Goal: Information Seeking & Learning: Find specific fact

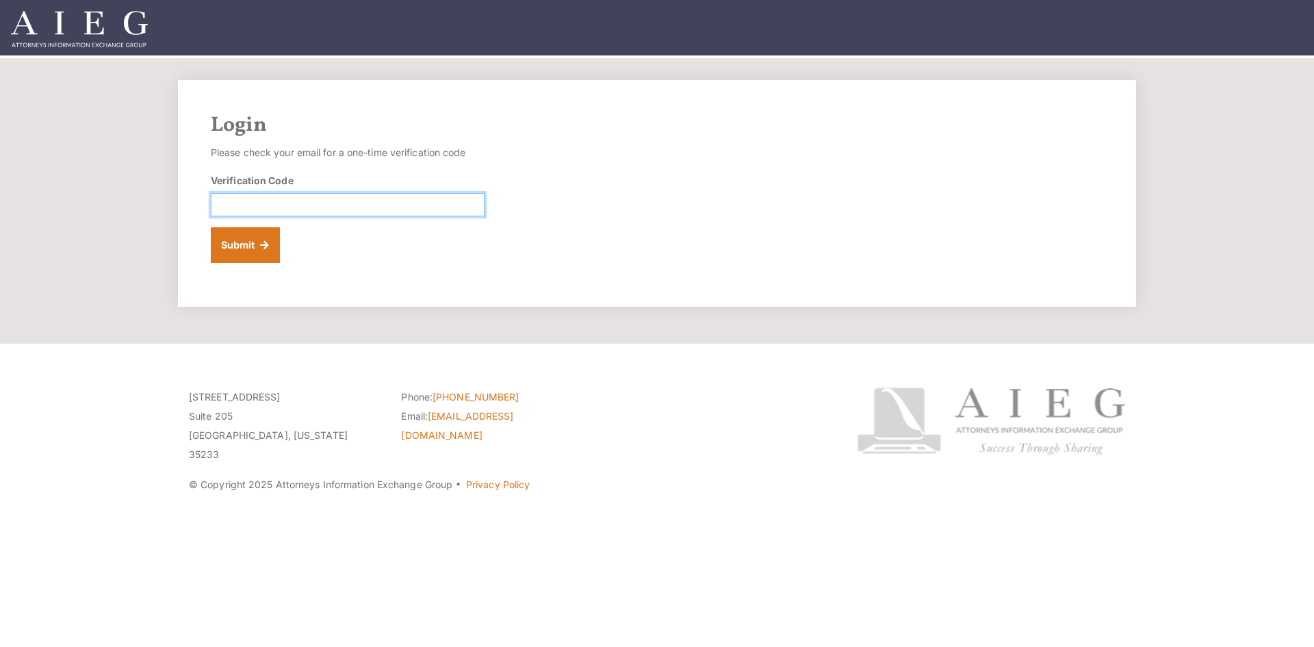
click at [267, 209] on input "Verification Code" at bounding box center [348, 204] width 274 height 23
paste input "048321"
type input "048321"
click at [246, 233] on button "Submit" at bounding box center [245, 245] width 69 height 36
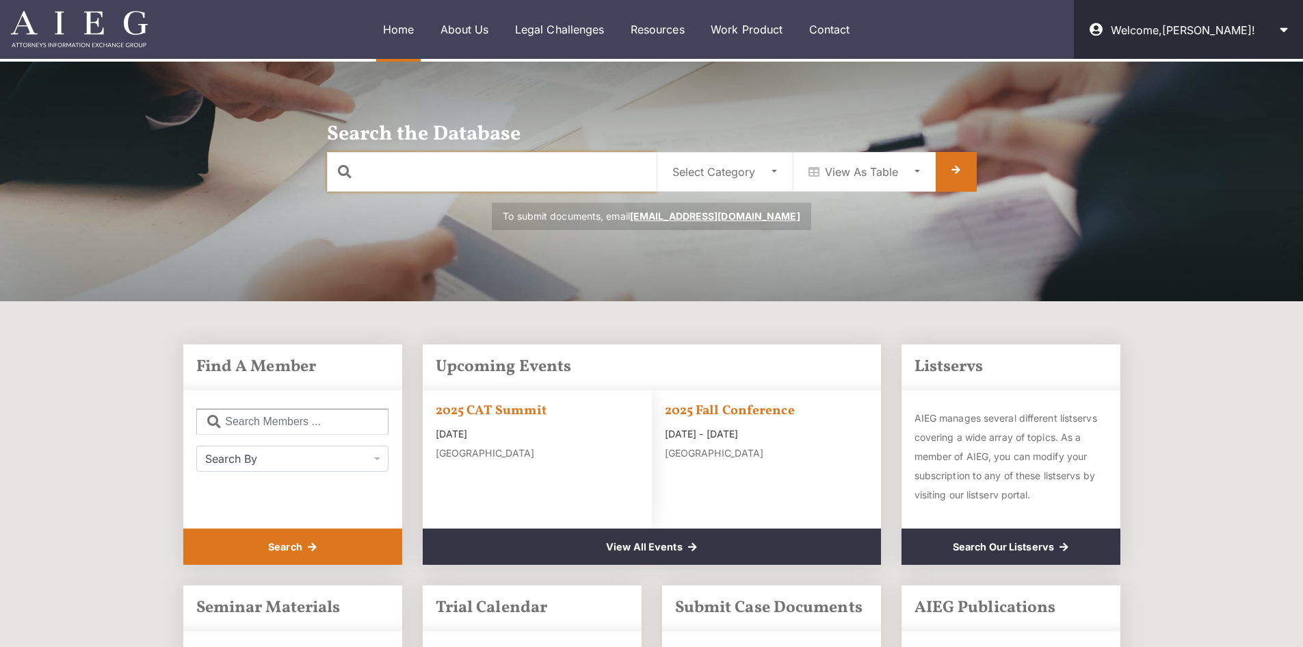
click at [464, 176] on input "text" at bounding box center [492, 172] width 330 height 40
type input "tandy"
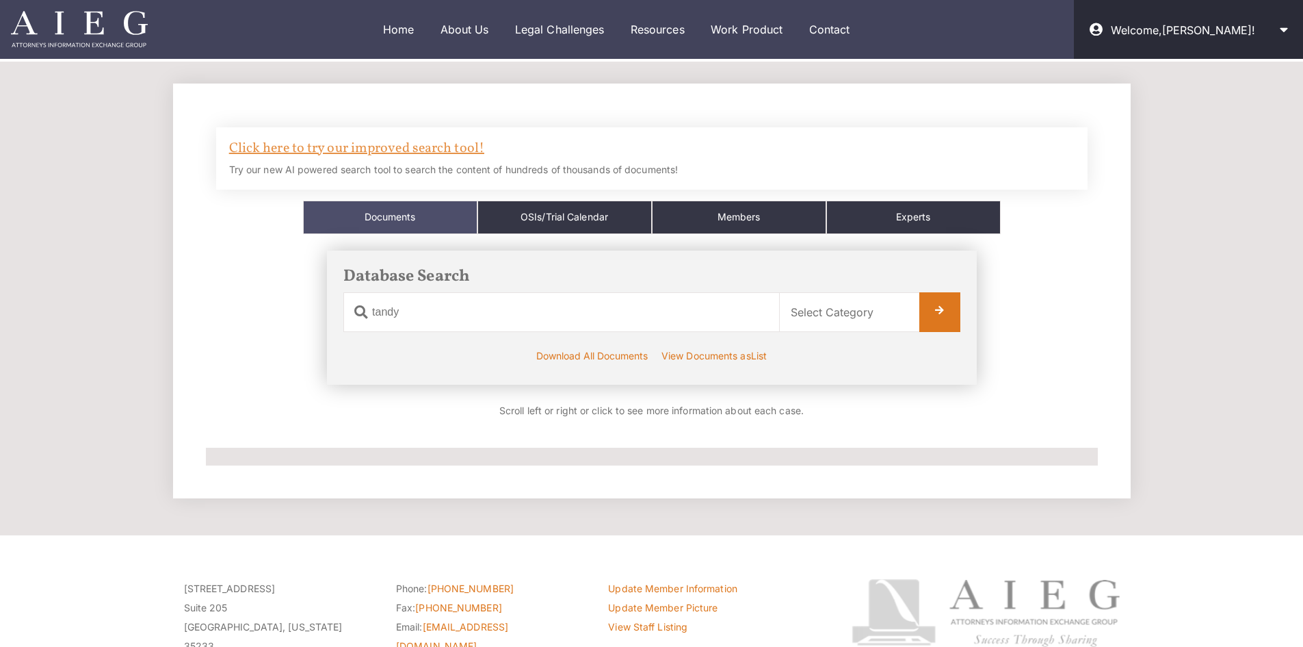
click at [400, 145] on link "Click here to try our improved search tool!" at bounding box center [356, 148] width 255 height 19
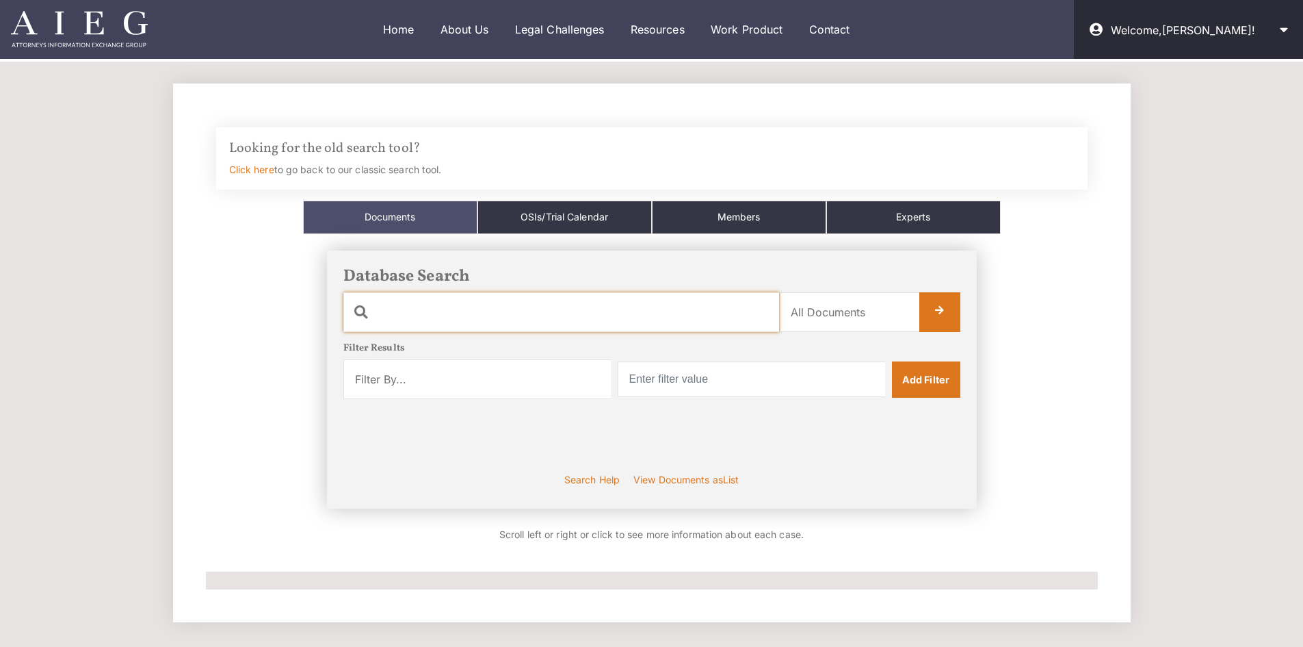
click at [474, 314] on input "text" at bounding box center [561, 312] width 436 height 40
click at [667, 316] on input "esc" at bounding box center [561, 312] width 436 height 40
type input "esc"
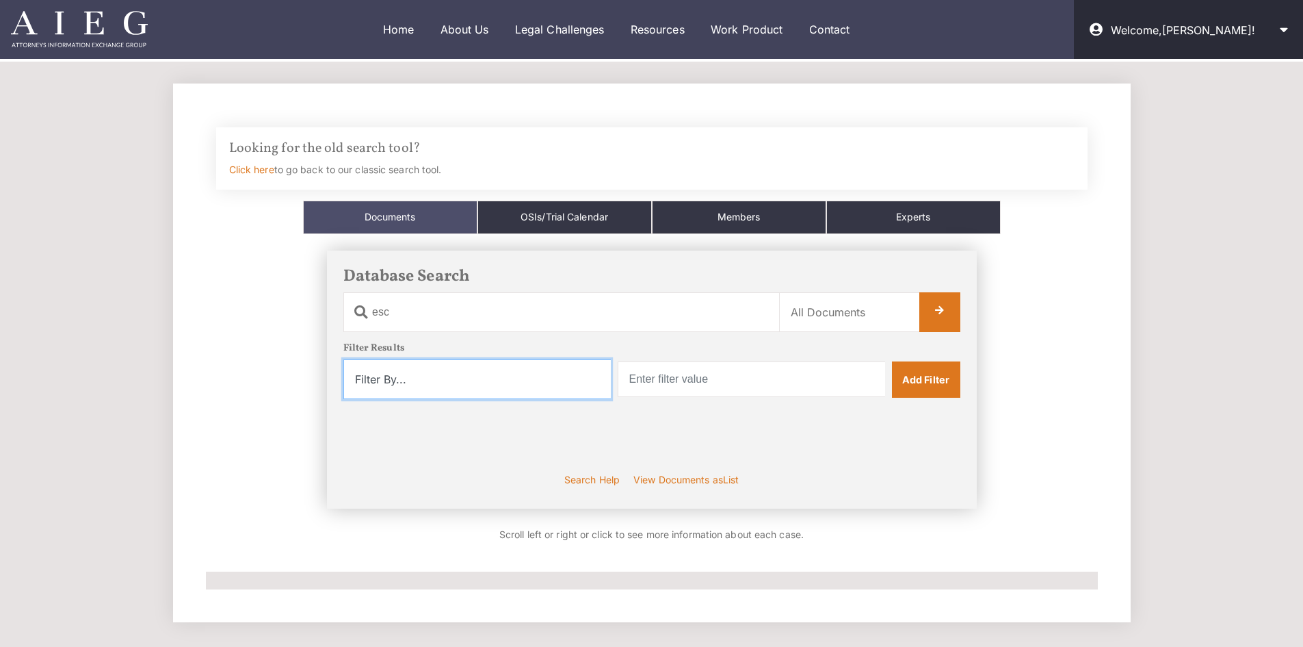
click at [594, 387] on select "Filter By... Product Witness Name Plaintiff Attorney Defense Attorney Case Name…" at bounding box center [477, 379] width 268 height 40
select select "witness_name"
click at [343, 359] on select "Filter By... Product Witness Name Plaintiff Attorney Defense Attorney Case Name…" at bounding box center [477, 379] width 268 height 40
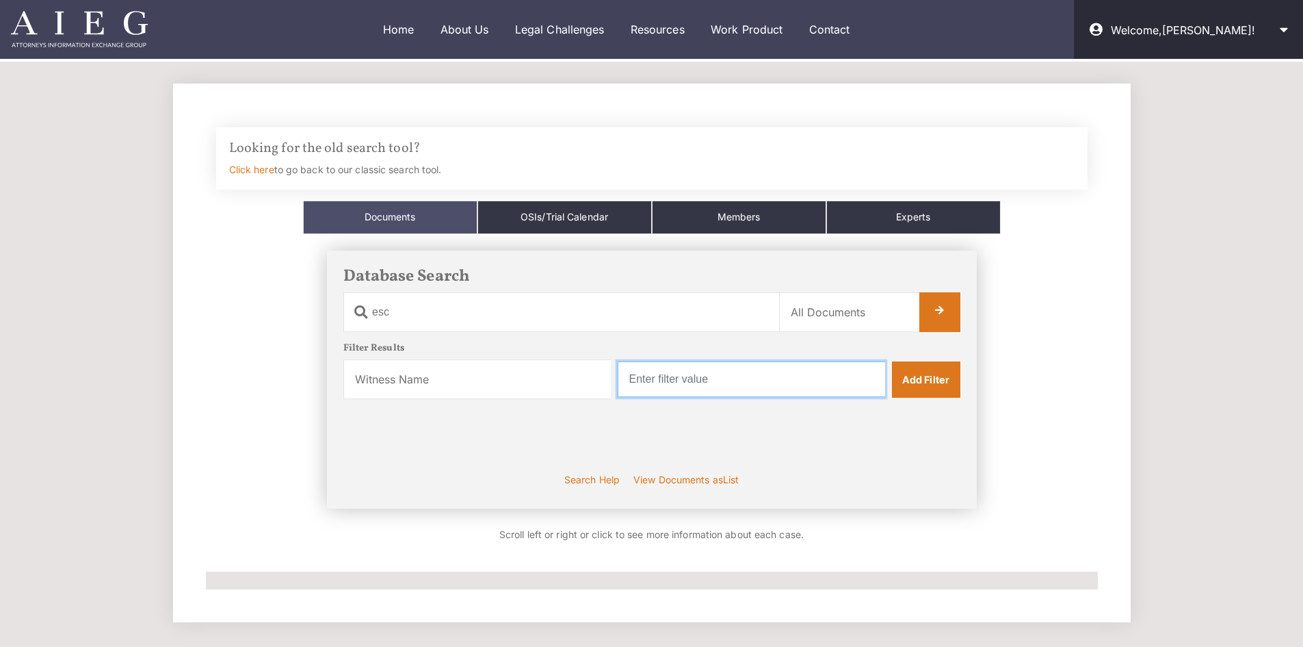
click at [698, 373] on input "text" at bounding box center [752, 379] width 268 height 36
type input "Tandy"
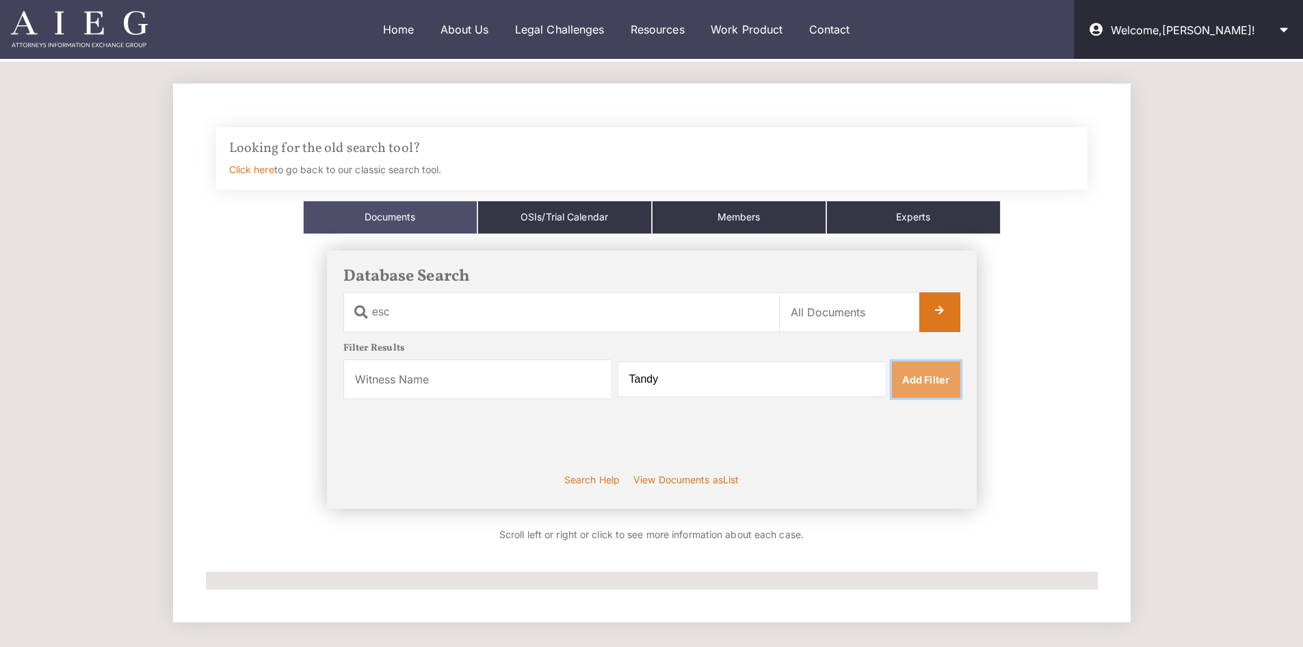
click at [926, 385] on link "Add Filter" at bounding box center [926, 379] width 68 height 36
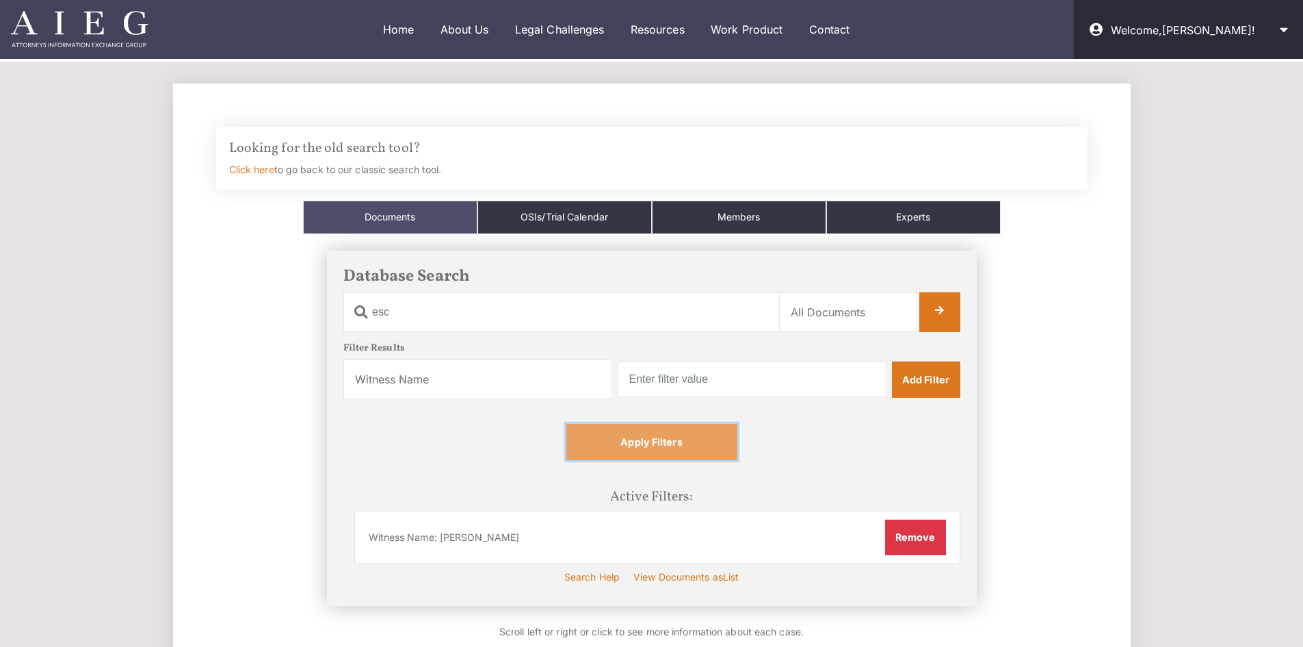
click at [697, 443] on link "Apply Filters" at bounding box center [652, 442] width 171 height 36
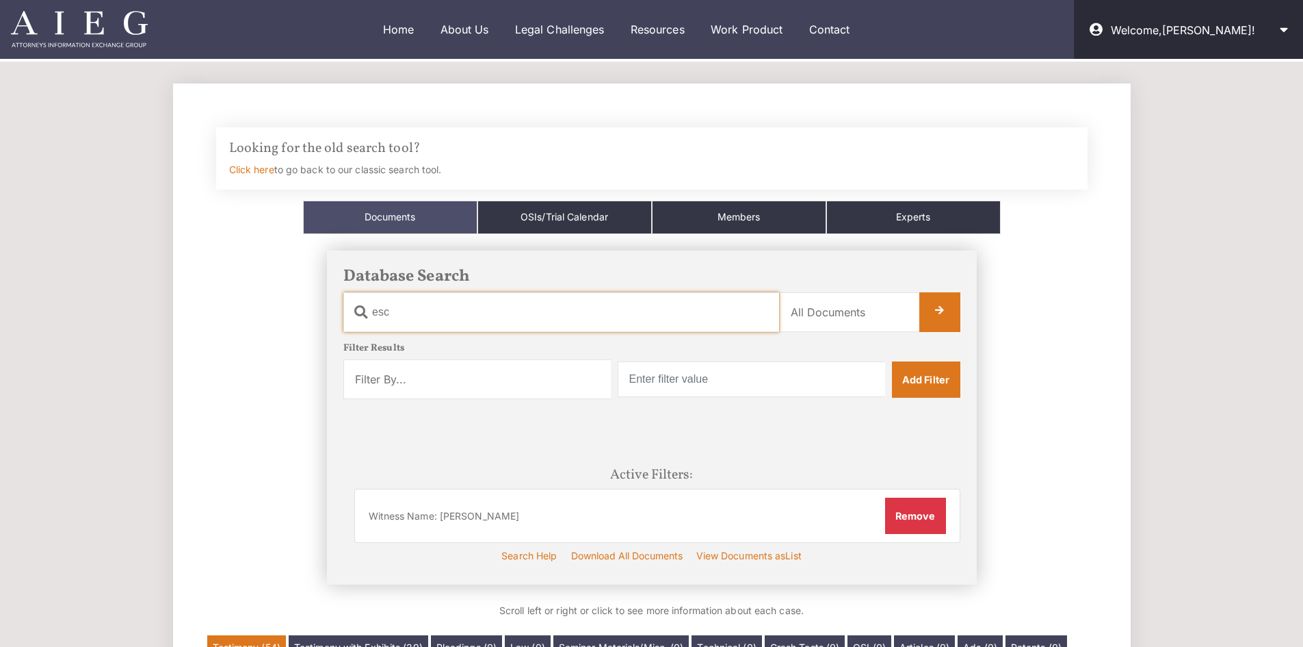
click at [499, 312] on input "esc" at bounding box center [561, 312] width 436 height 40
type input "esc | "electronic stability control""
click at [944, 324] on link at bounding box center [940, 312] width 41 height 40
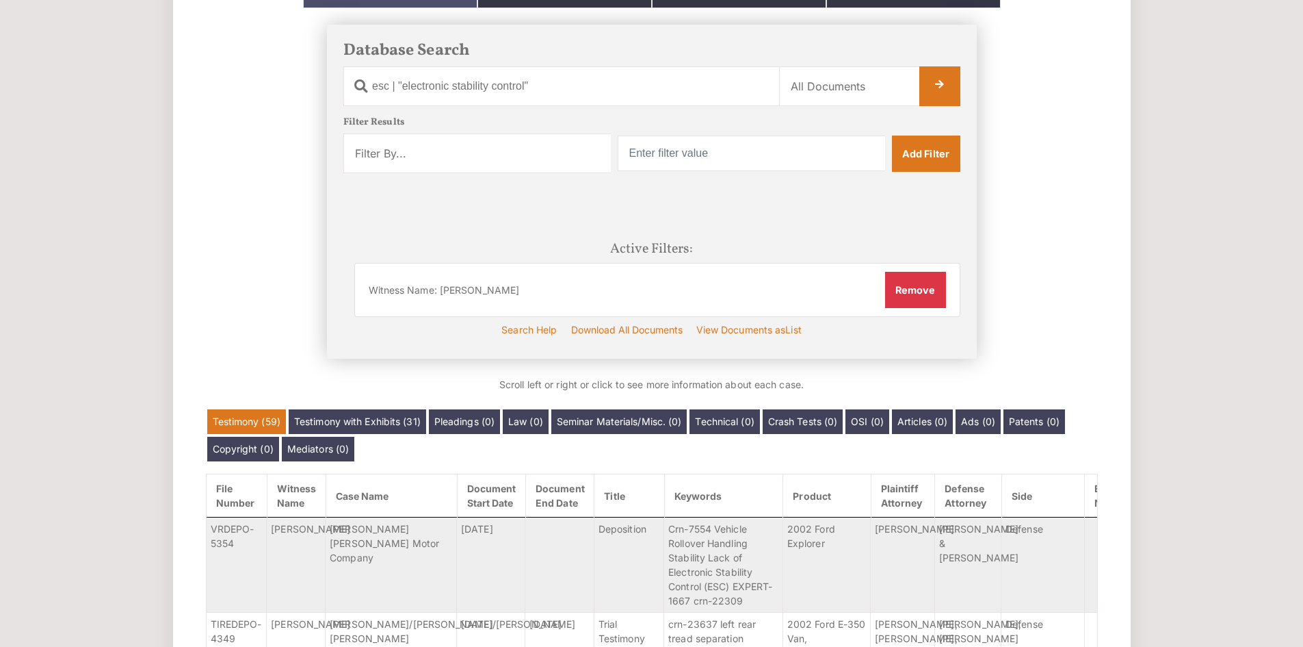
scroll to position [226, 0]
click at [374, 94] on input "esc | "electronic stability control"" at bounding box center [561, 86] width 436 height 40
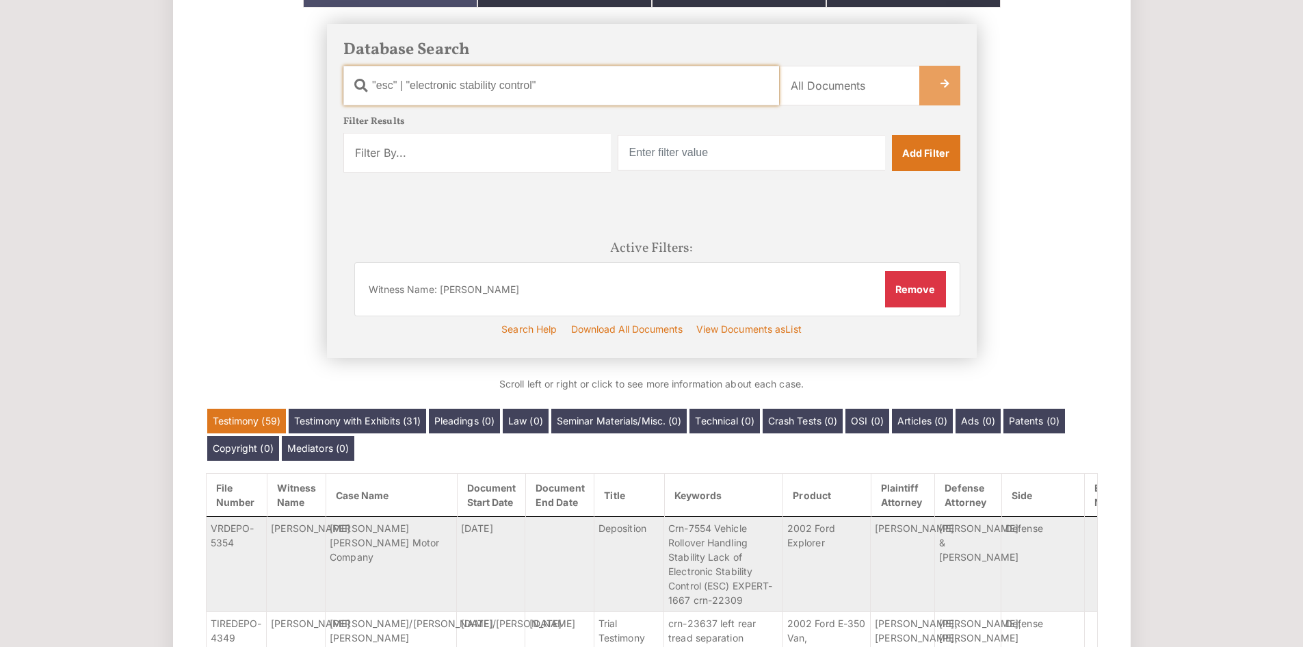
type input ""esc" | "electronic stability control""
click at [947, 78] on link at bounding box center [940, 86] width 41 height 40
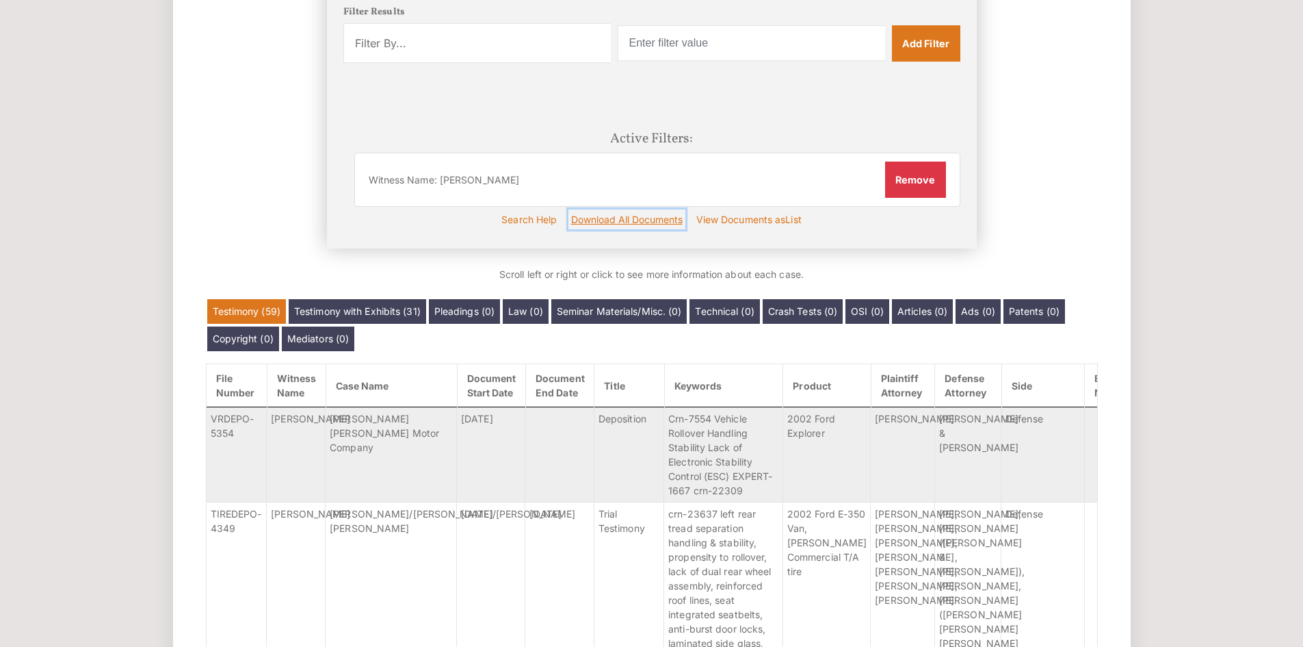
scroll to position [335, 0]
click at [659, 222] on input "Download All Documents" at bounding box center [627, 220] width 117 height 20
type input "Downloading All Documents"
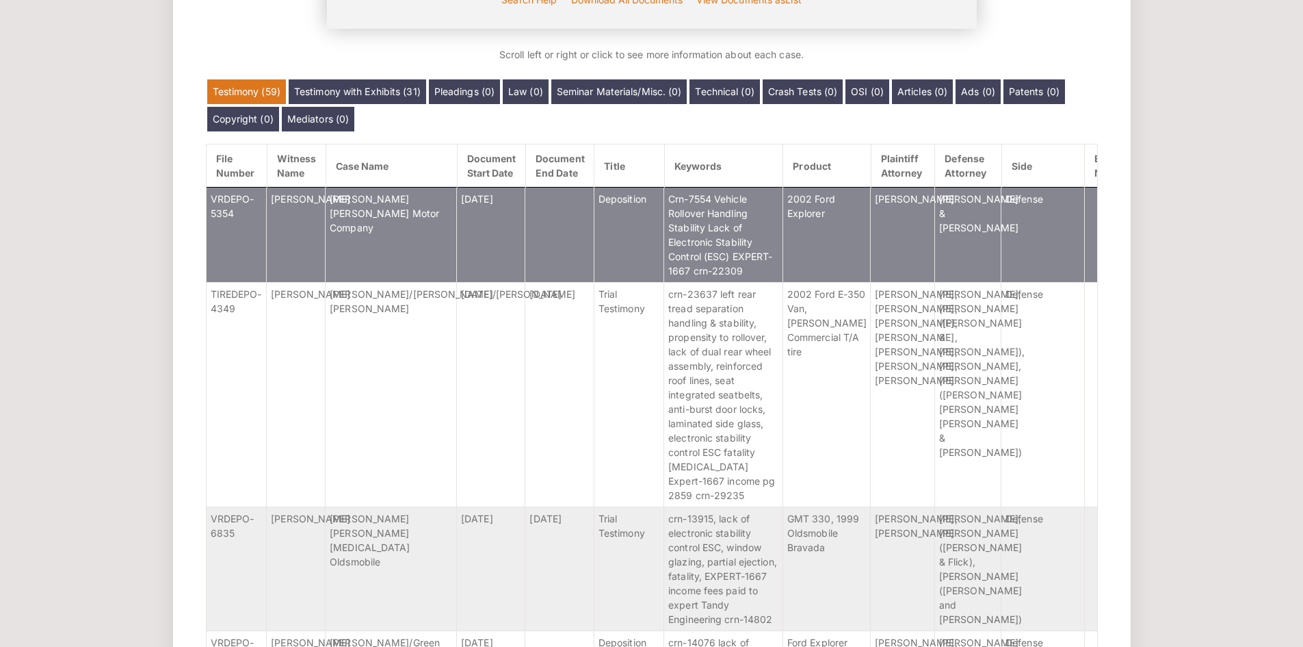
scroll to position [557, 0]
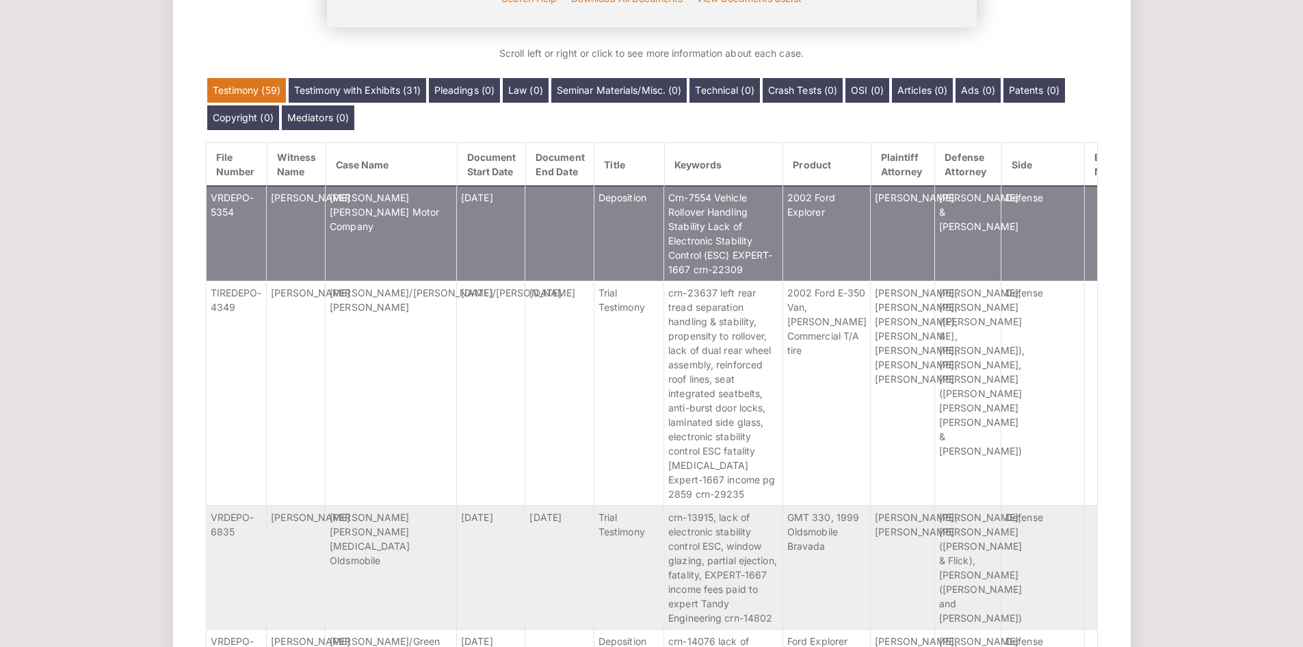
click at [452, 252] on td "[PERSON_NAME] [PERSON_NAME] Motor Company" at bounding box center [391, 232] width 131 height 95
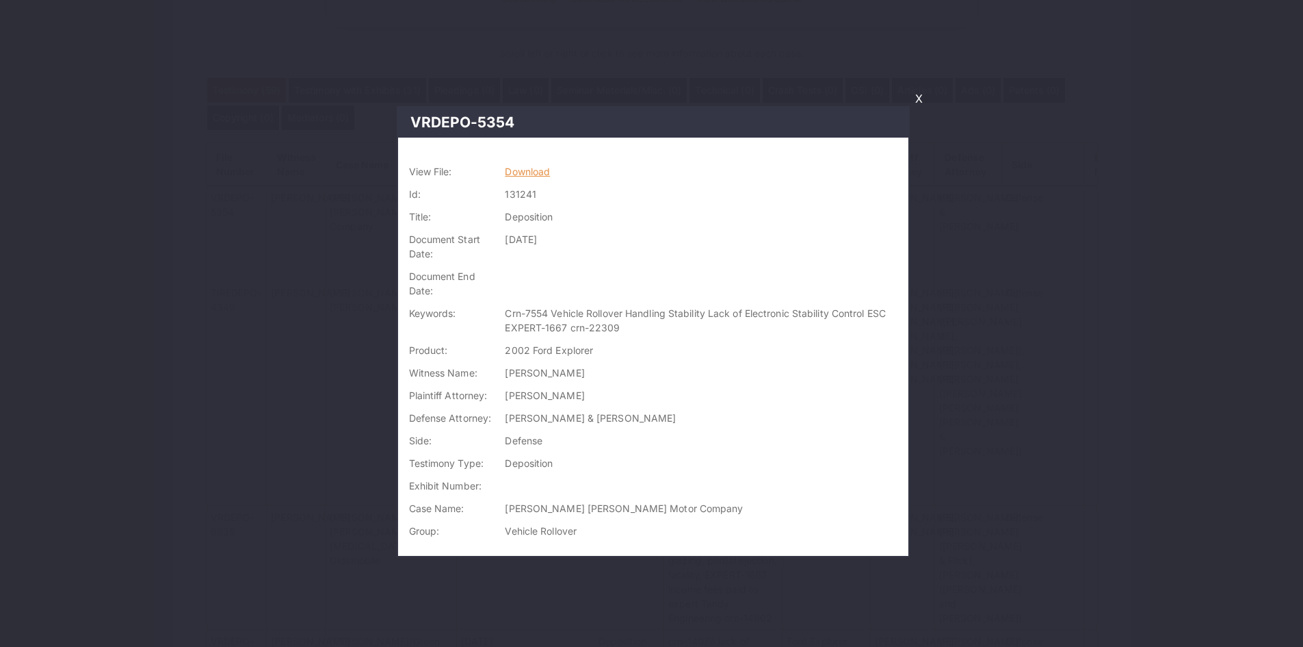
click at [530, 175] on link "Download" at bounding box center [527, 172] width 45 height 12
drag, startPoint x: 918, startPoint y: 92, endPoint x: 901, endPoint y: 112, distance: 26.7
click at [918, 93] on link "X" at bounding box center [919, 98] width 18 height 23
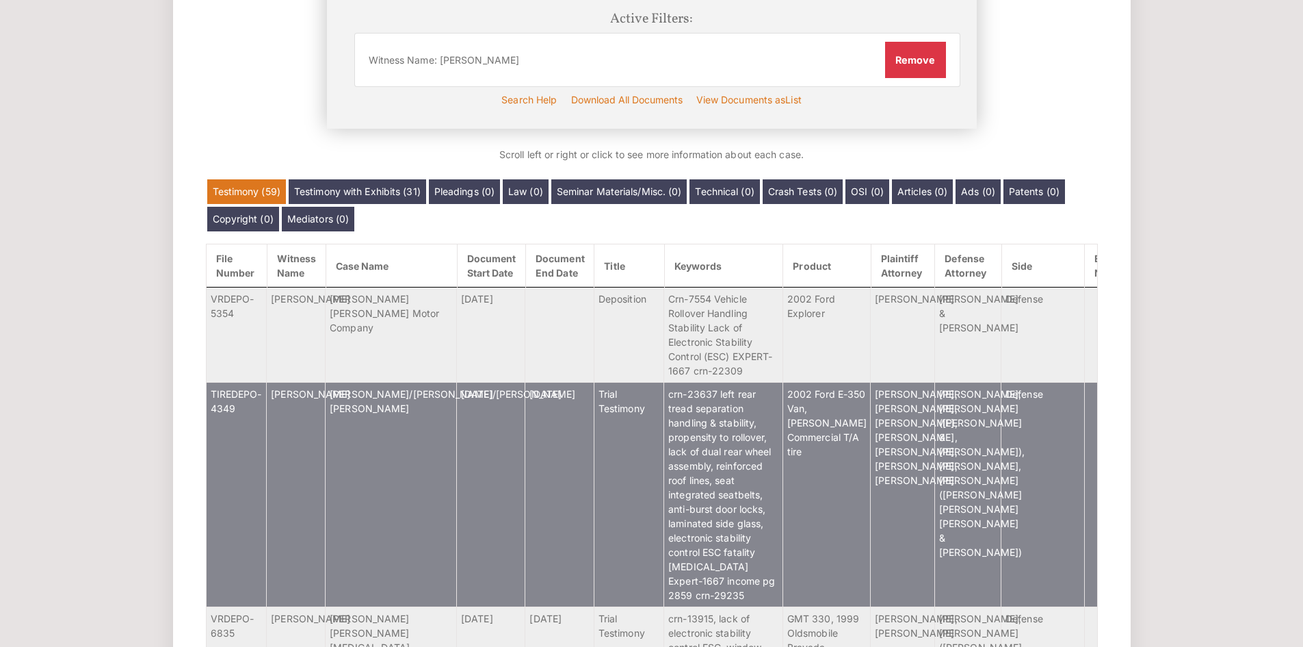
scroll to position [456, 0]
click at [404, 412] on td "Salliotte/Novak/Newman v. Ford" at bounding box center [391, 493] width 131 height 224
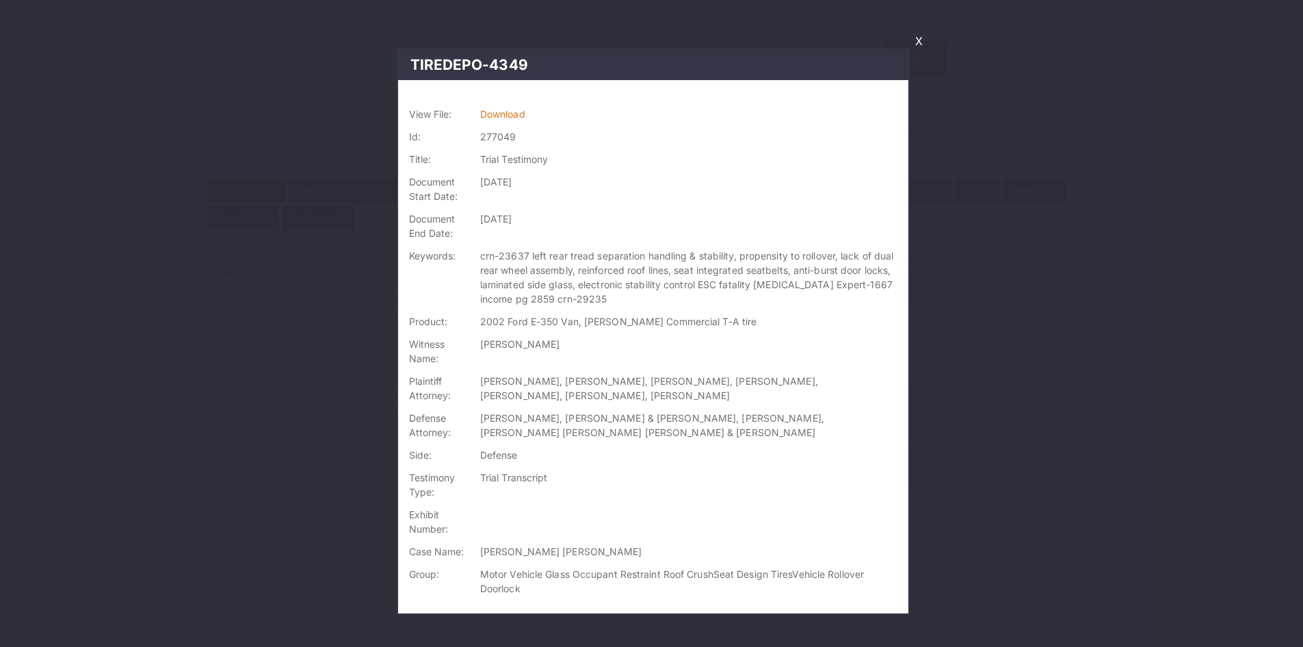
click at [520, 122] on td "Download" at bounding box center [692, 114] width 434 height 23
click at [523, 119] on link "Download" at bounding box center [502, 114] width 45 height 12
drag, startPoint x: 924, startPoint y: 42, endPoint x: 903, endPoint y: 74, distance: 37.6
click at [924, 42] on link "X" at bounding box center [919, 40] width 18 height 23
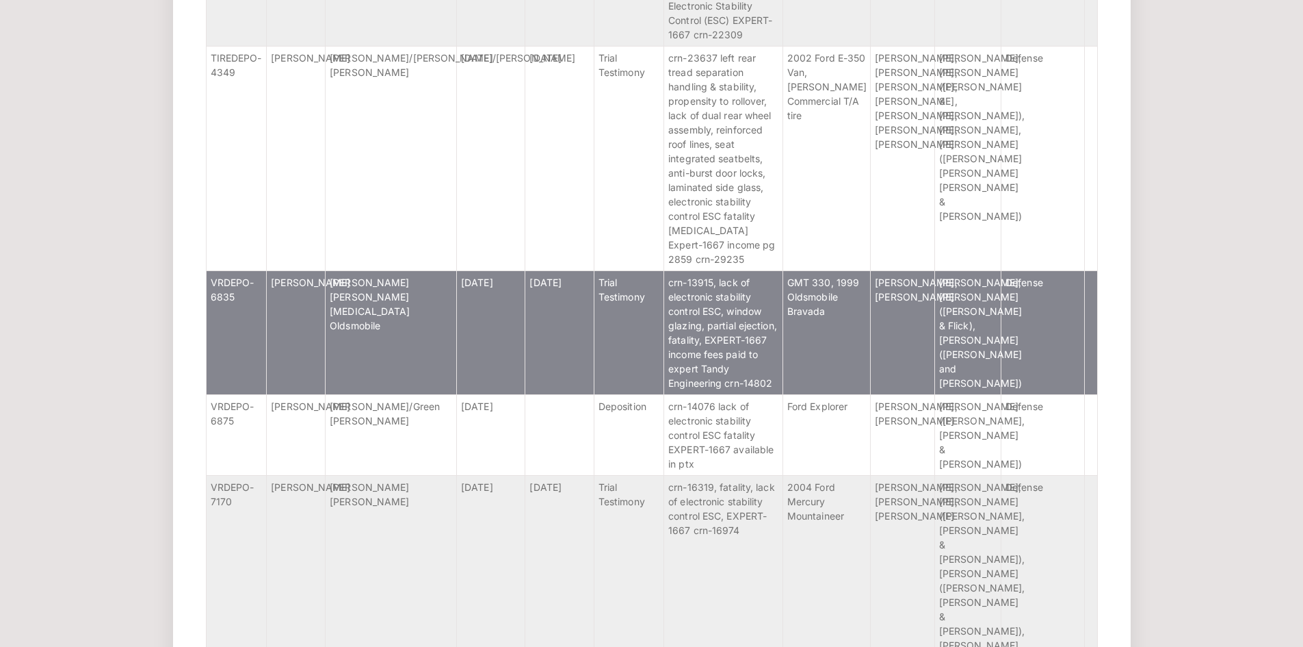
scroll to position [797, 0]
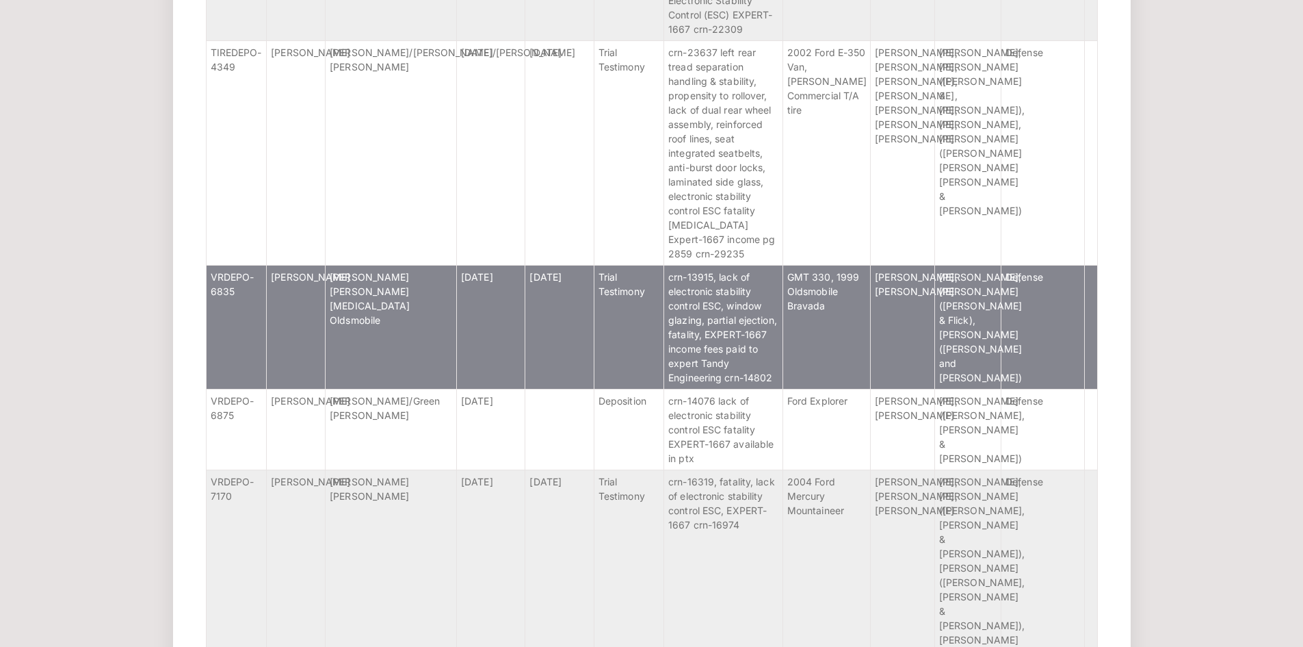
click at [411, 328] on td "[PERSON_NAME] [PERSON_NAME][MEDICAL_DATA] Oldsmobile" at bounding box center [391, 327] width 131 height 124
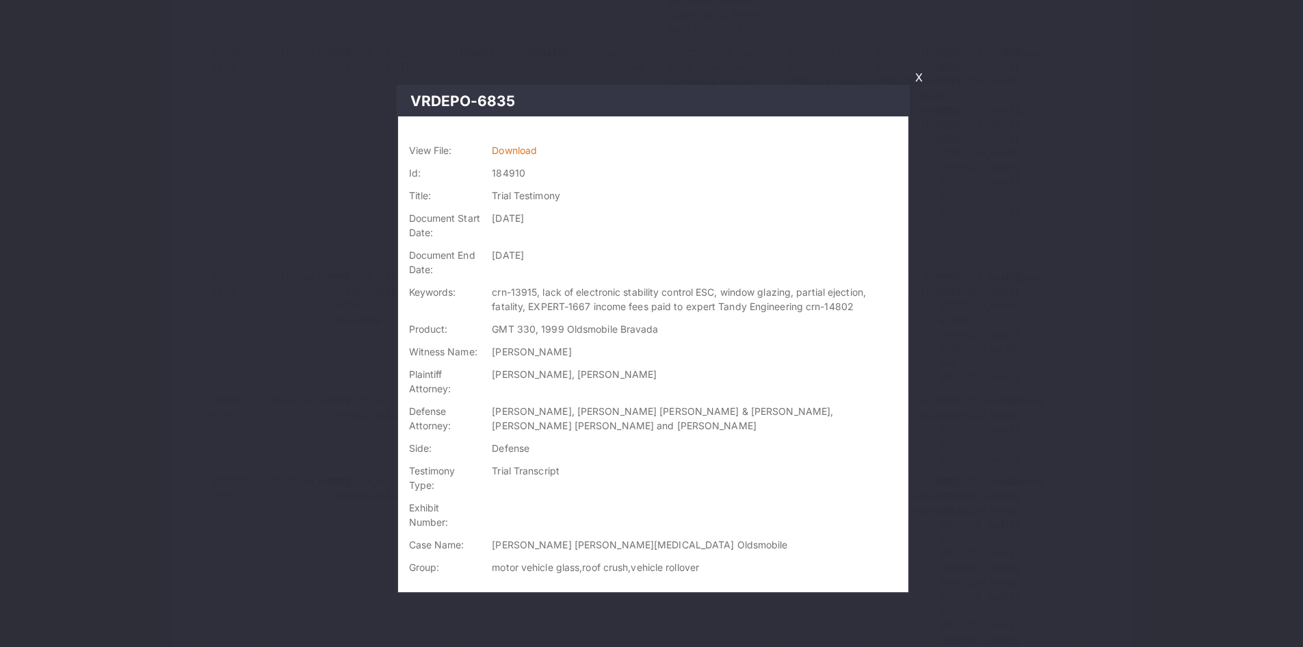
click at [519, 142] on td "Download" at bounding box center [697, 150] width 421 height 23
click at [521, 145] on link "Download" at bounding box center [514, 150] width 45 height 12
click at [920, 78] on link "X" at bounding box center [919, 77] width 18 height 23
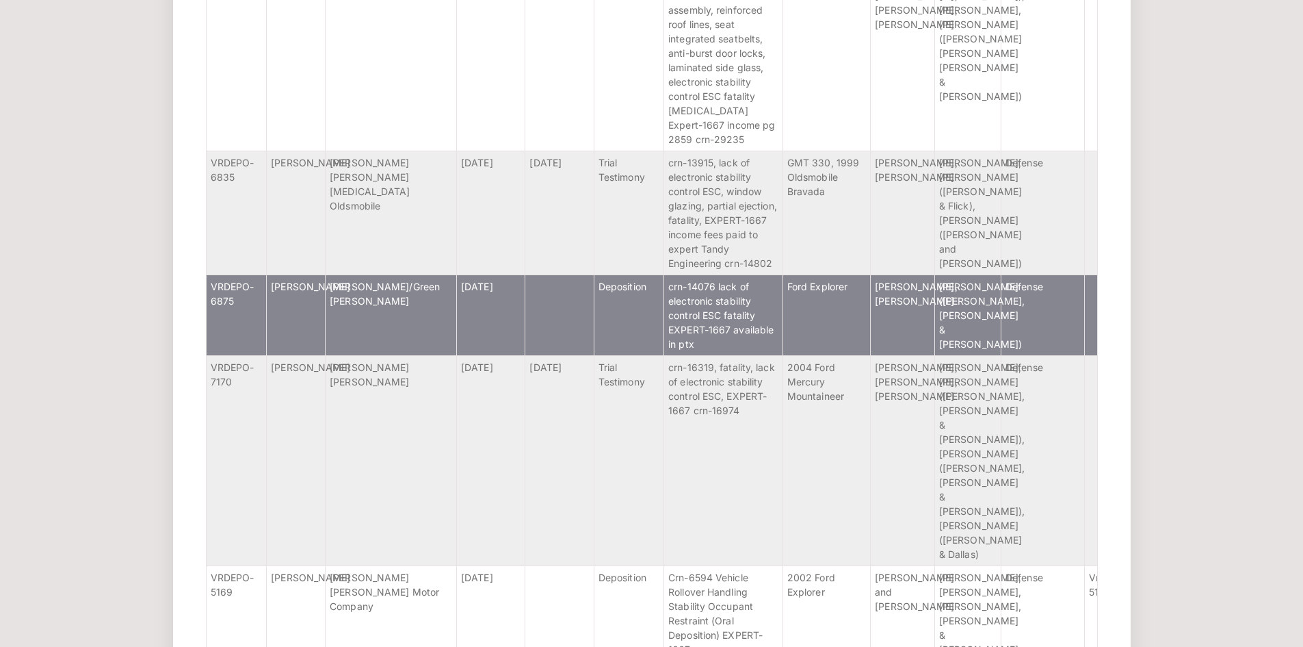
scroll to position [912, 0]
click at [434, 347] on td "Meyers/Green v. Ford" at bounding box center [391, 314] width 131 height 81
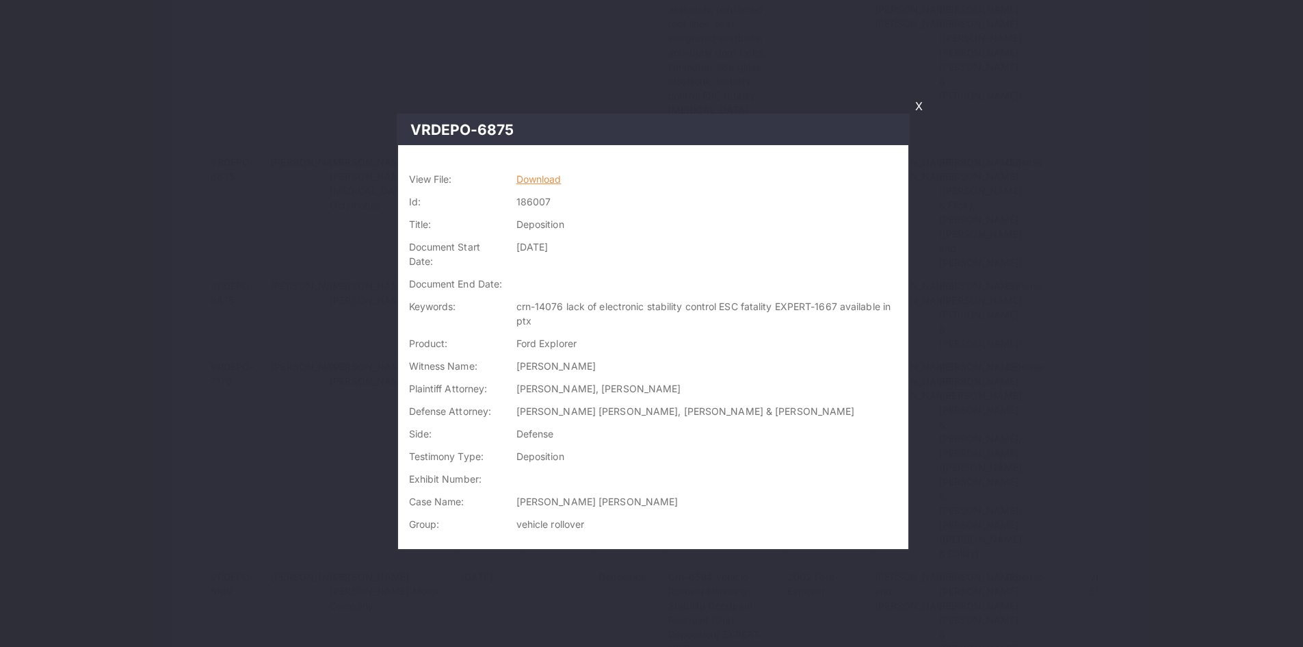
click at [542, 181] on link "Download" at bounding box center [539, 179] width 45 height 12
click at [922, 108] on link "X" at bounding box center [919, 105] width 18 height 23
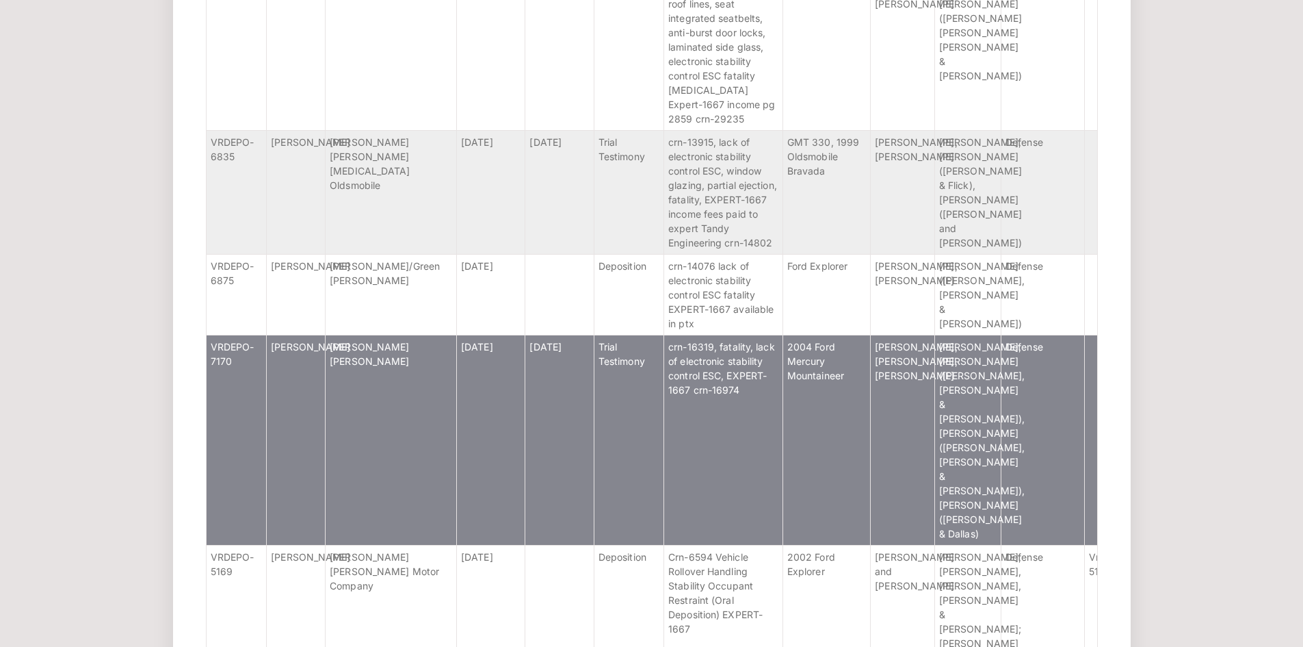
scroll to position [933, 0]
click at [362, 433] on td "Hinkle v. Ford" at bounding box center [391, 439] width 131 height 210
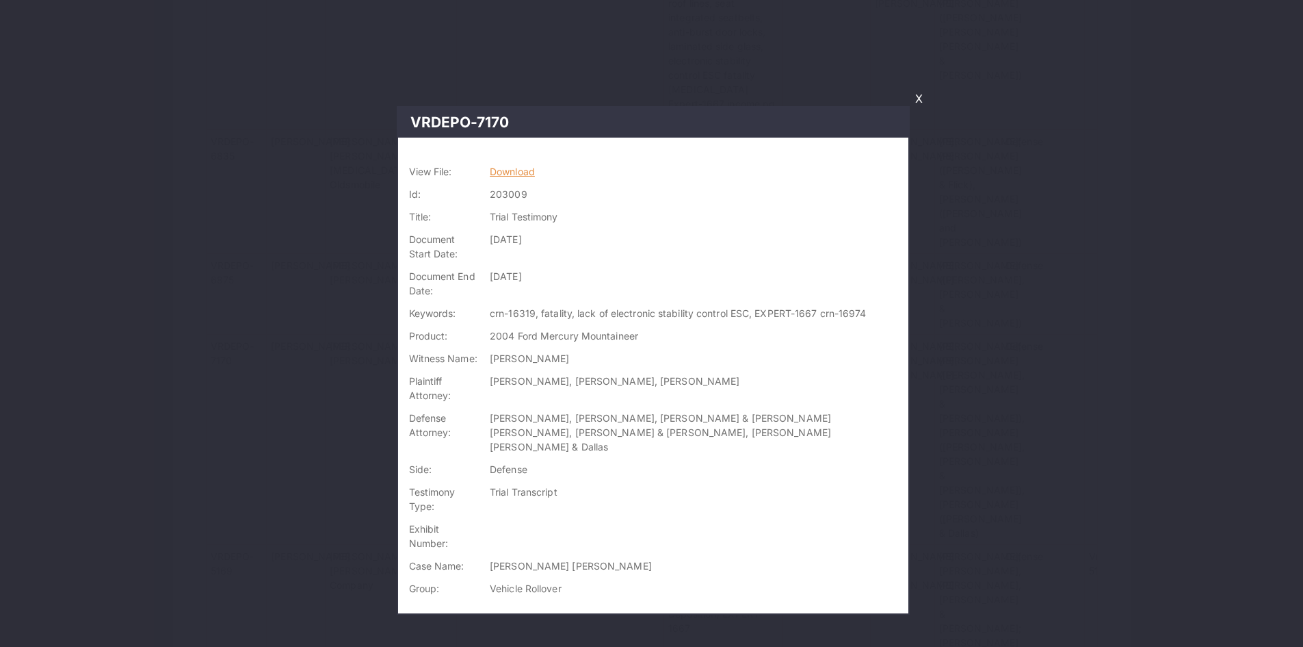
click at [533, 170] on link "Download" at bounding box center [512, 172] width 45 height 12
click at [918, 98] on link "X" at bounding box center [919, 98] width 18 height 23
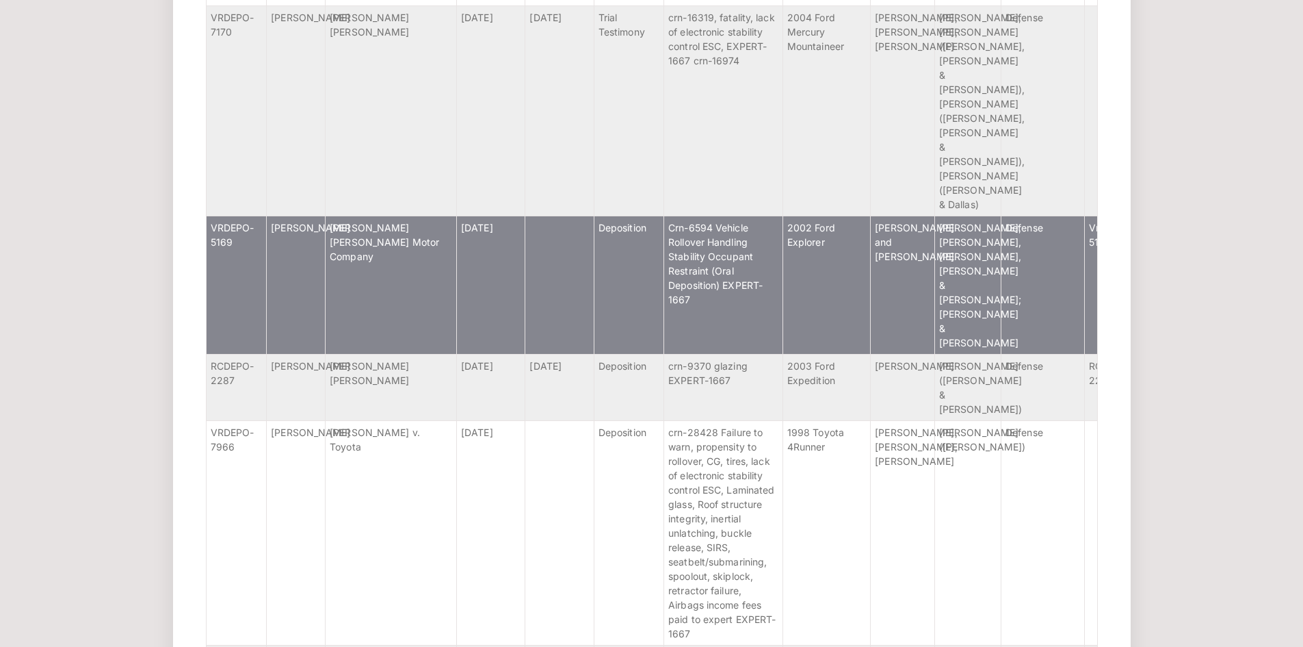
click at [421, 354] on td "Jackson V. Ford Motor Company" at bounding box center [391, 285] width 131 height 138
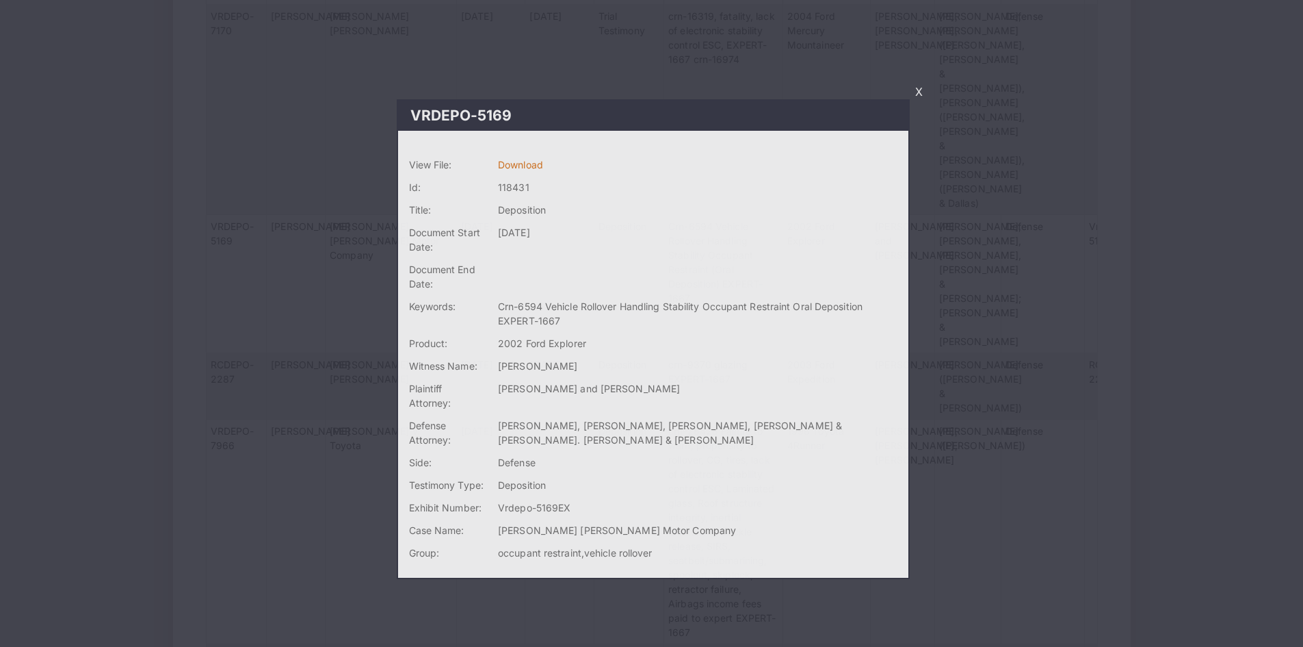
scroll to position [1263, 0]
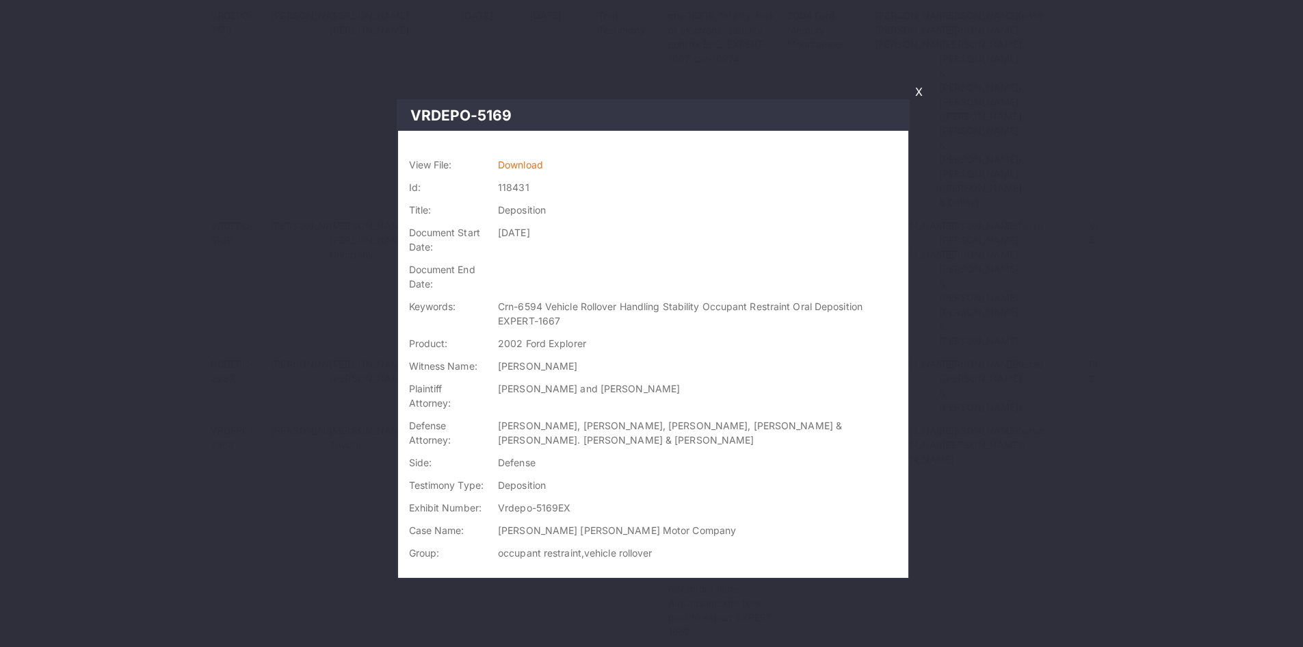
click at [563, 170] on td "Download" at bounding box center [700, 164] width 415 height 23
click at [543, 169] on link "Download" at bounding box center [520, 165] width 45 height 12
drag, startPoint x: 918, startPoint y: 99, endPoint x: 898, endPoint y: 117, distance: 26.7
click at [918, 99] on link "X" at bounding box center [919, 91] width 18 height 23
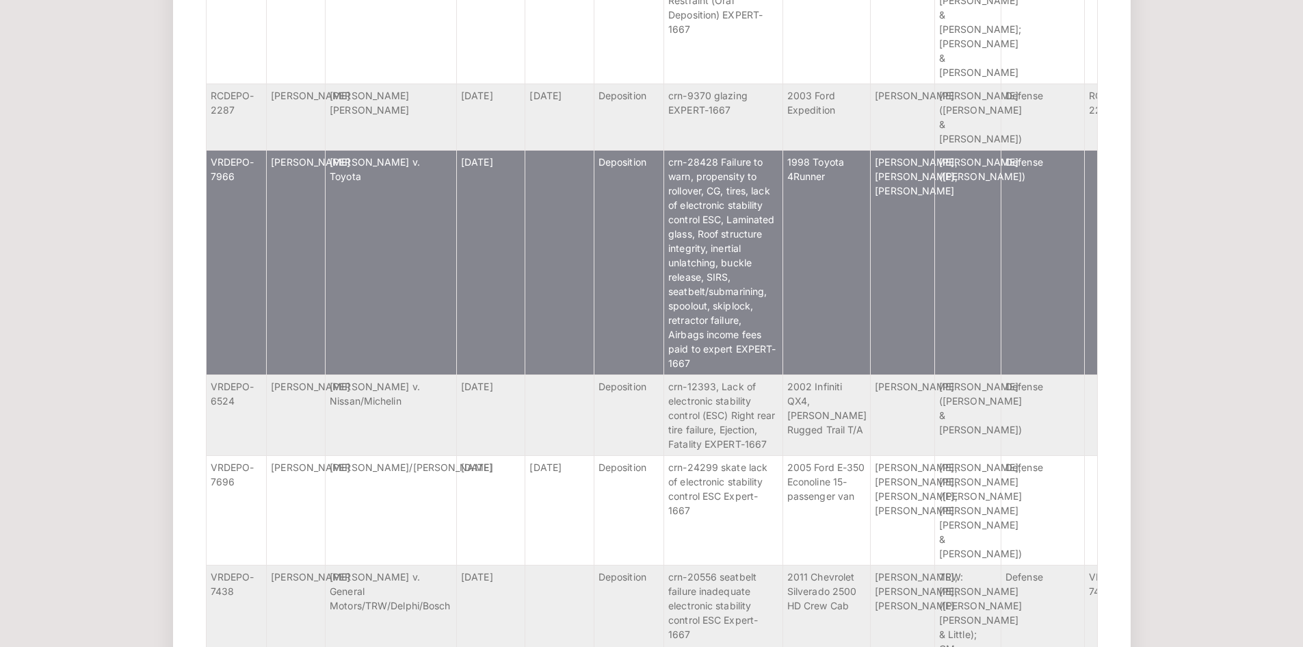
scroll to position [1532, 0]
click at [414, 374] on td "Reyes-Greendale v. Toyota" at bounding box center [391, 261] width 131 height 224
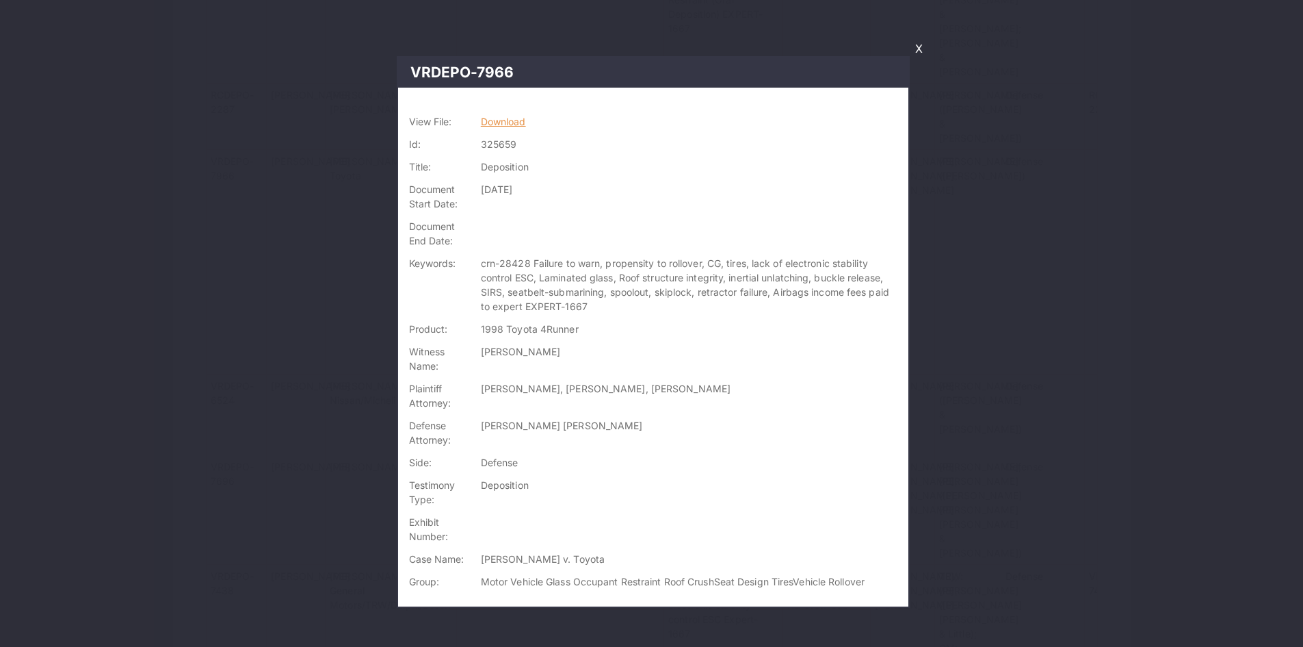
click at [513, 116] on link "Download" at bounding box center [503, 122] width 45 height 12
drag, startPoint x: 918, startPoint y: 47, endPoint x: 903, endPoint y: 84, distance: 40.2
click at [918, 47] on link "X" at bounding box center [919, 48] width 18 height 23
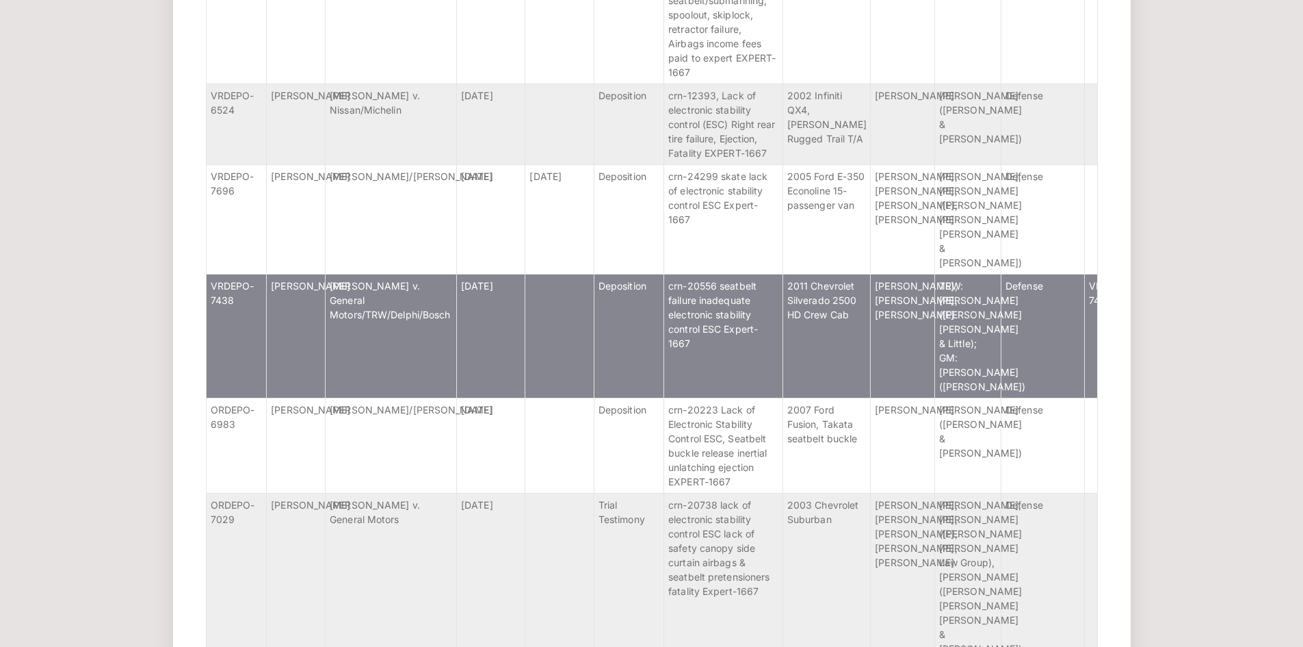
scroll to position [1824, 0]
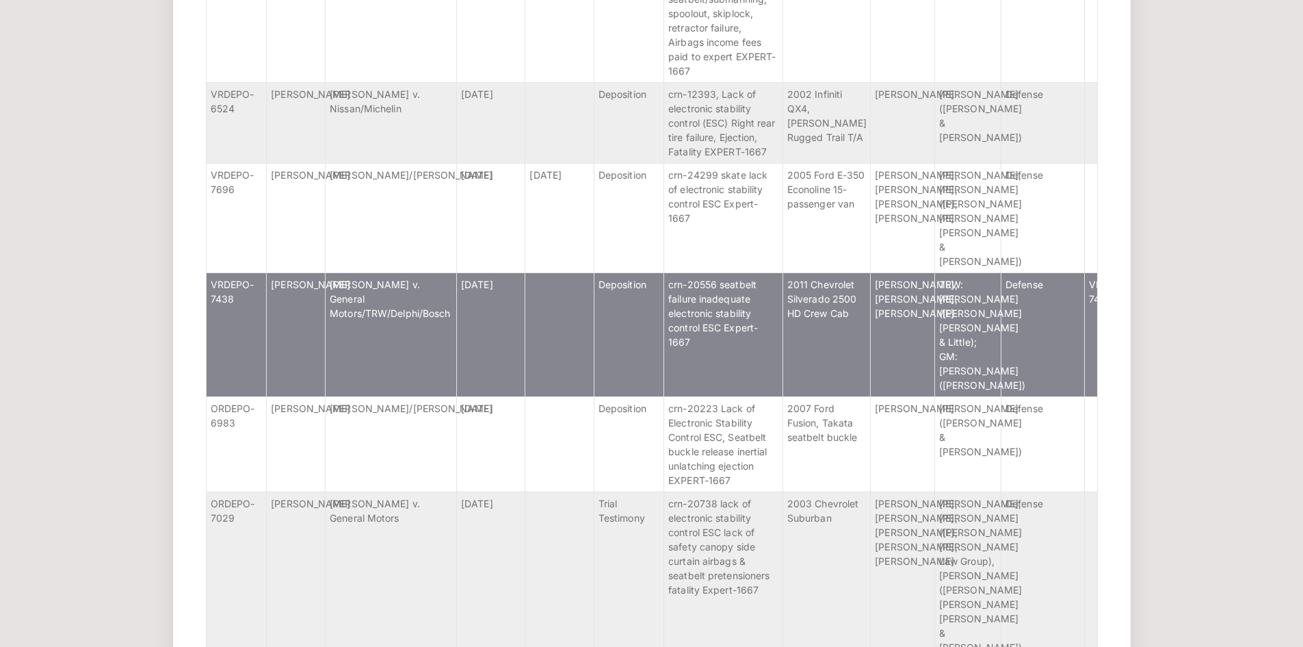
click at [439, 396] on td "Pertile v. General Motors/TRW/Delphi/Bosch" at bounding box center [391, 334] width 131 height 124
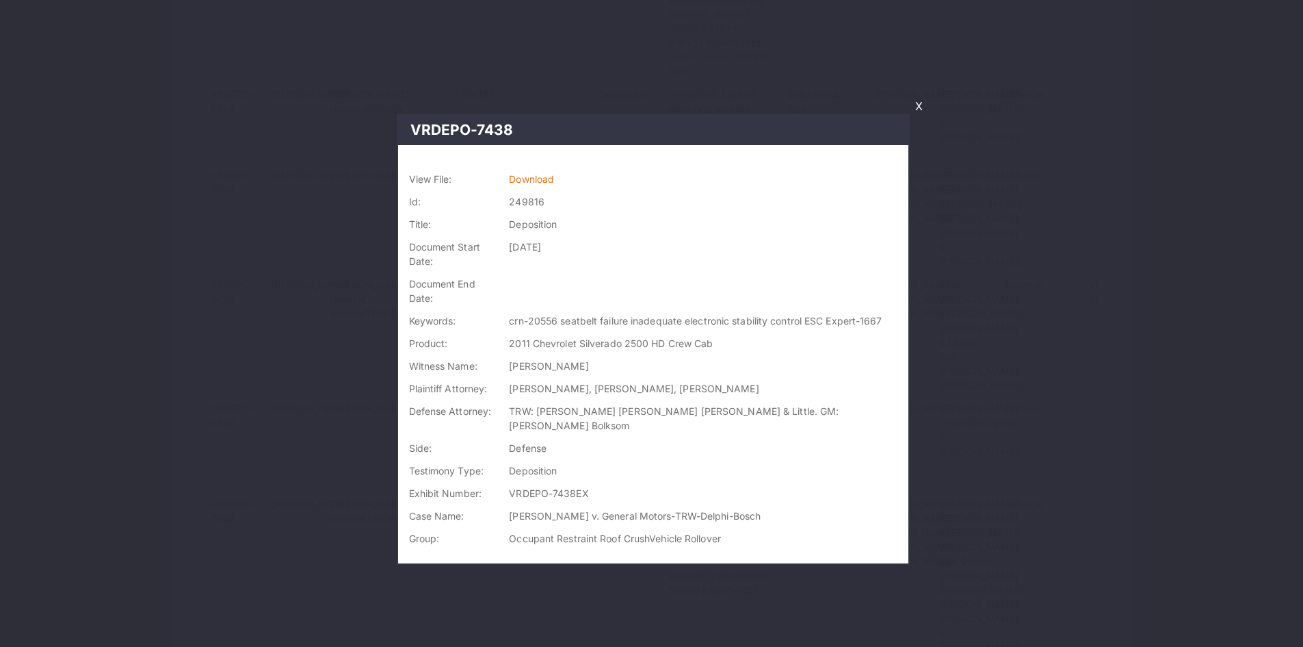
click at [545, 185] on td "Download" at bounding box center [706, 179] width 404 height 23
click at [554, 178] on link "Download" at bounding box center [531, 179] width 45 height 12
click at [266, 359] on div at bounding box center [651, 323] width 1303 height 647
click at [921, 109] on link "X" at bounding box center [919, 105] width 18 height 23
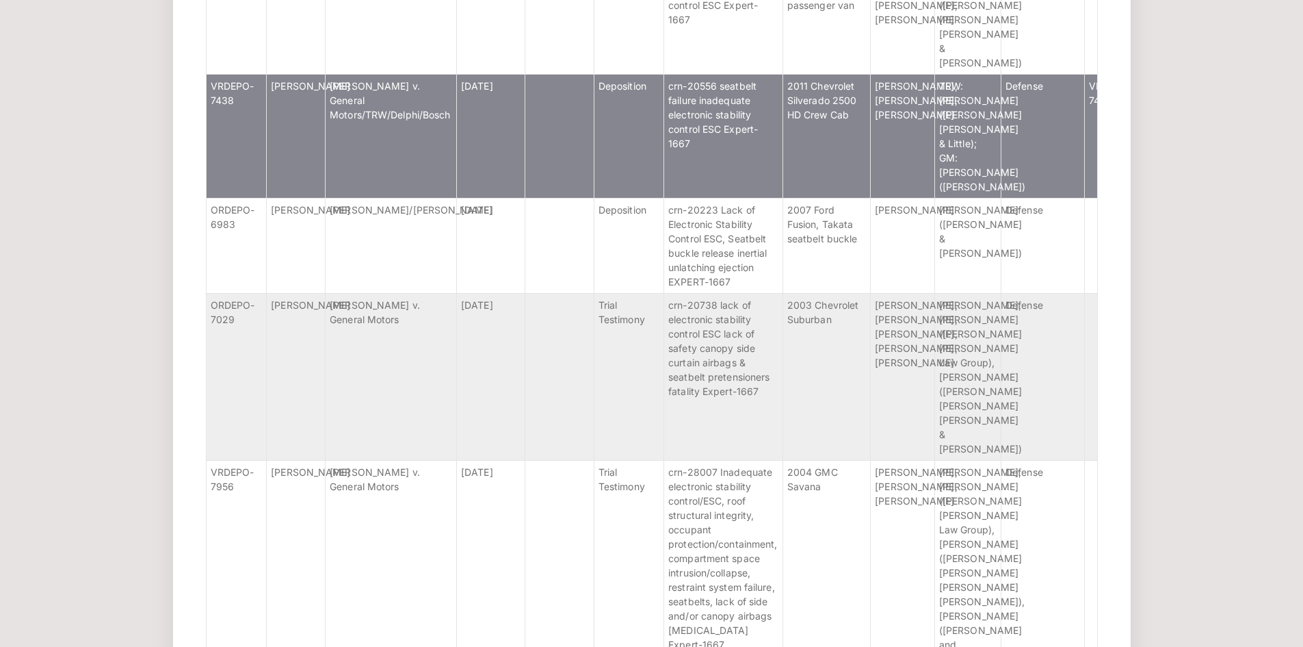
scroll to position [2023, 0]
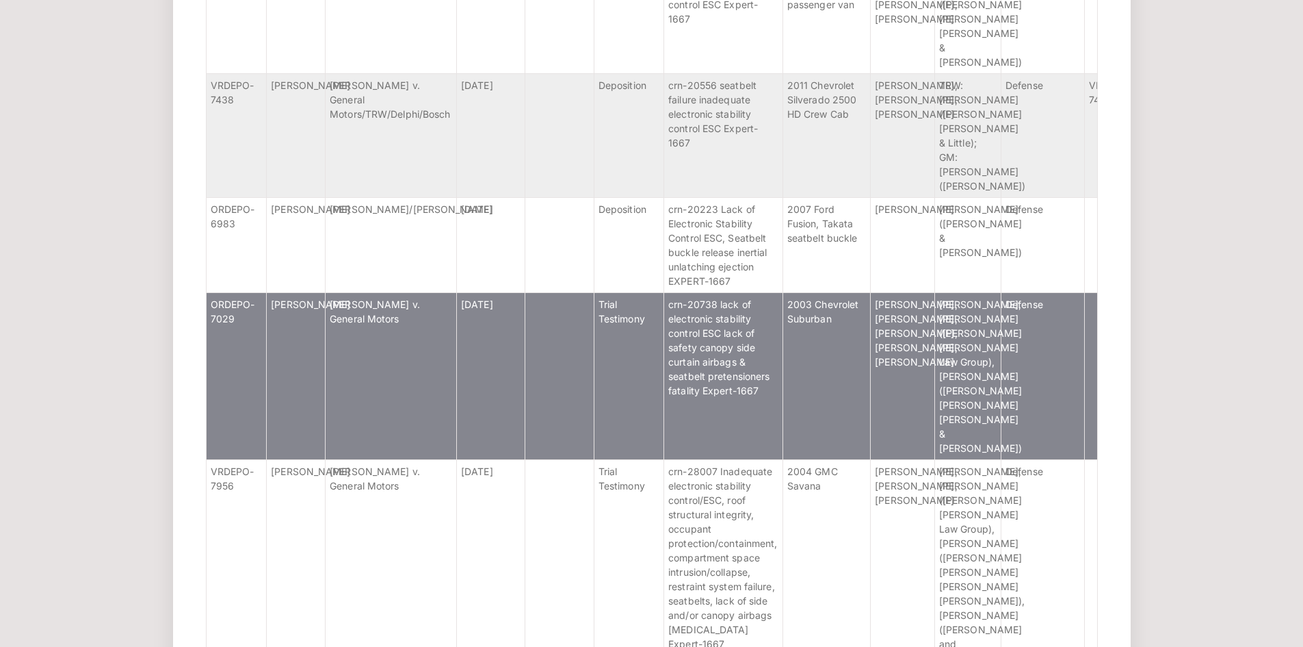
click at [391, 459] on td "Collins v. General Motors" at bounding box center [391, 375] width 131 height 167
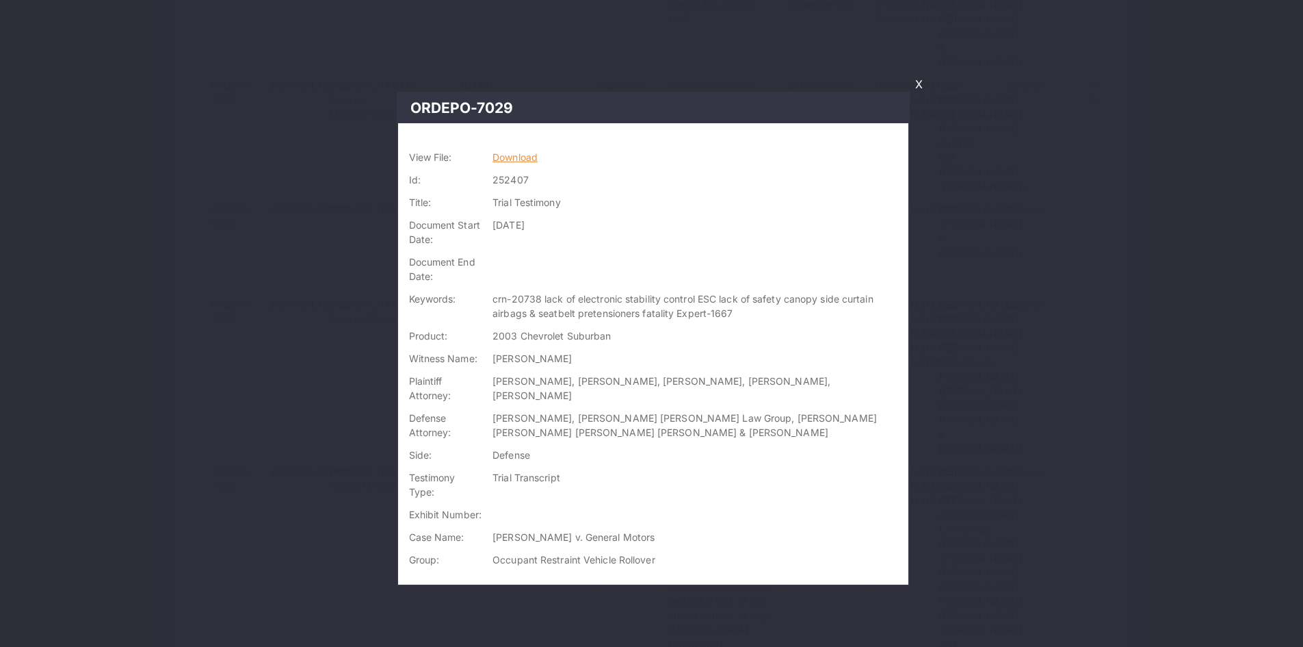
click at [532, 154] on link "Download" at bounding box center [515, 157] width 45 height 12
click at [922, 86] on link "X" at bounding box center [919, 84] width 18 height 23
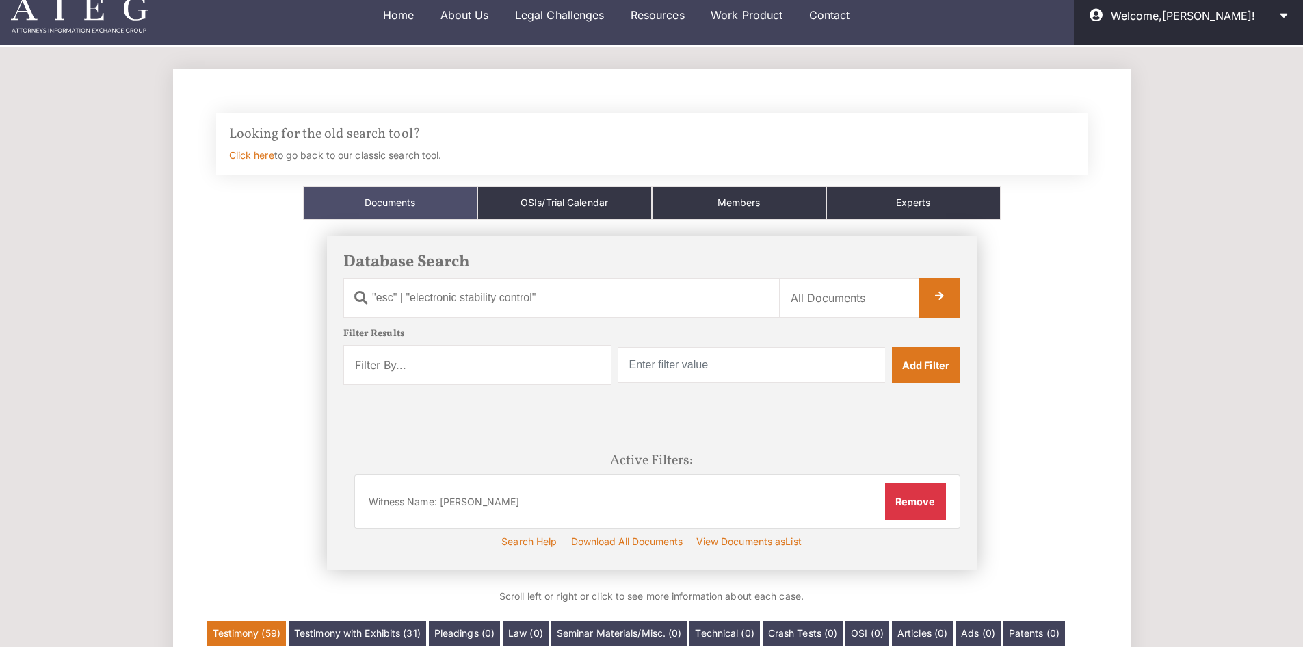
scroll to position [0, 0]
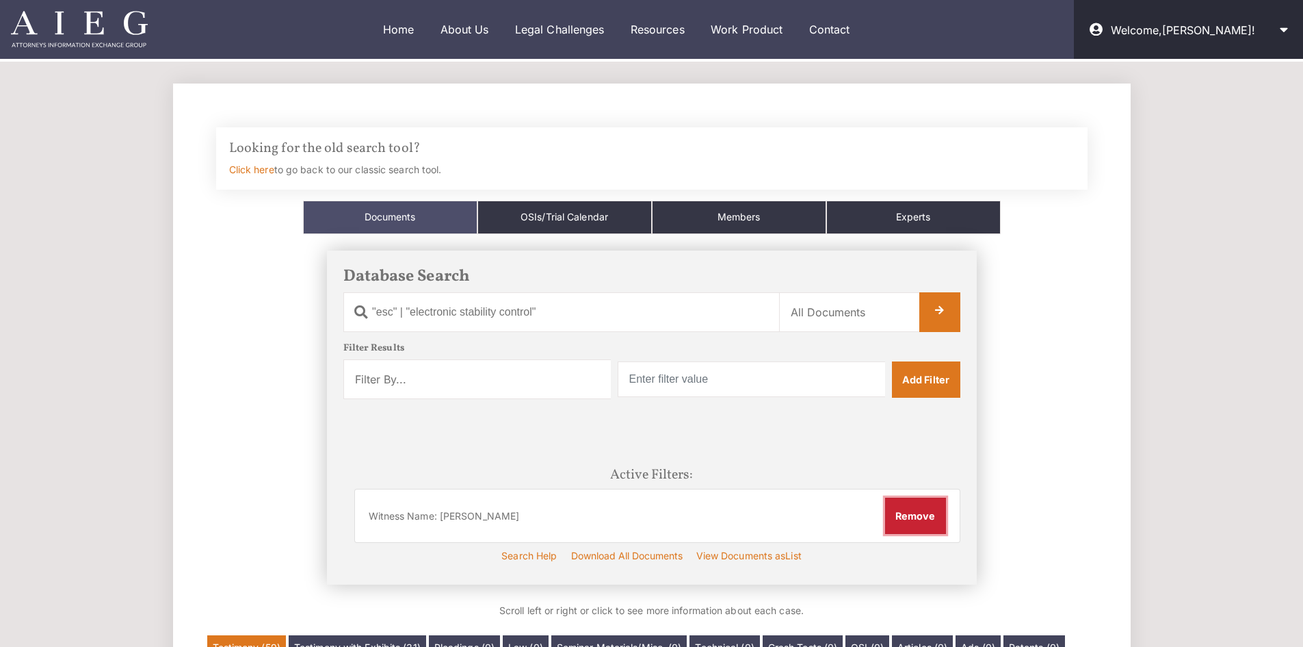
click at [930, 515] on button "Remove" at bounding box center [915, 515] width 61 height 36
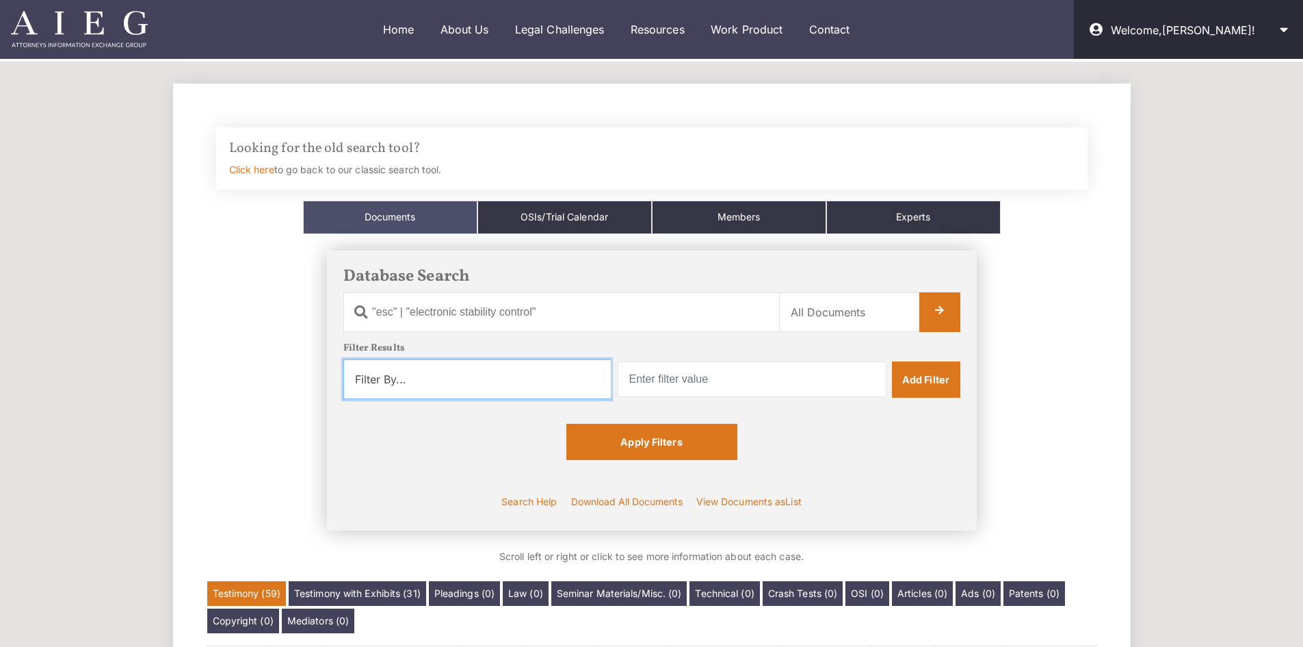
click at [552, 382] on select "Filter By... Product Witness Name Plaintiff Attorney Defense Attorney Case Name…" at bounding box center [477, 379] width 268 height 40
select select "product"
click at [343, 359] on select "Filter By... Product Witness Name Plaintiff Attorney Defense Attorney Case Name…" at bounding box center [477, 379] width 268 height 40
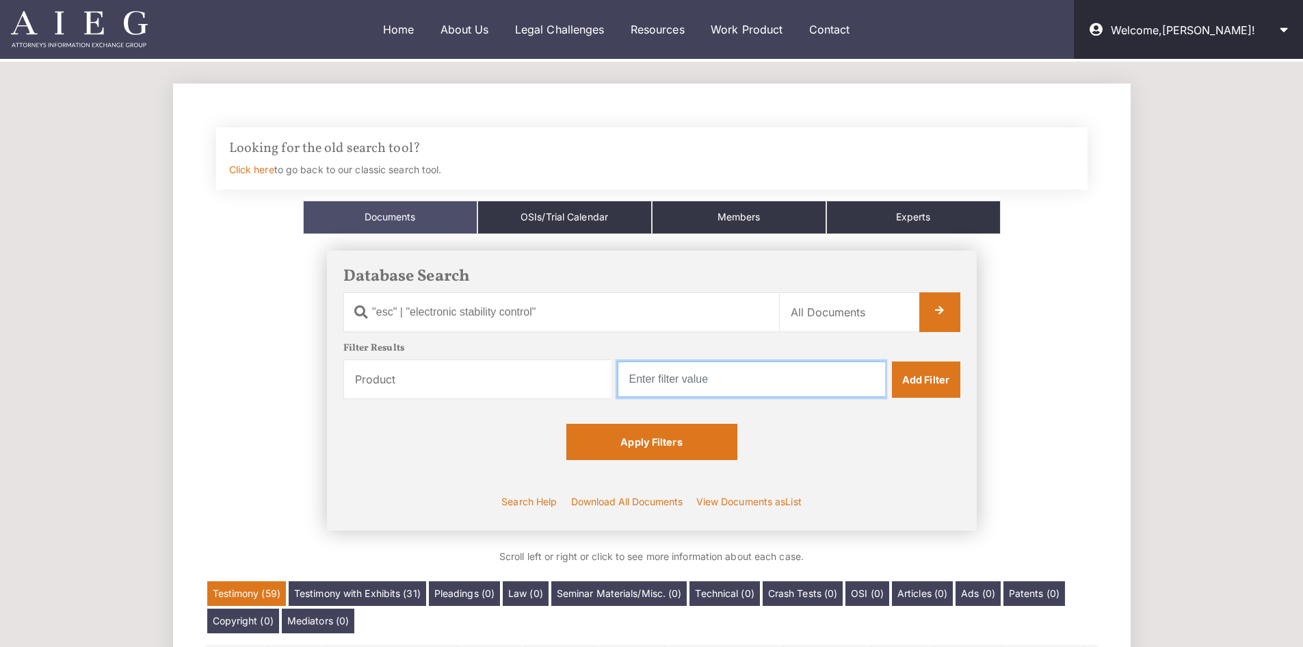
click at [820, 370] on input "text" at bounding box center [752, 379] width 268 height 36
type input "Honda"
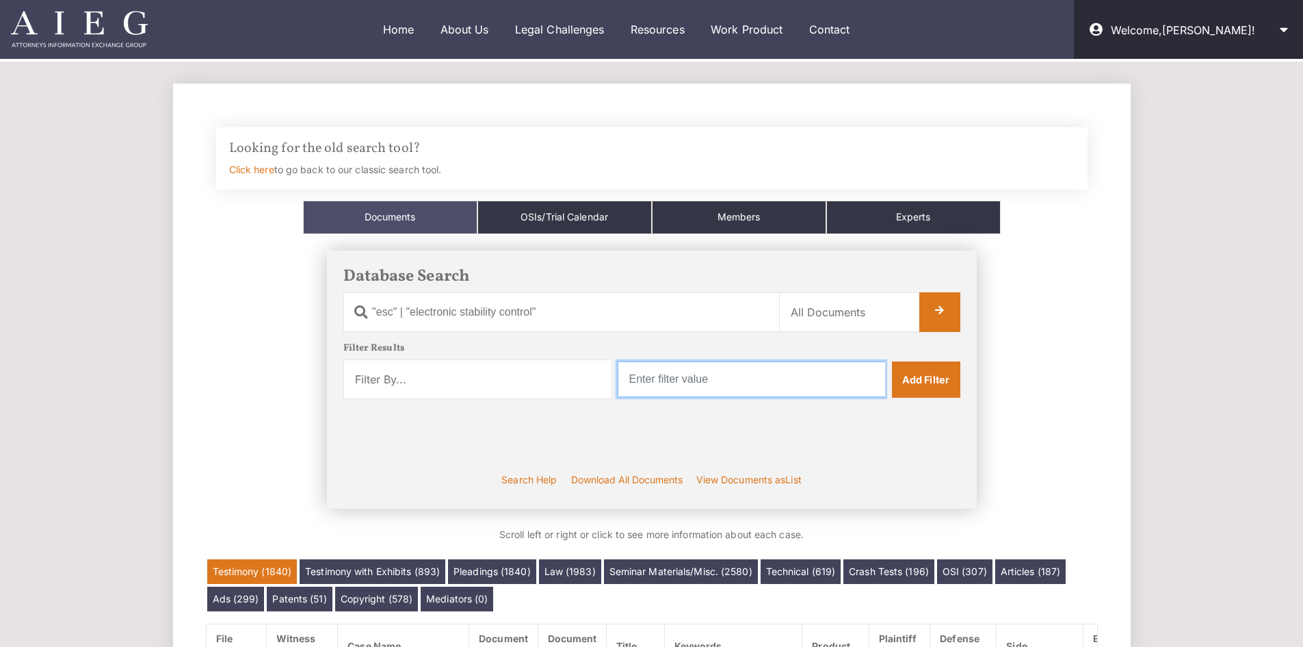
click at [686, 380] on input "text" at bounding box center [752, 379] width 268 height 36
type input "Honda"
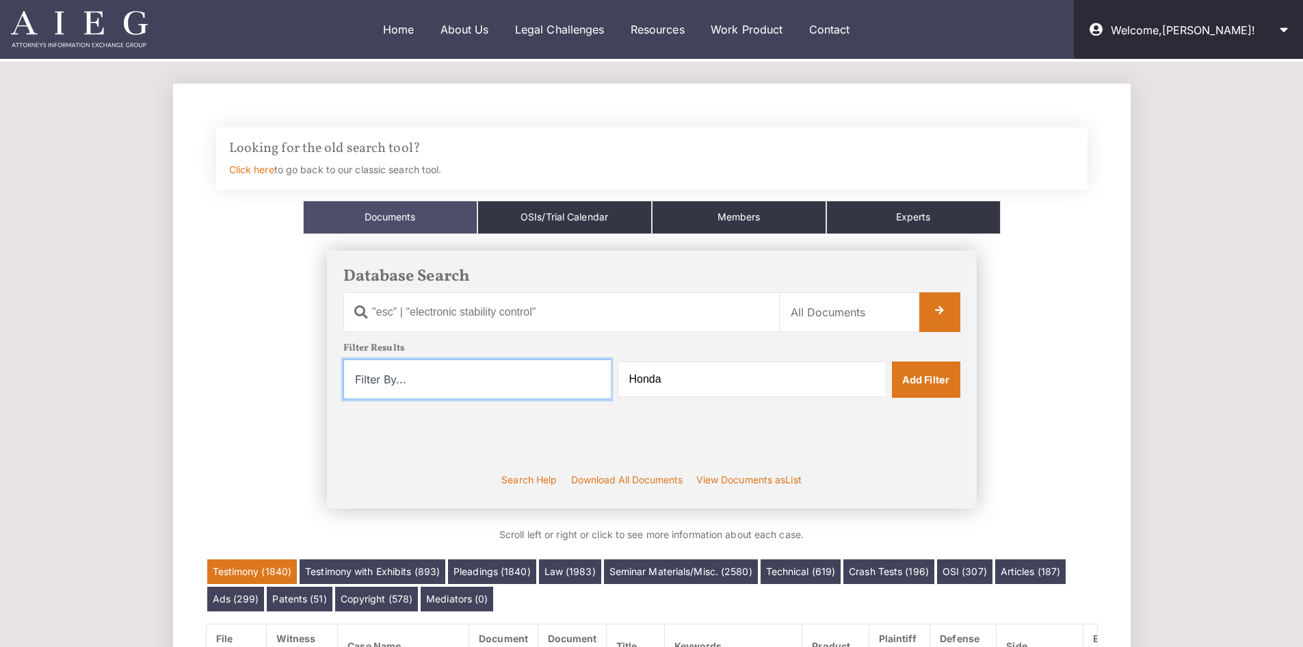
click at [434, 369] on select "Filter By... Product Witness Name Plaintiff Attorney Defense Attorney Case Name…" at bounding box center [477, 379] width 268 height 40
select select "product"
click at [343, 359] on select "Filter By... Product Witness Name Plaintiff Attorney Defense Attorney Case Name…" at bounding box center [477, 379] width 268 height 40
click at [943, 380] on link "Add Filter" at bounding box center [926, 379] width 68 height 36
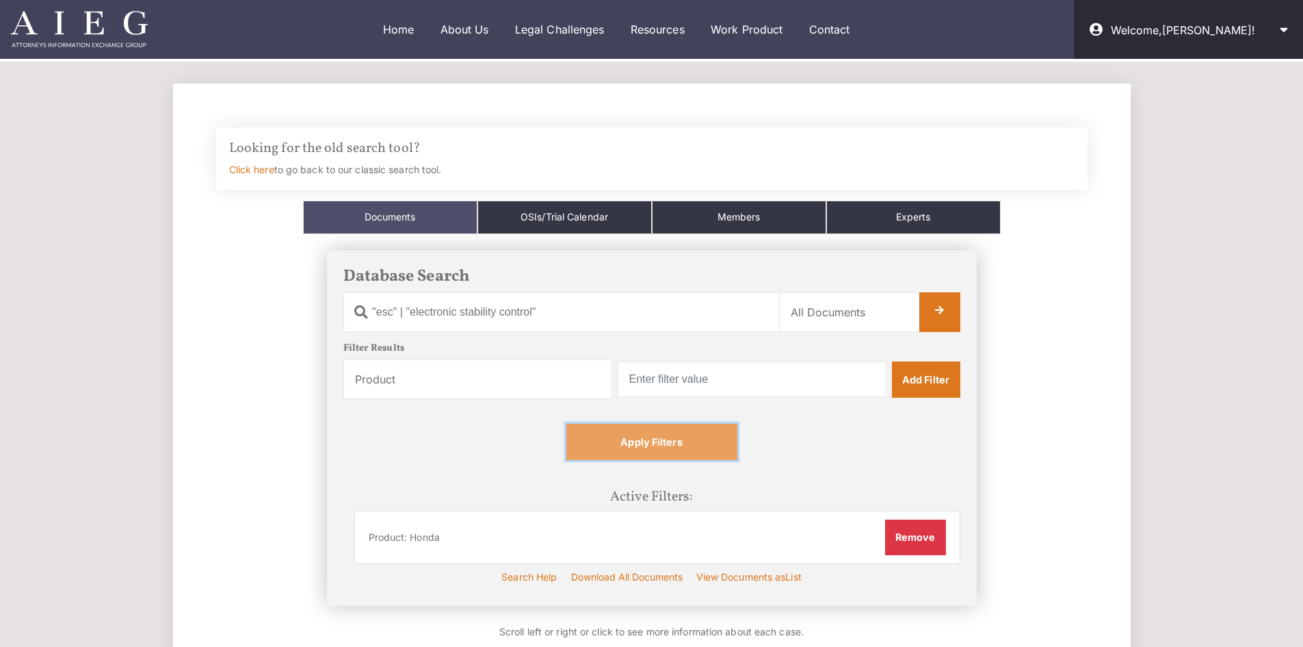
click at [678, 454] on link "Apply Filters" at bounding box center [652, 442] width 171 height 36
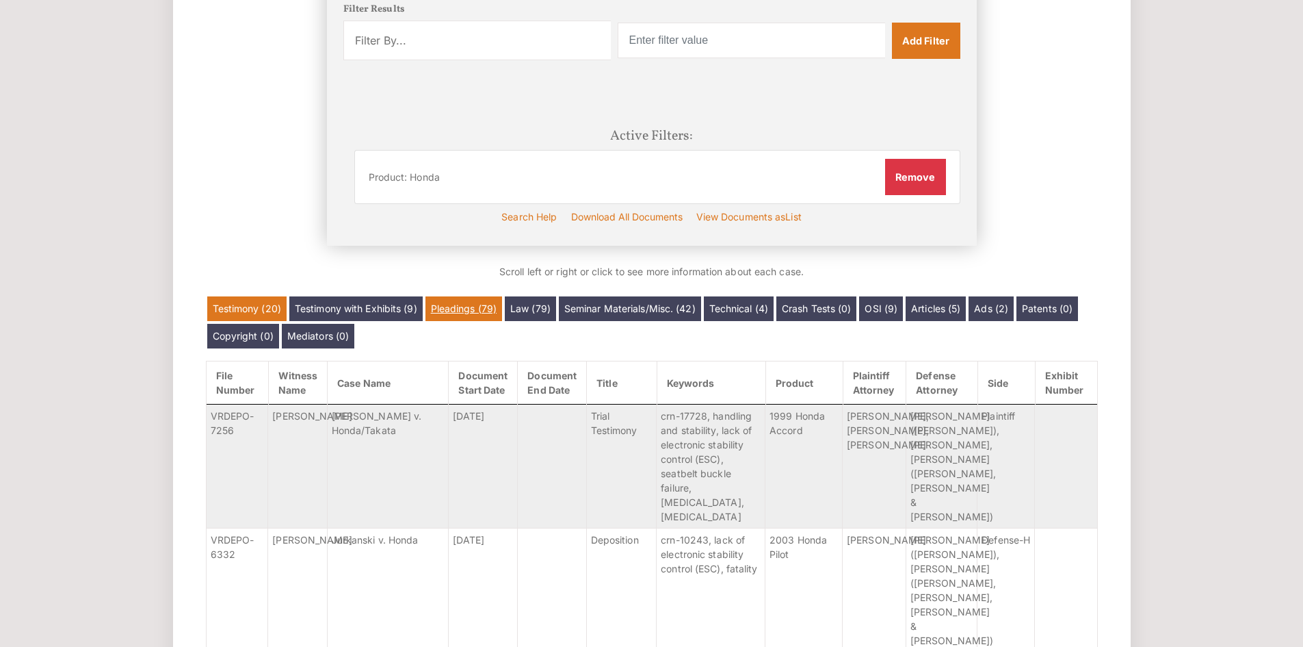
scroll to position [339, 0]
click at [483, 315] on link "Pleadings (79)" at bounding box center [464, 308] width 77 height 25
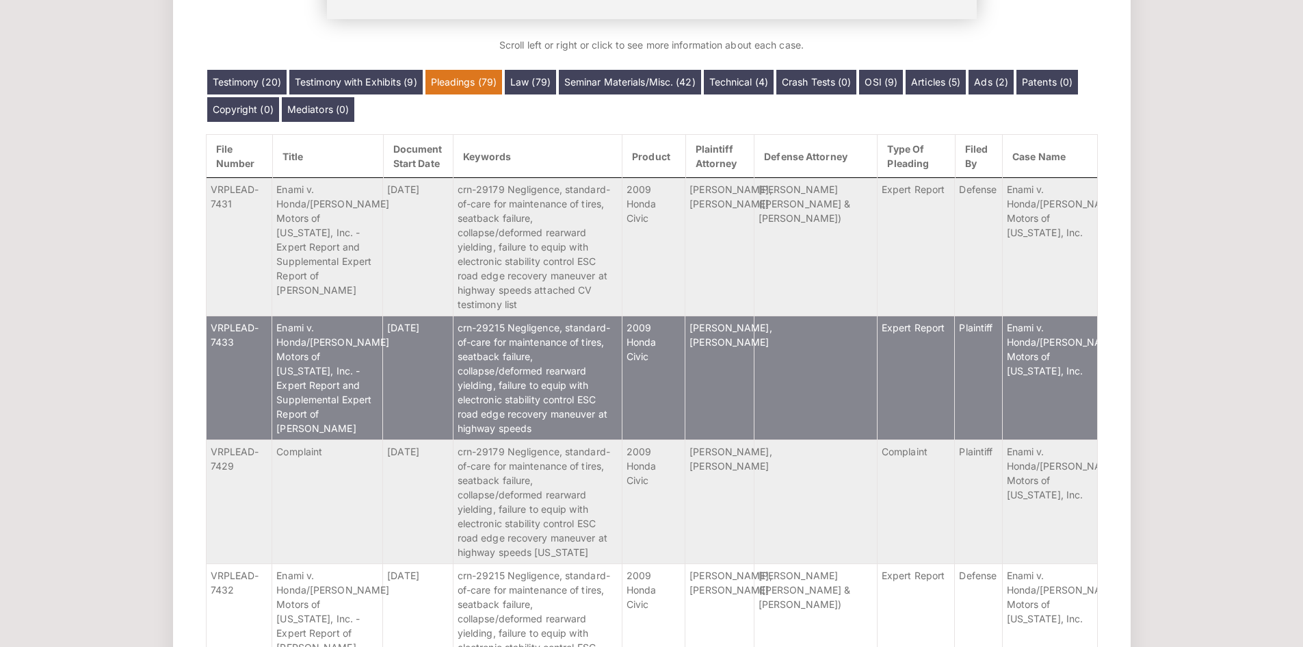
scroll to position [567, 0]
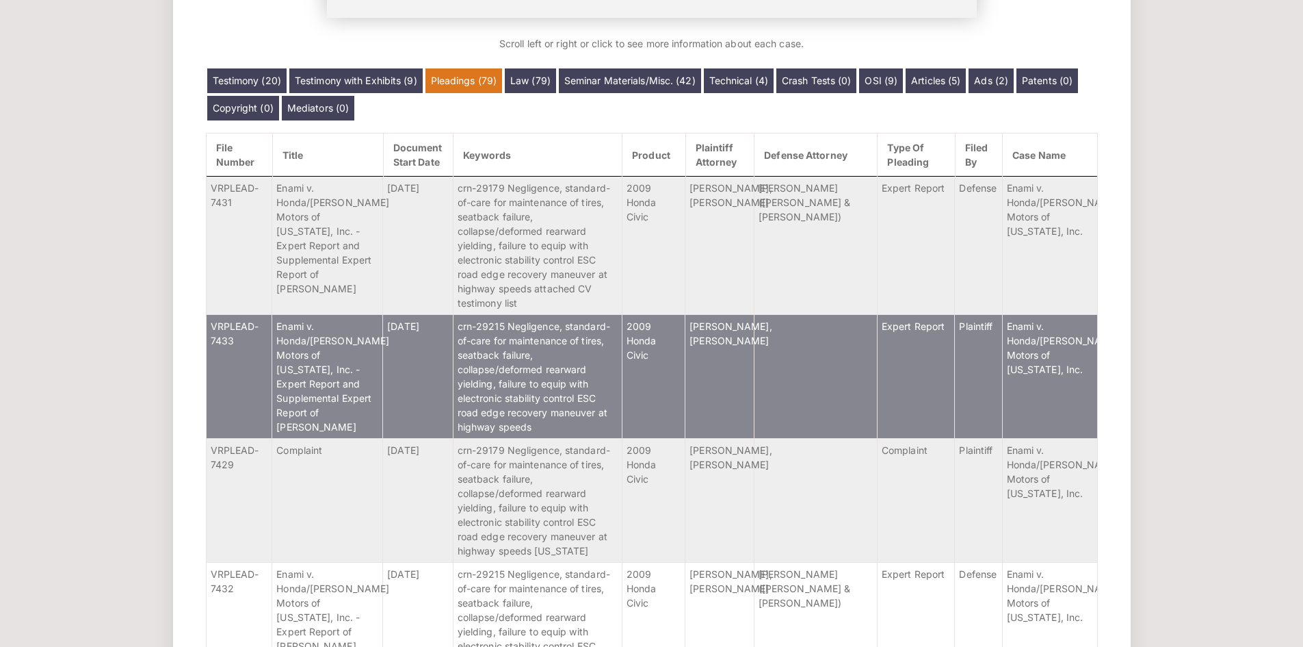
click at [374, 395] on td "Enami v. Honda/Dobbs Motors of Arizona, Inc. - Expert Report and Supplemental E…" at bounding box center [327, 376] width 111 height 124
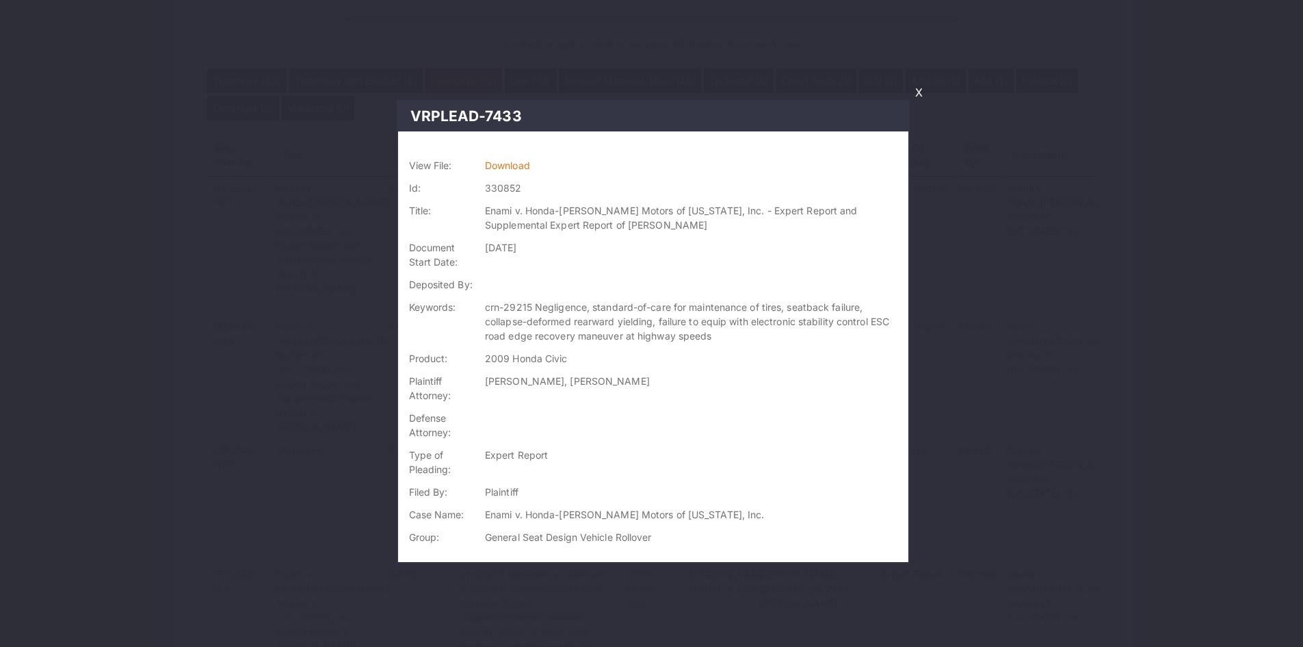
click at [515, 159] on td "Download" at bounding box center [694, 165] width 429 height 23
click at [514, 165] on link "Download" at bounding box center [507, 165] width 45 height 12
click at [922, 93] on link "X" at bounding box center [919, 92] width 18 height 23
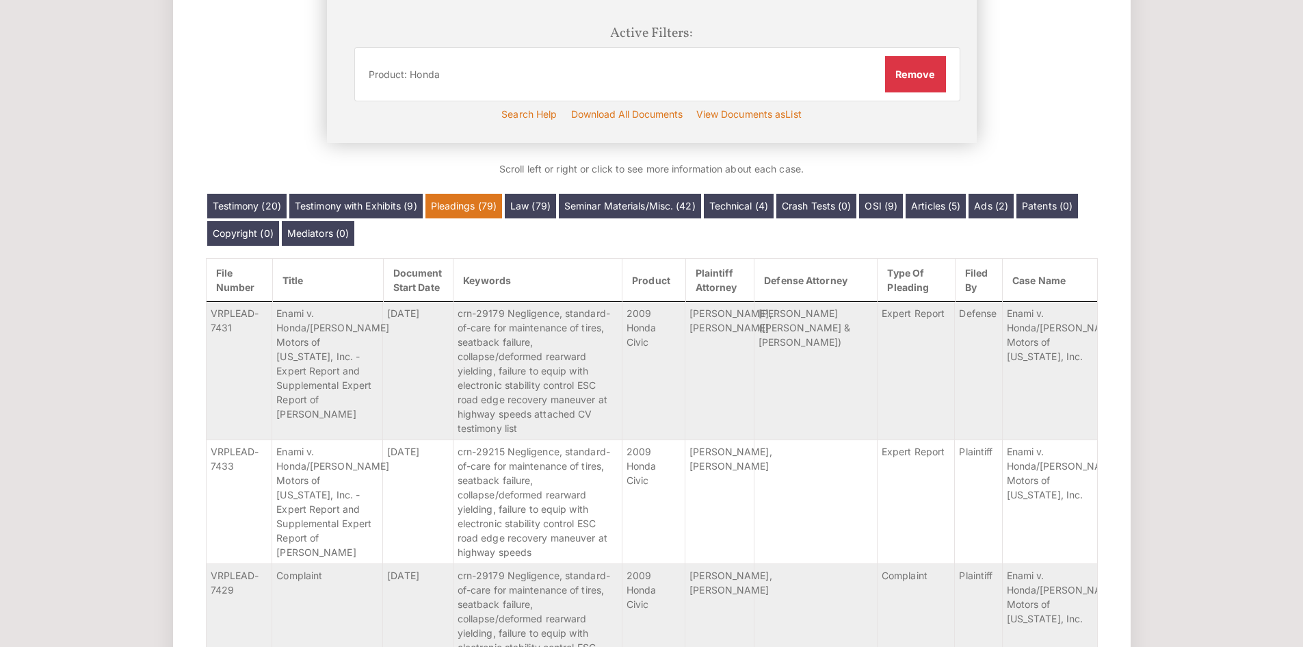
scroll to position [340, 0]
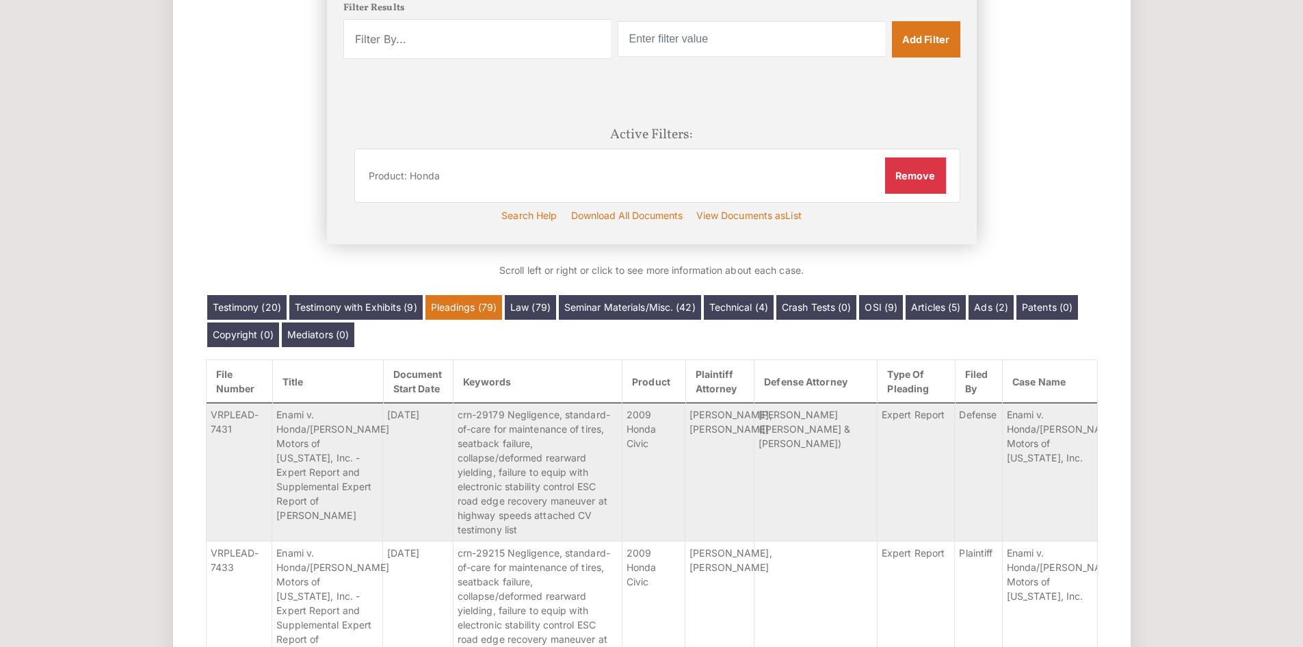
click at [518, 43] on select "Filter By... Product Witness Name Plaintiff Attorney Defense Attorney Case Name…" at bounding box center [477, 39] width 268 height 40
click at [510, 39] on select "Filter By... Product Witness Name Plaintiff Attorney Defense Attorney Case Name…" at bounding box center [477, 39] width 268 height 40
select select "type_of_pleading"
click at [343, 19] on select "Filter By... Product Witness Name Plaintiff Attorney Defense Attorney Case Name…" at bounding box center [477, 39] width 268 height 40
click at [757, 34] on input "text" at bounding box center [752, 39] width 268 height 36
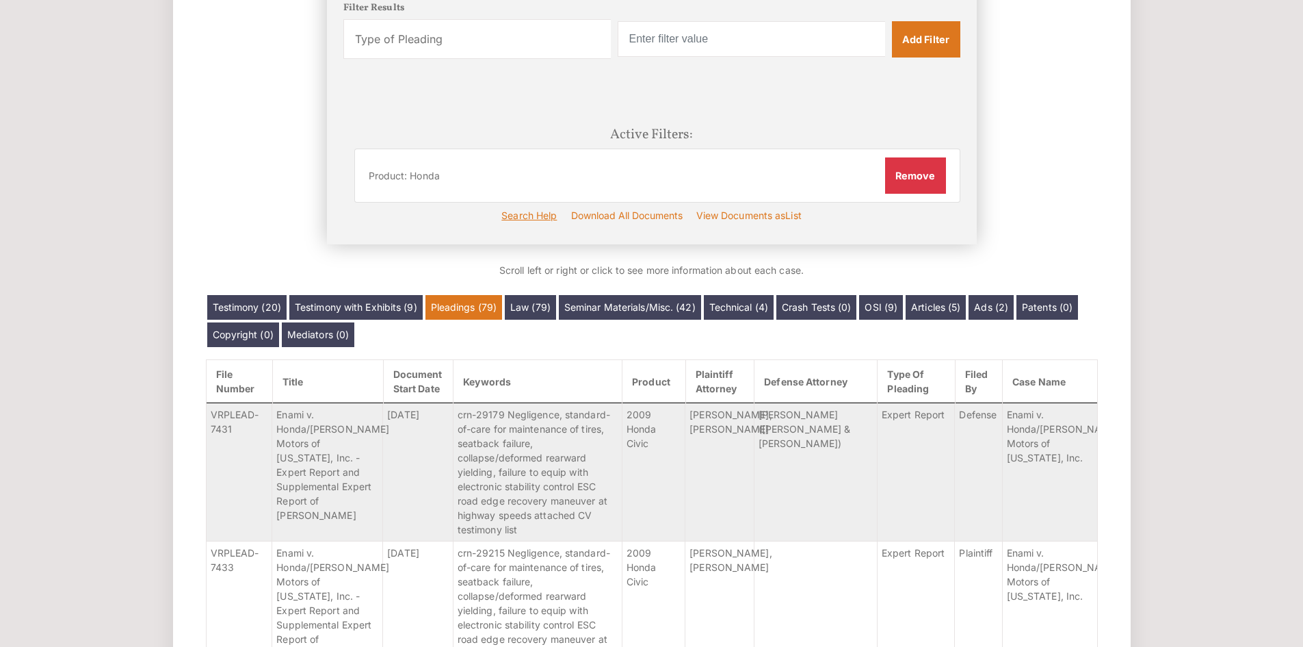
click at [539, 219] on link "Search Help" at bounding box center [529, 215] width 61 height 20
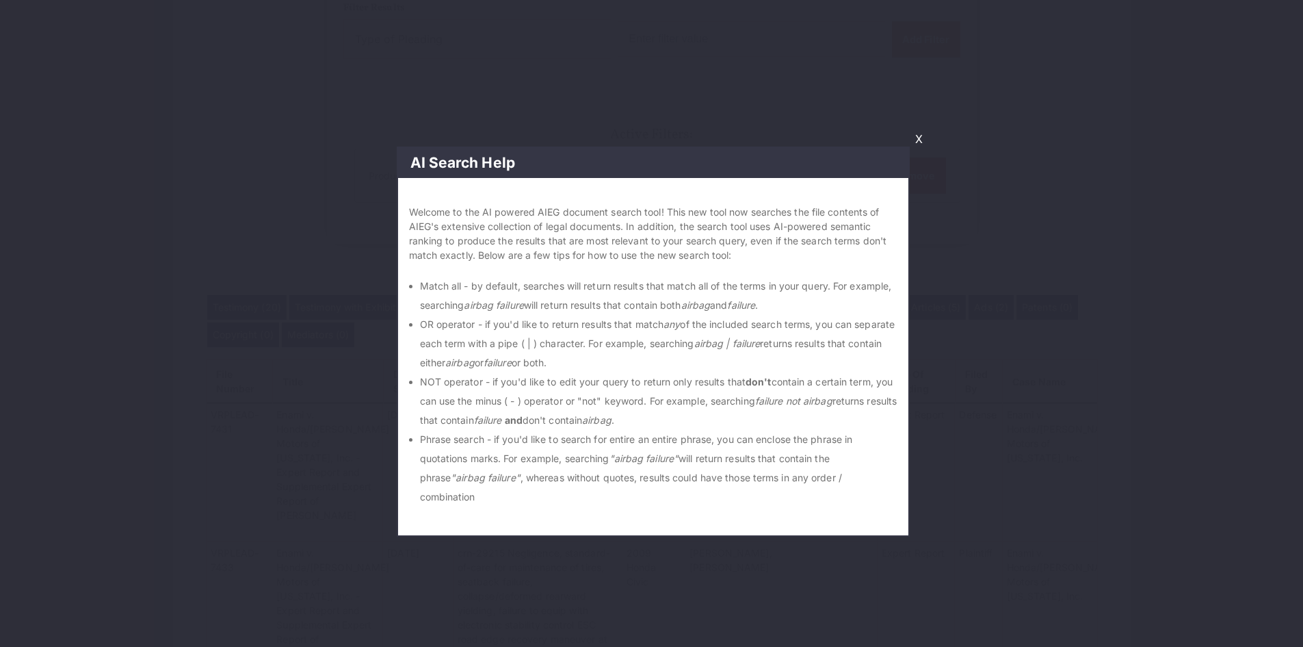
click at [918, 140] on link "X" at bounding box center [919, 138] width 18 height 23
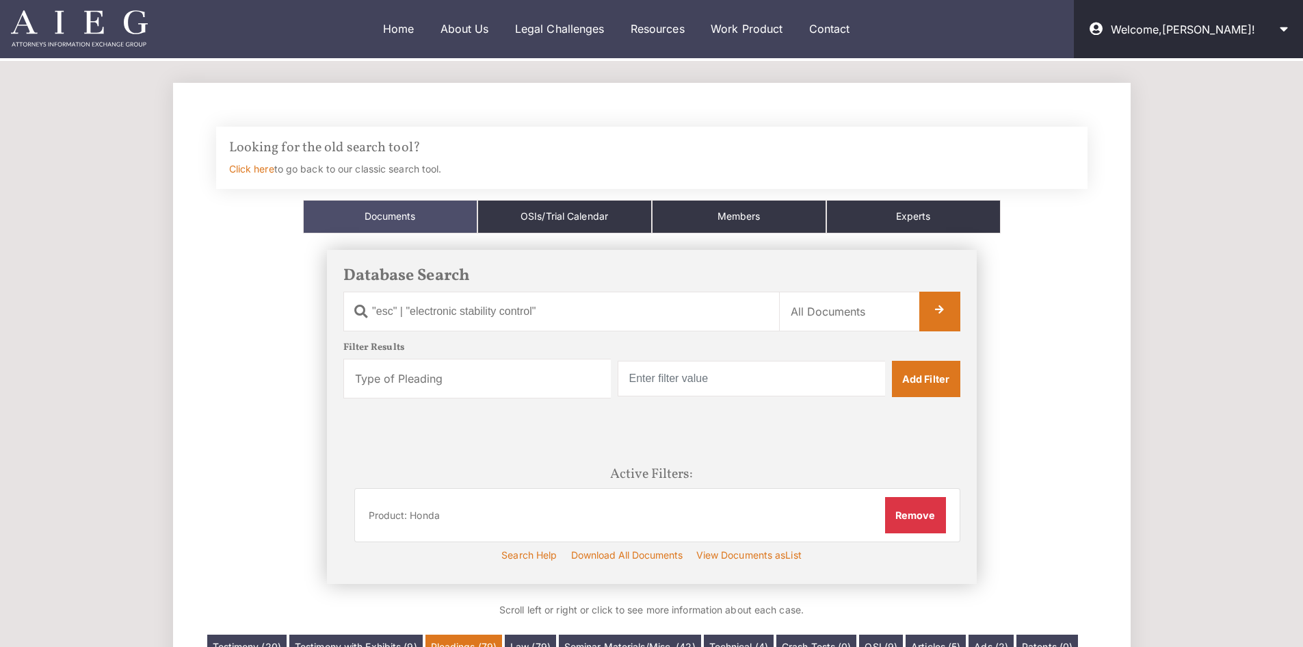
scroll to position [0, 0]
click at [725, 367] on input "text" at bounding box center [752, 379] width 268 height 36
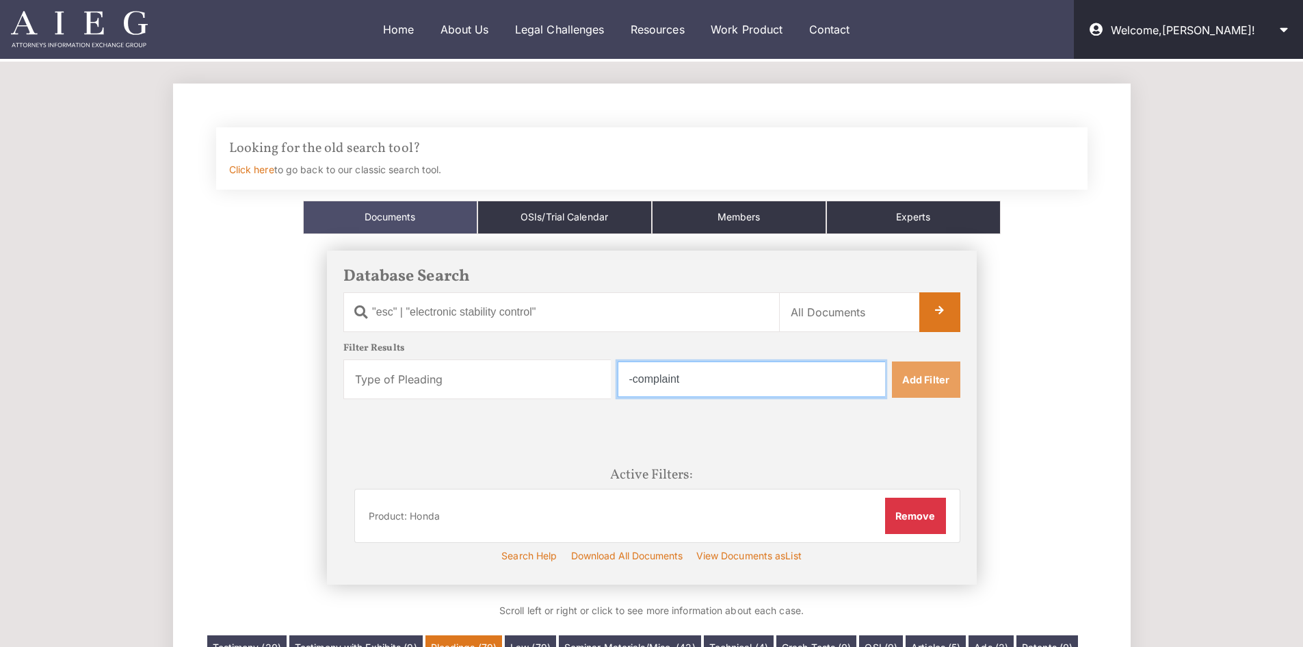
type input "-complaint"
click at [949, 383] on link "Add Filter" at bounding box center [926, 379] width 68 height 36
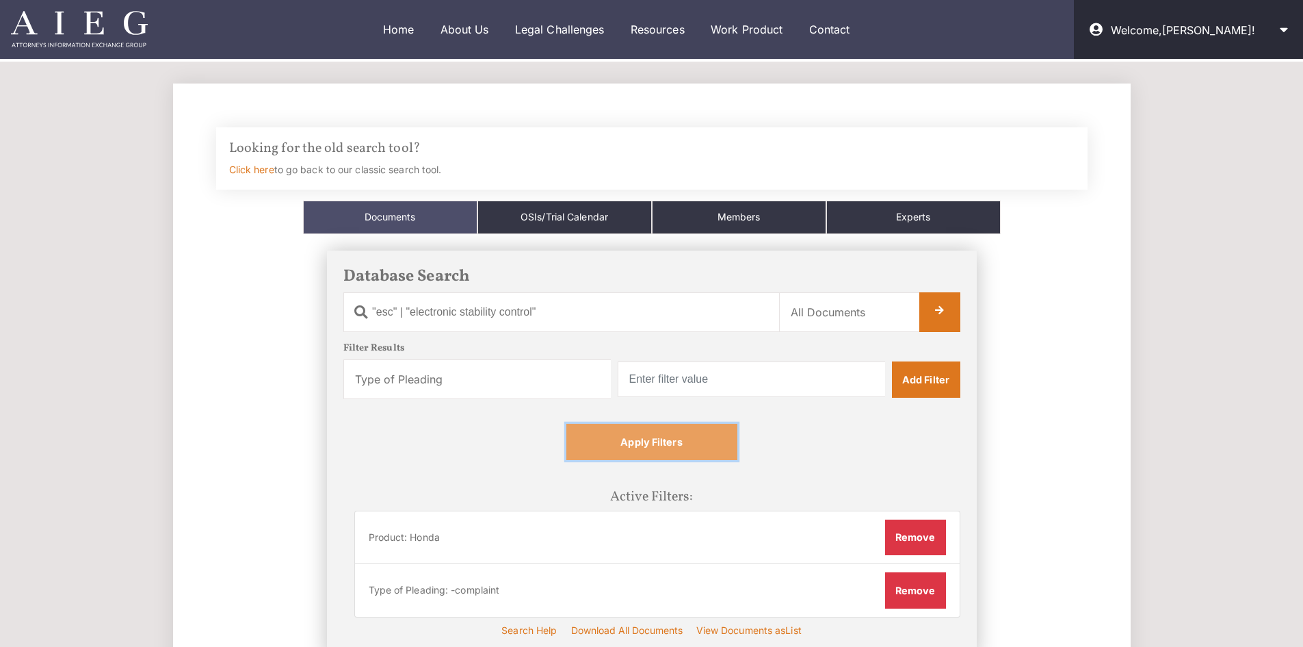
click at [704, 450] on link "Apply Filters" at bounding box center [652, 442] width 171 height 36
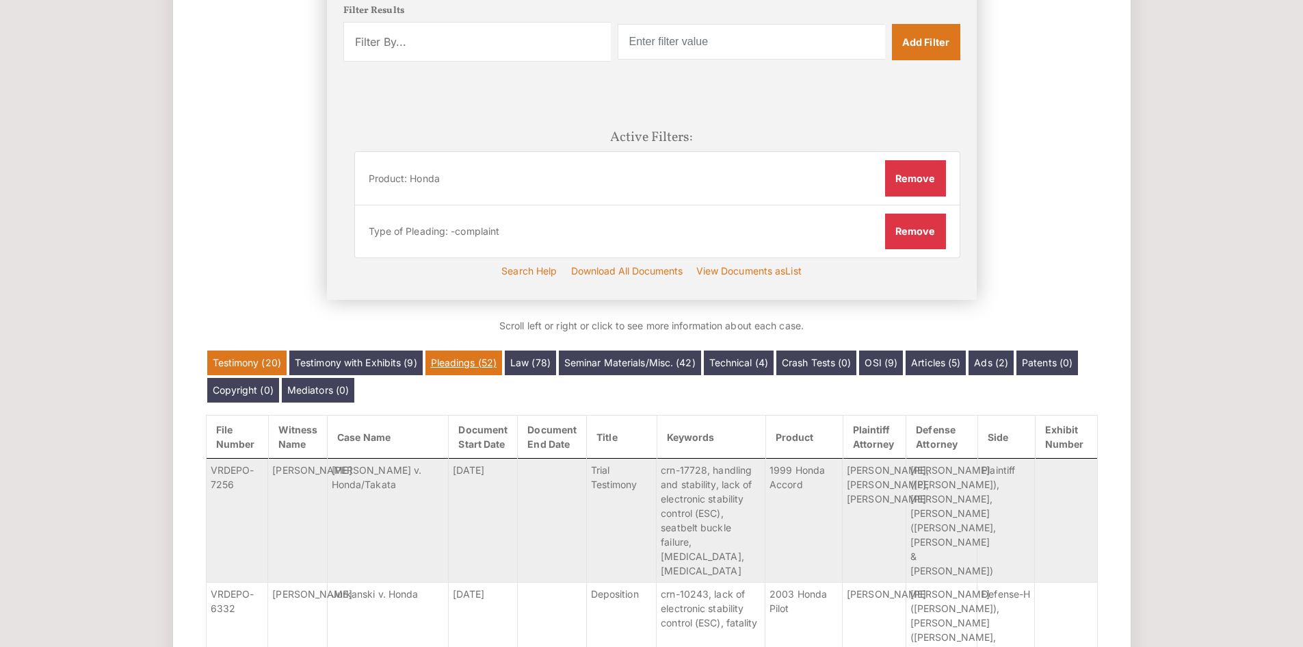
click at [469, 369] on link "Pleadings (52)" at bounding box center [464, 362] width 77 height 25
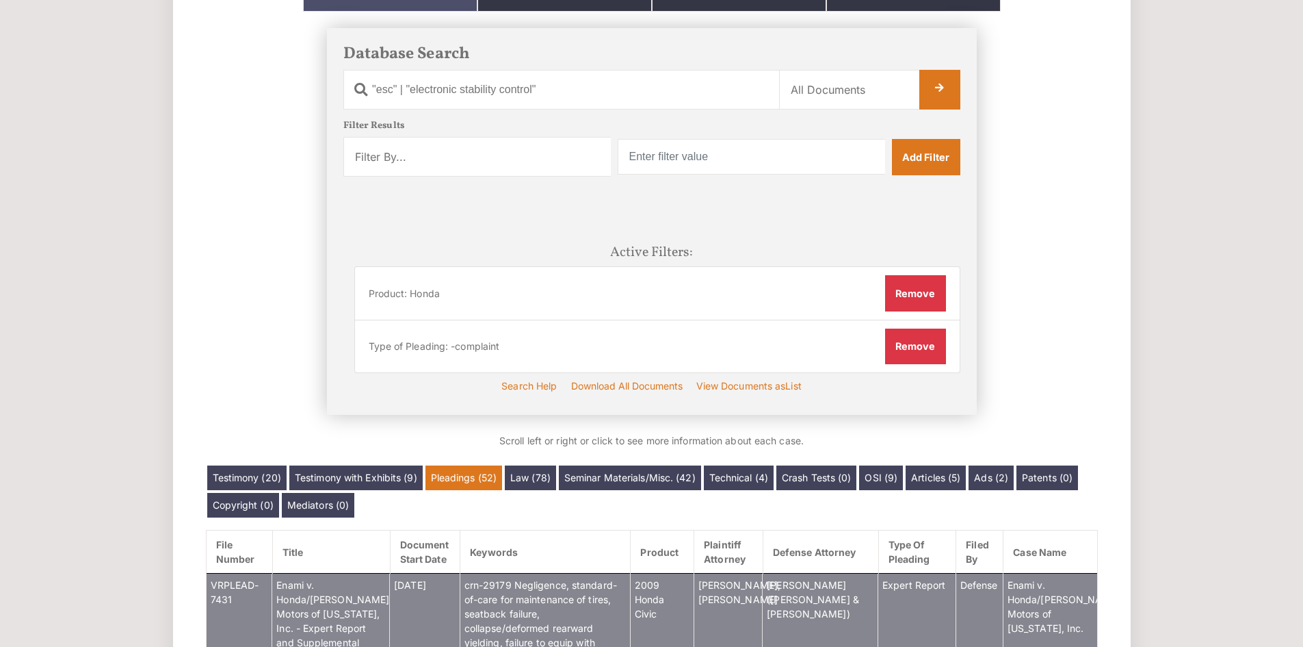
scroll to position [113, 0]
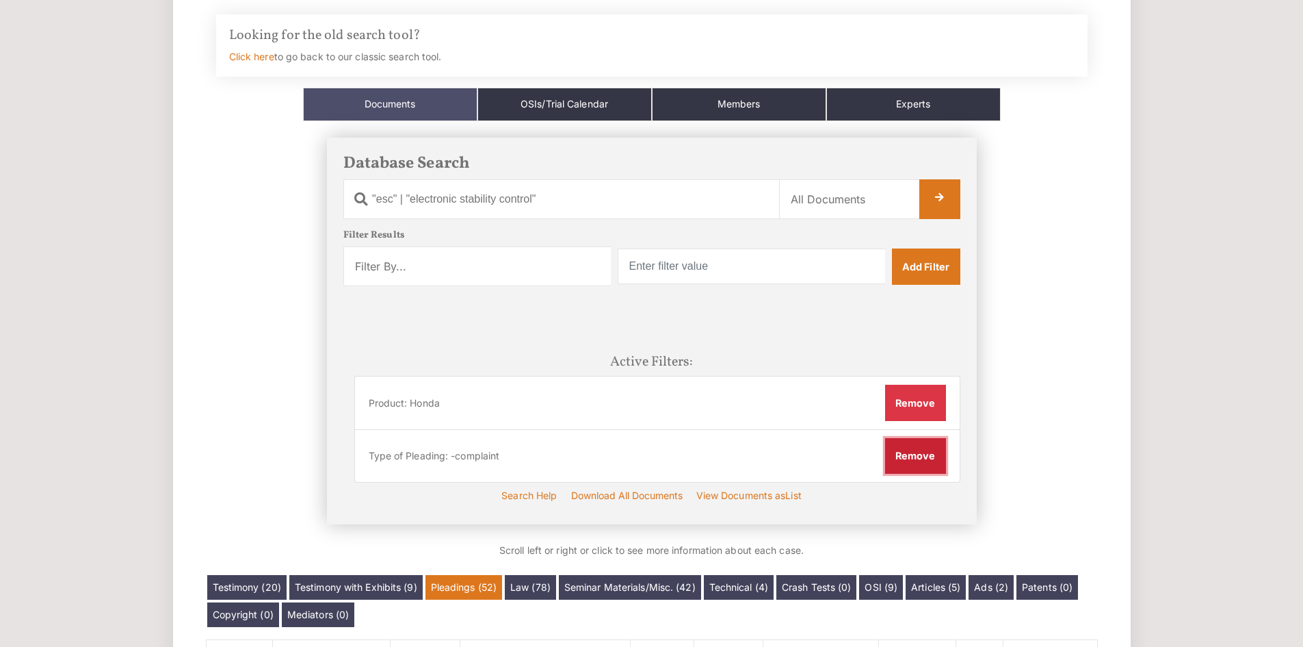
click at [929, 463] on button "Remove" at bounding box center [915, 456] width 61 height 36
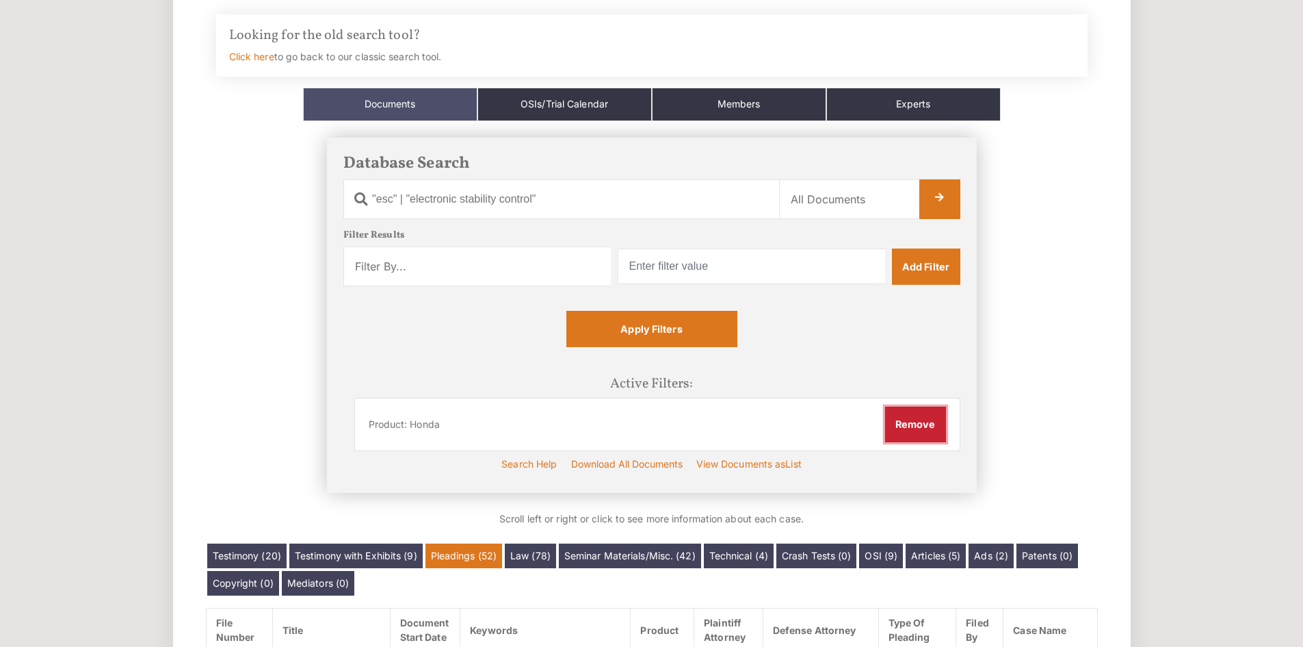
click at [911, 424] on button "Remove" at bounding box center [915, 424] width 61 height 36
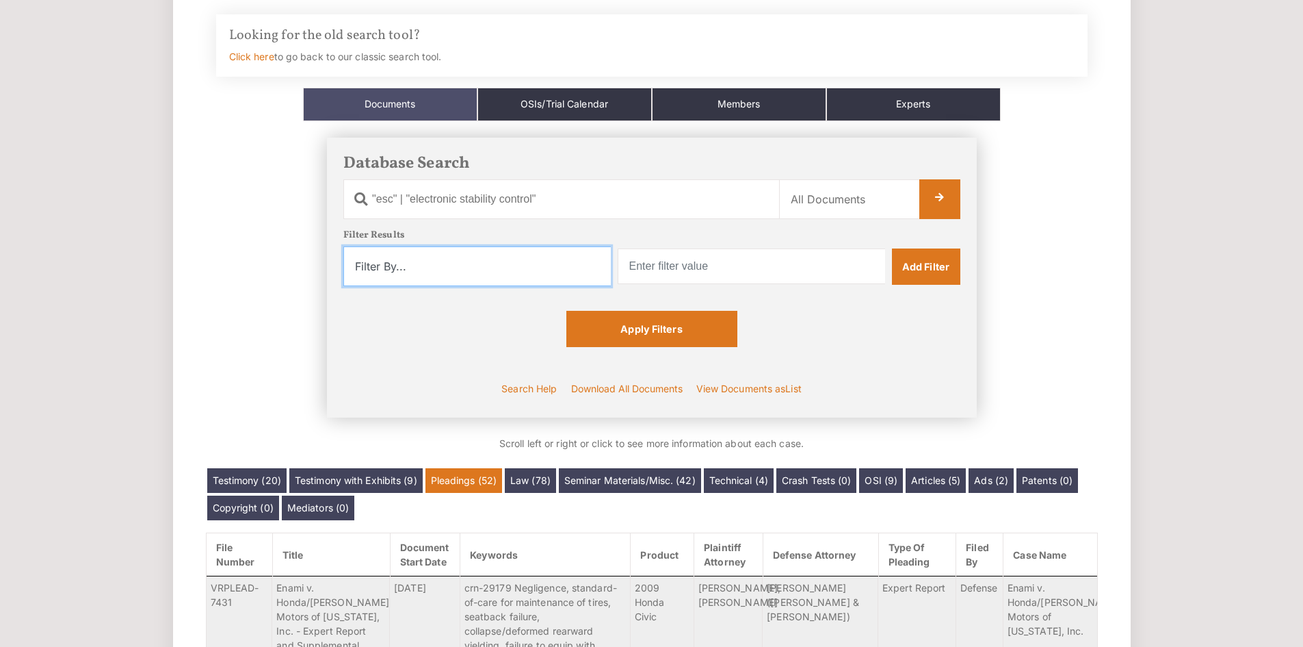
click at [542, 265] on select "Filter By... Product Witness Name Plaintiff Attorney Defense Attorney Case Name…" at bounding box center [477, 266] width 268 height 40
select select "witness_name"
click at [343, 246] on select "Filter By... Product Witness Name Plaintiff Attorney Defense Attorney Case Name…" at bounding box center [477, 266] width 268 height 40
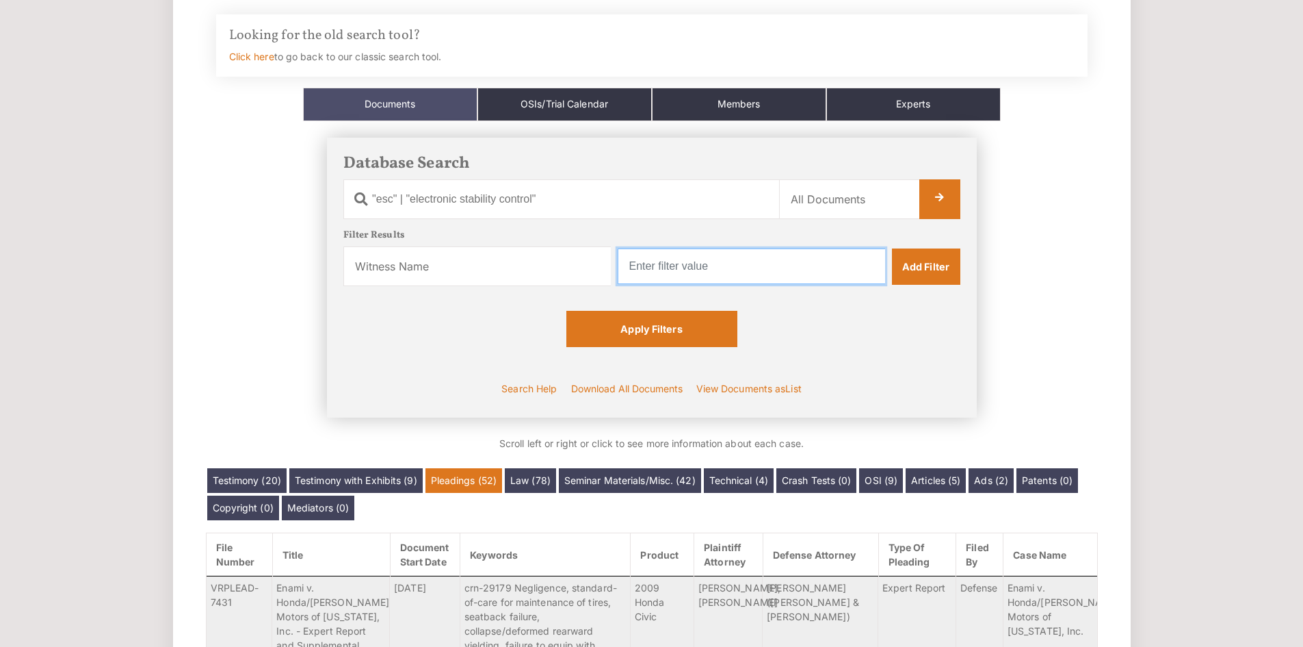
click at [773, 264] on input "text" at bounding box center [752, 266] width 268 height 36
type input "Tandy"
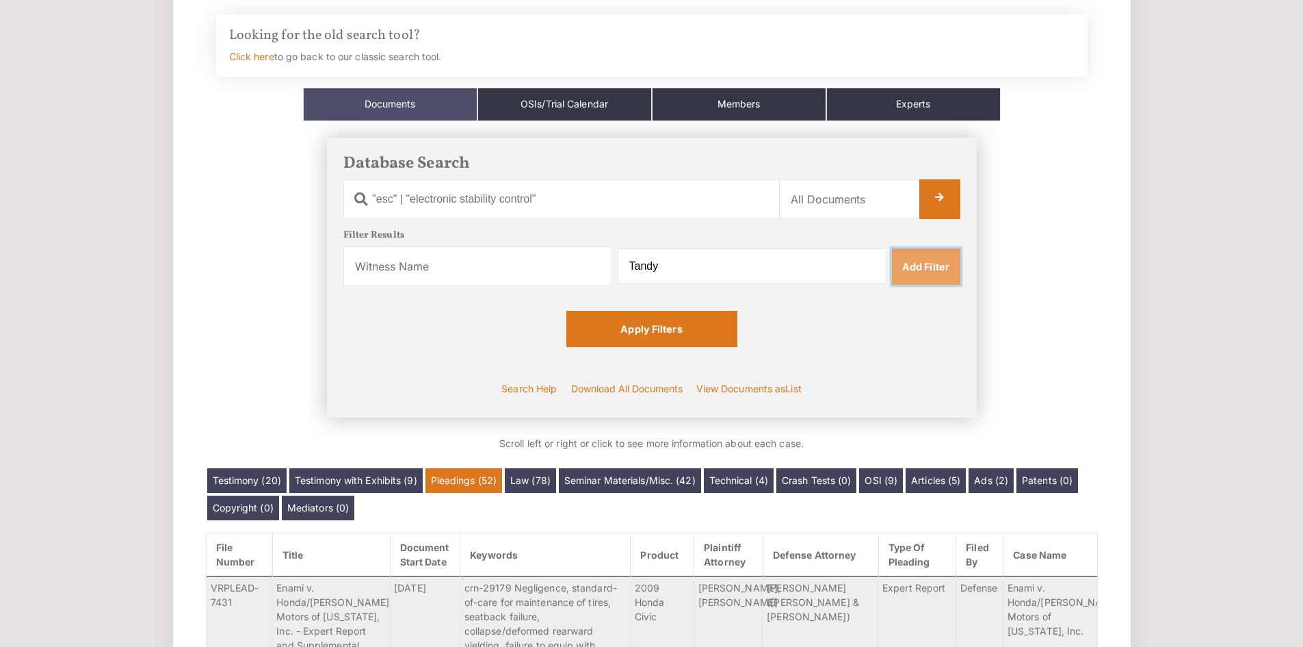
click at [918, 277] on link "Add Filter" at bounding box center [926, 266] width 68 height 36
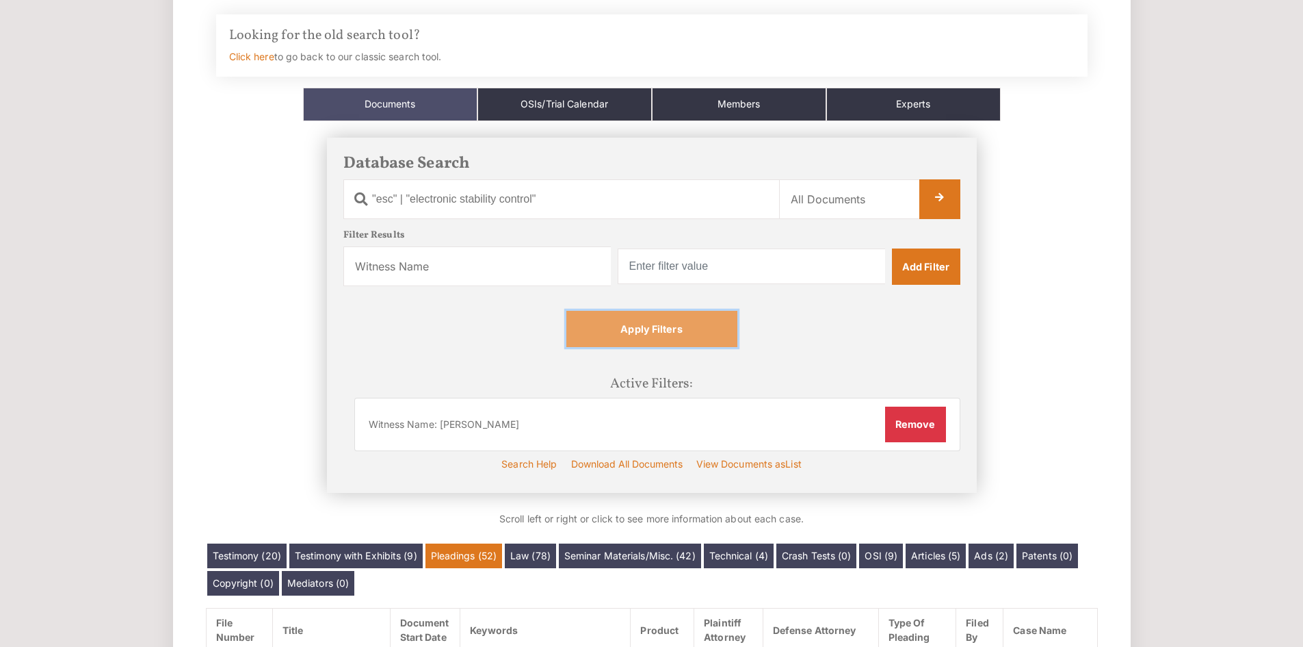
click at [703, 323] on link "Apply Filters" at bounding box center [652, 329] width 171 height 36
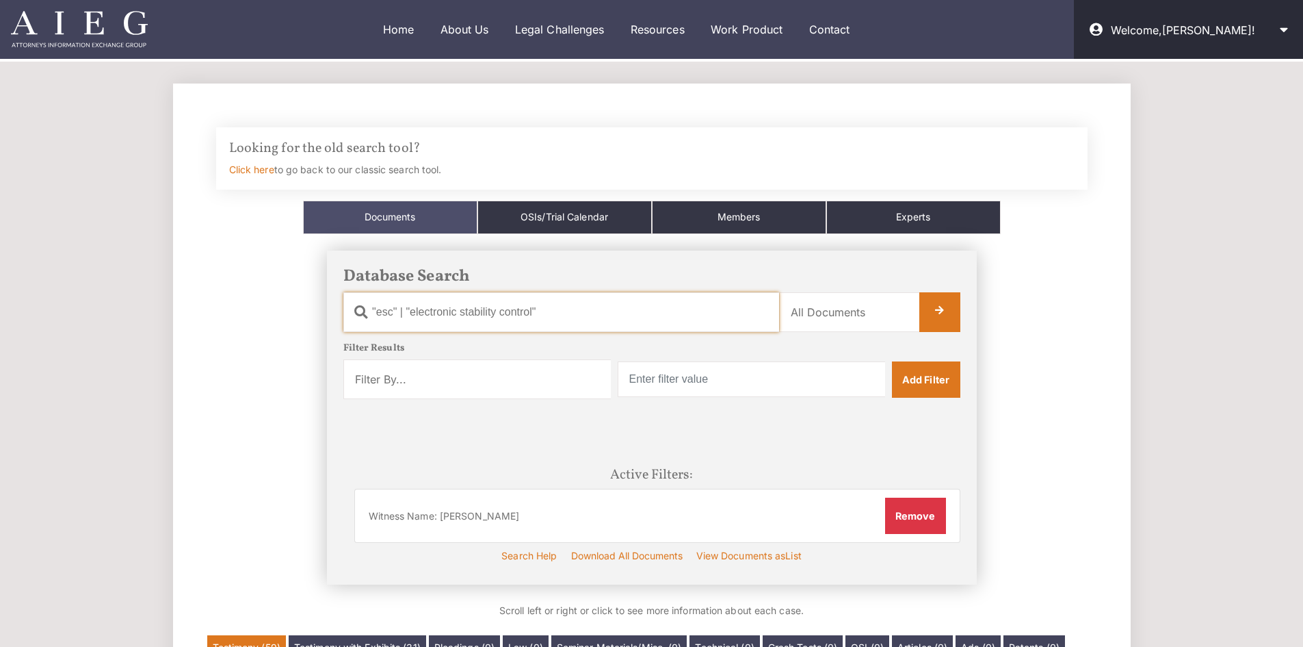
drag, startPoint x: 564, startPoint y: 311, endPoint x: 303, endPoint y: 310, distance: 260.7
click at [303, 310] on div "Database Search Document Name "esc" | "electronic stability control" Category N…" at bounding box center [652, 417] width 892 height 367
type input "roof"
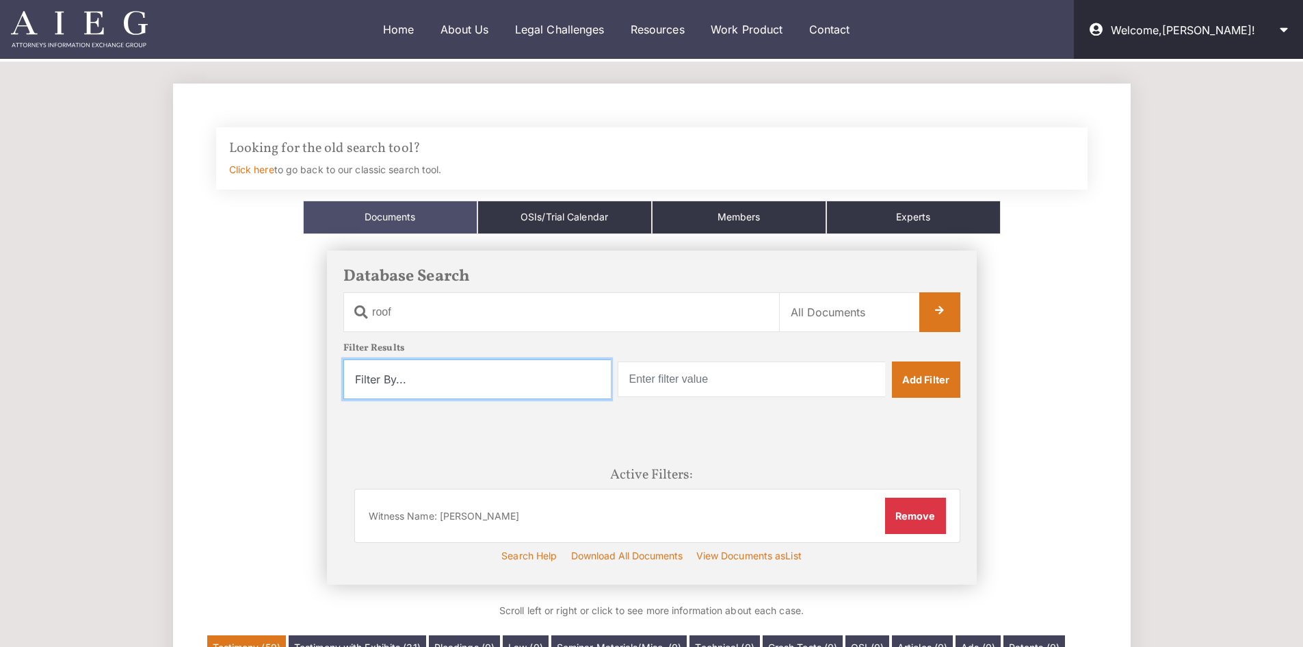
click at [498, 381] on select "Filter By... Product Witness Name Plaintiff Attorney Defense Attorney Case Name…" at bounding box center [477, 379] width 268 height 40
select select "witness_name"
click at [343, 359] on select "Filter By... Product Witness Name Plaintiff Attorney Defense Attorney Case Name…" at bounding box center [477, 379] width 268 height 40
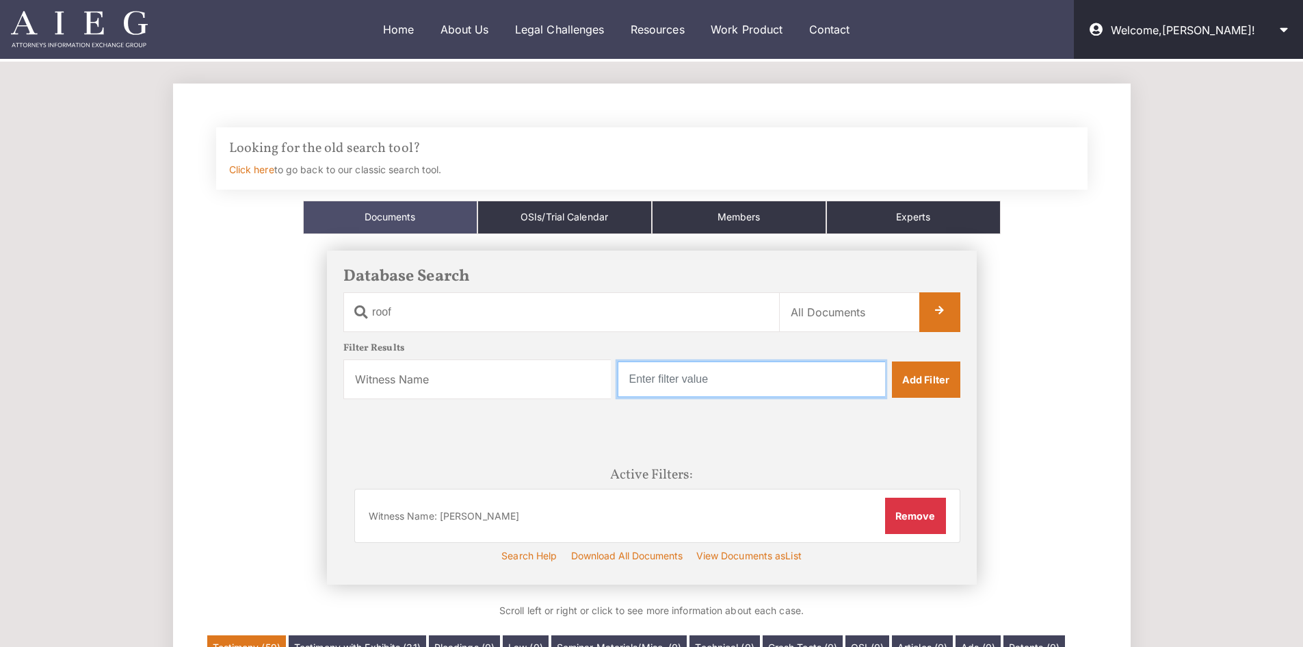
click at [738, 387] on input "text" at bounding box center [752, 379] width 268 height 36
type input "Vogler"
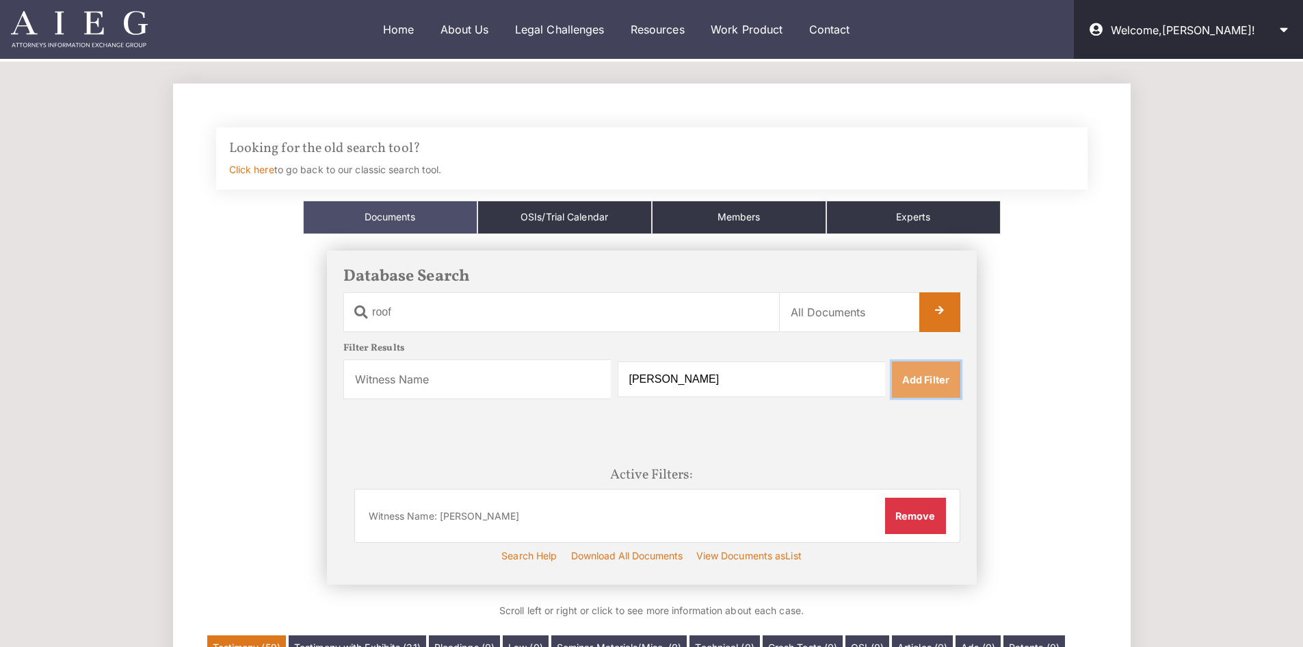
drag, startPoint x: 946, startPoint y: 386, endPoint x: 868, endPoint y: 392, distance: 78.2
click at [946, 385] on link "Add Filter" at bounding box center [926, 379] width 68 height 36
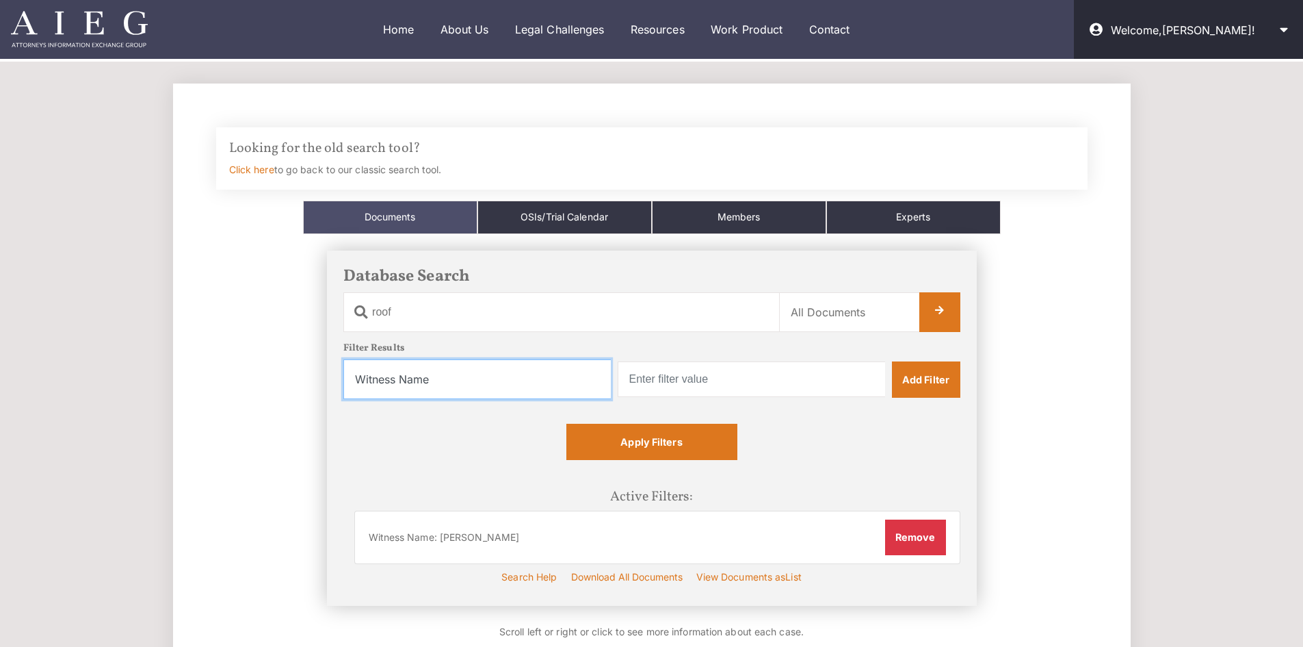
click at [526, 380] on select "Filter By... Product Witness Name Plaintiff Attorney Defense Attorney Case Name…" at bounding box center [477, 379] width 268 height 40
select select "product"
click at [343, 359] on select "Filter By... Product Witness Name Plaintiff Attorney Defense Attorney Case Name…" at bounding box center [477, 379] width 268 height 40
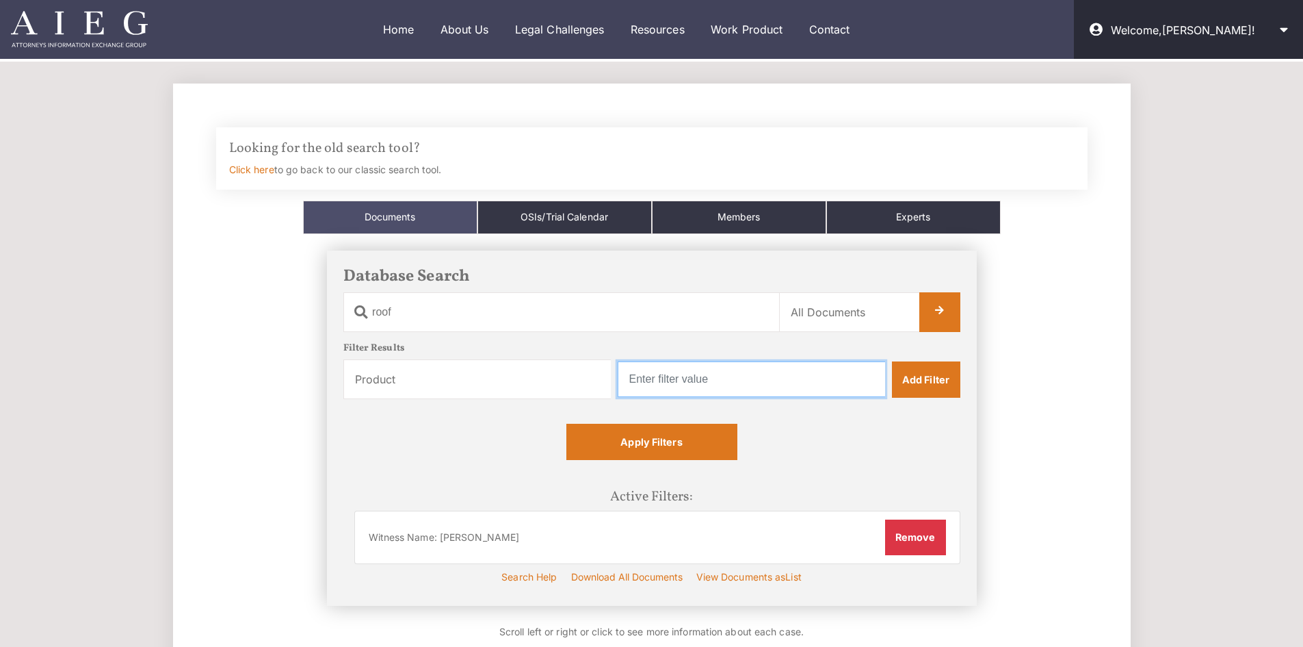
click at [724, 385] on input "text" at bounding box center [752, 379] width 268 height 36
type input "Honda"
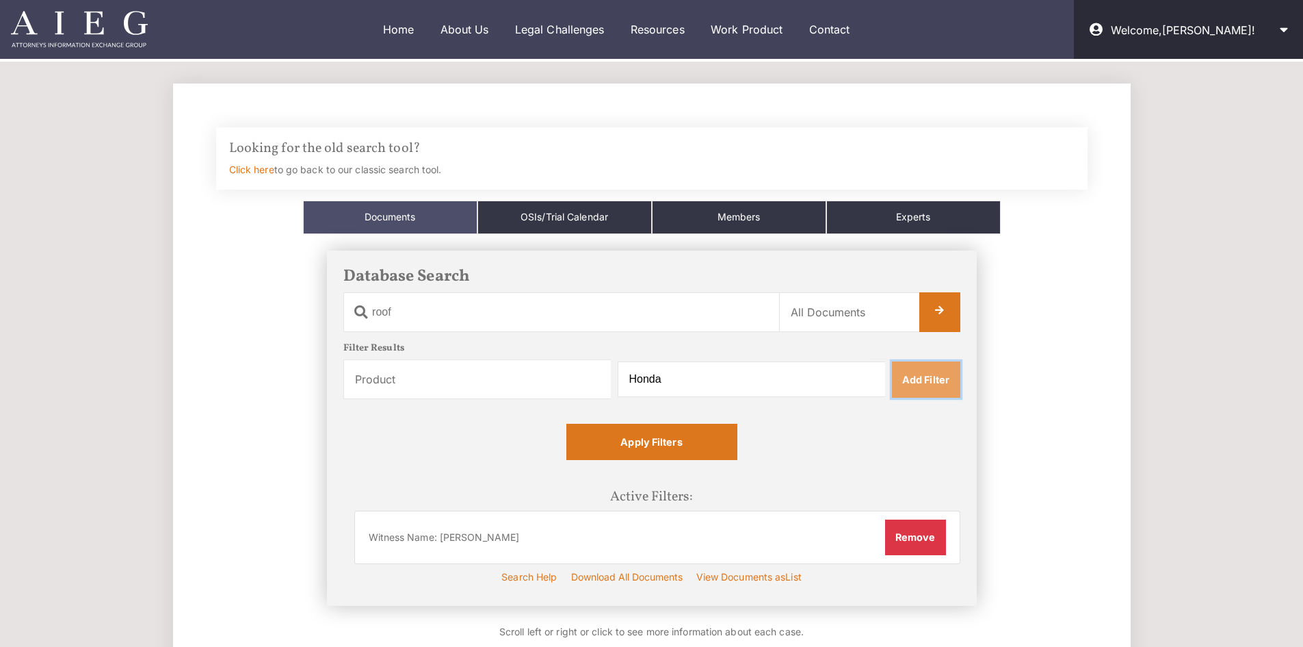
click at [942, 391] on link "Add Filter" at bounding box center [926, 379] width 68 height 36
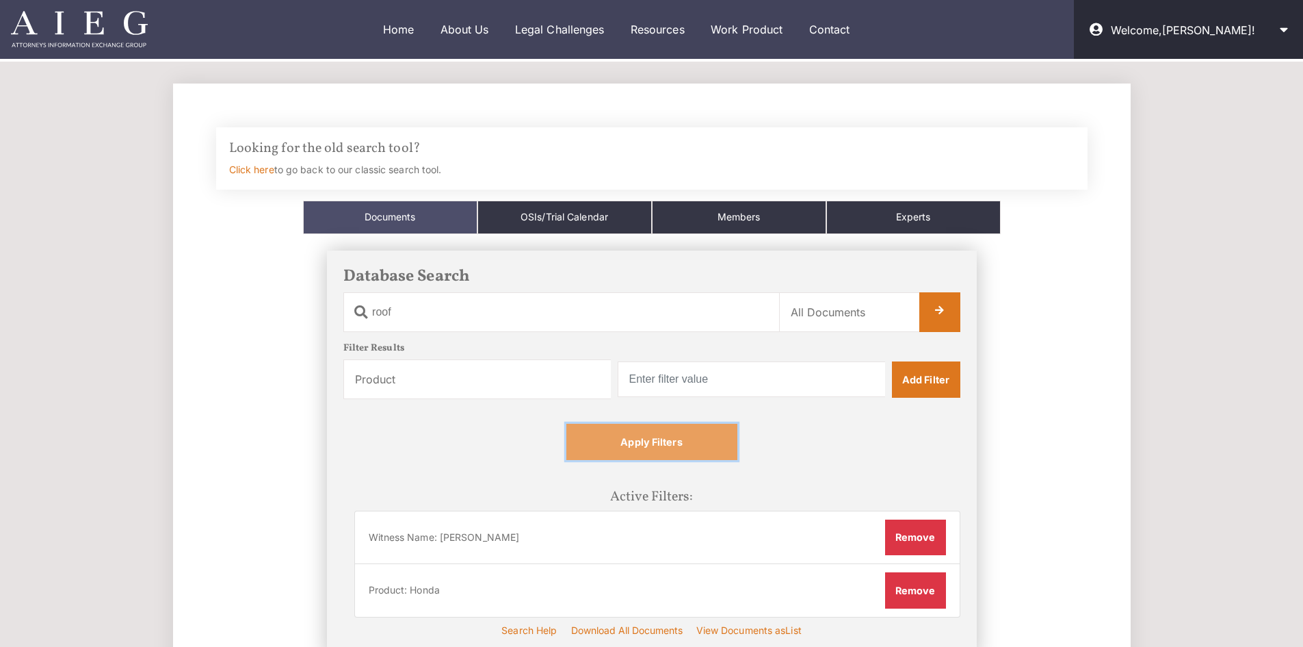
click at [637, 444] on link "Apply Filters" at bounding box center [652, 442] width 171 height 36
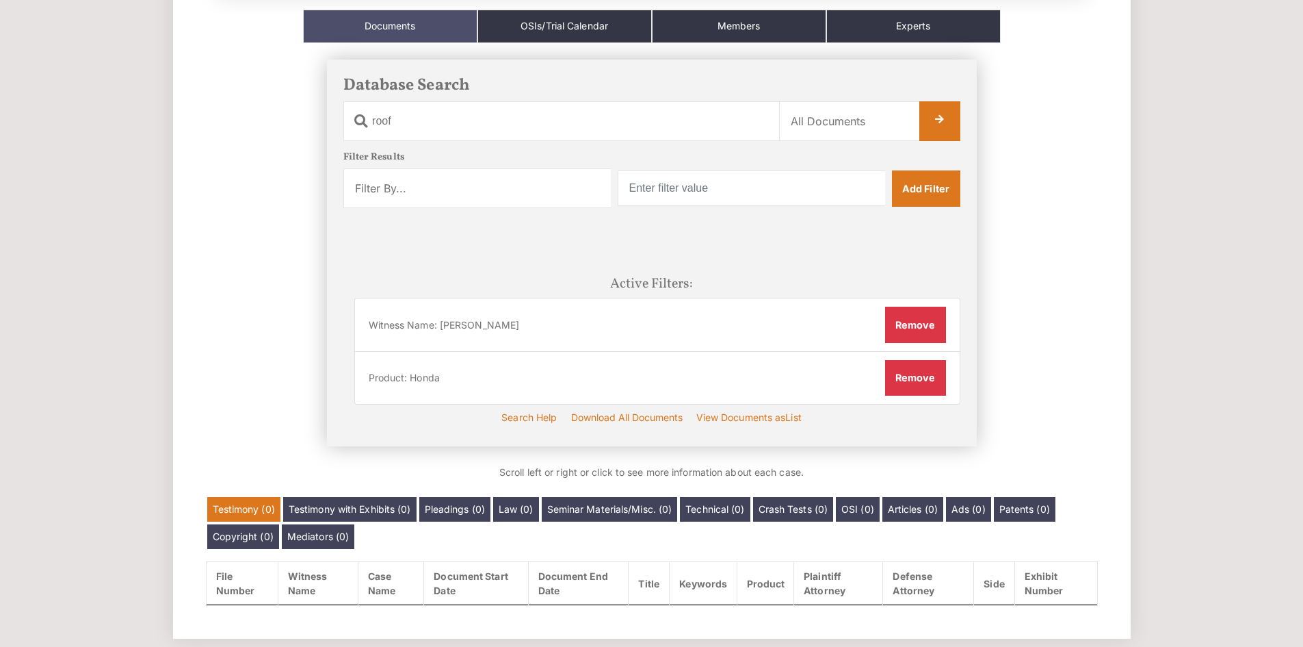
scroll to position [190, 0]
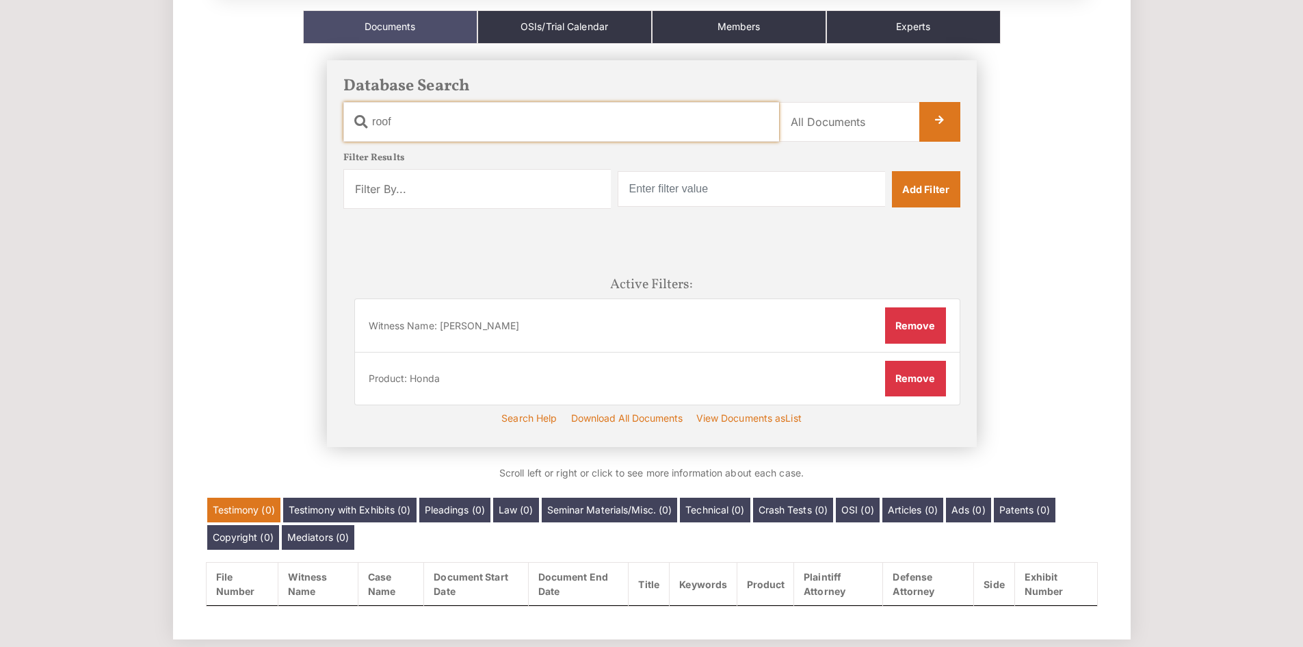
drag, startPoint x: 414, startPoint y: 123, endPoint x: 369, endPoint y: 131, distance: 45.9
click at [369, 131] on input "roof" at bounding box center [561, 122] width 436 height 40
type input "crush"
click at [943, 122] on link at bounding box center [940, 122] width 41 height 40
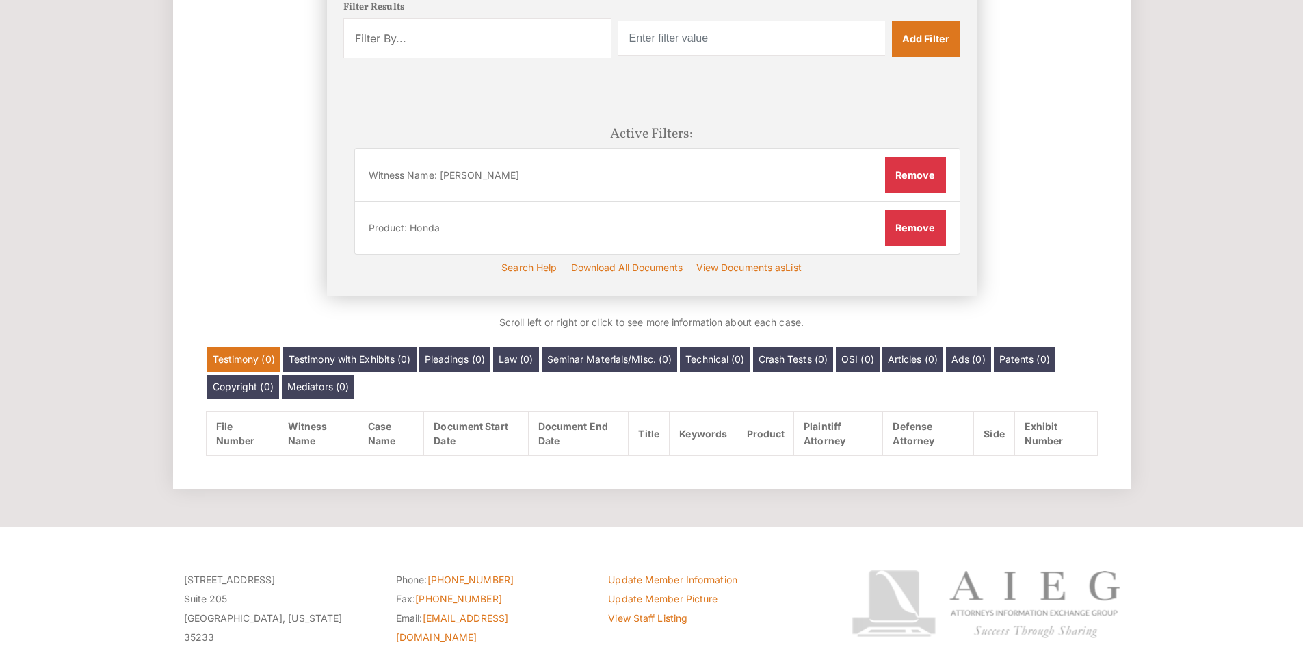
scroll to position [341, 0]
click at [909, 228] on button "Remove" at bounding box center [915, 227] width 61 height 36
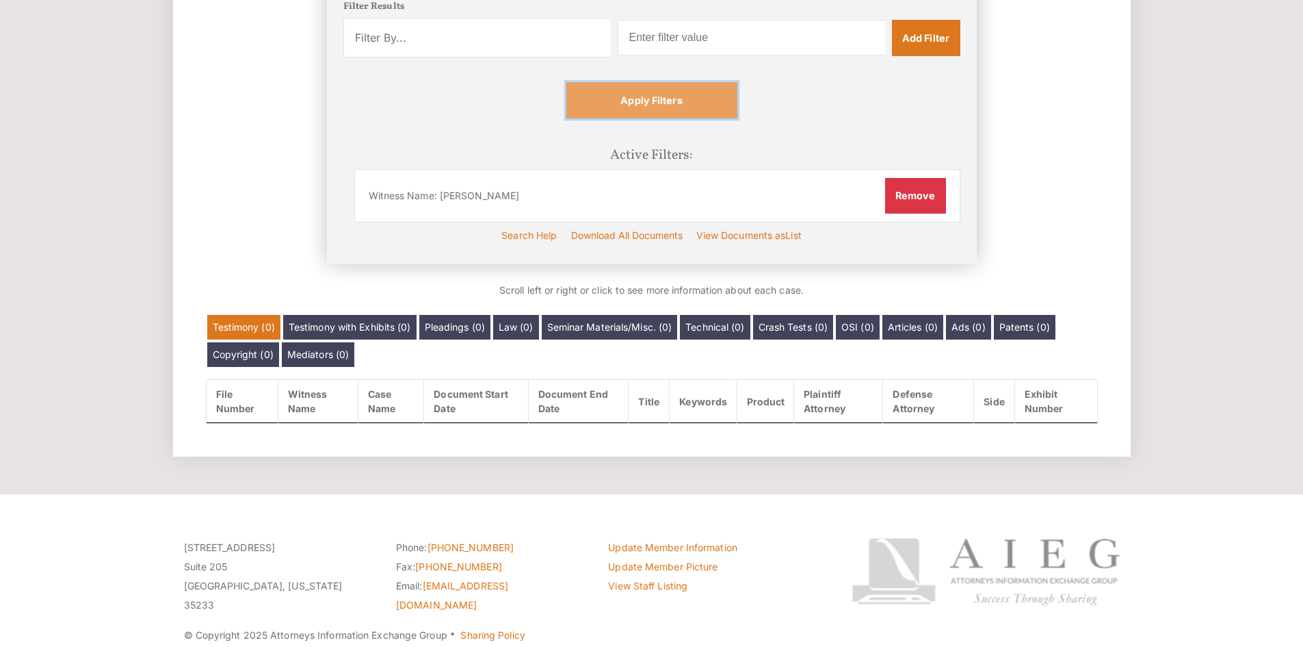
click at [723, 105] on link "Apply Filters" at bounding box center [652, 100] width 171 height 36
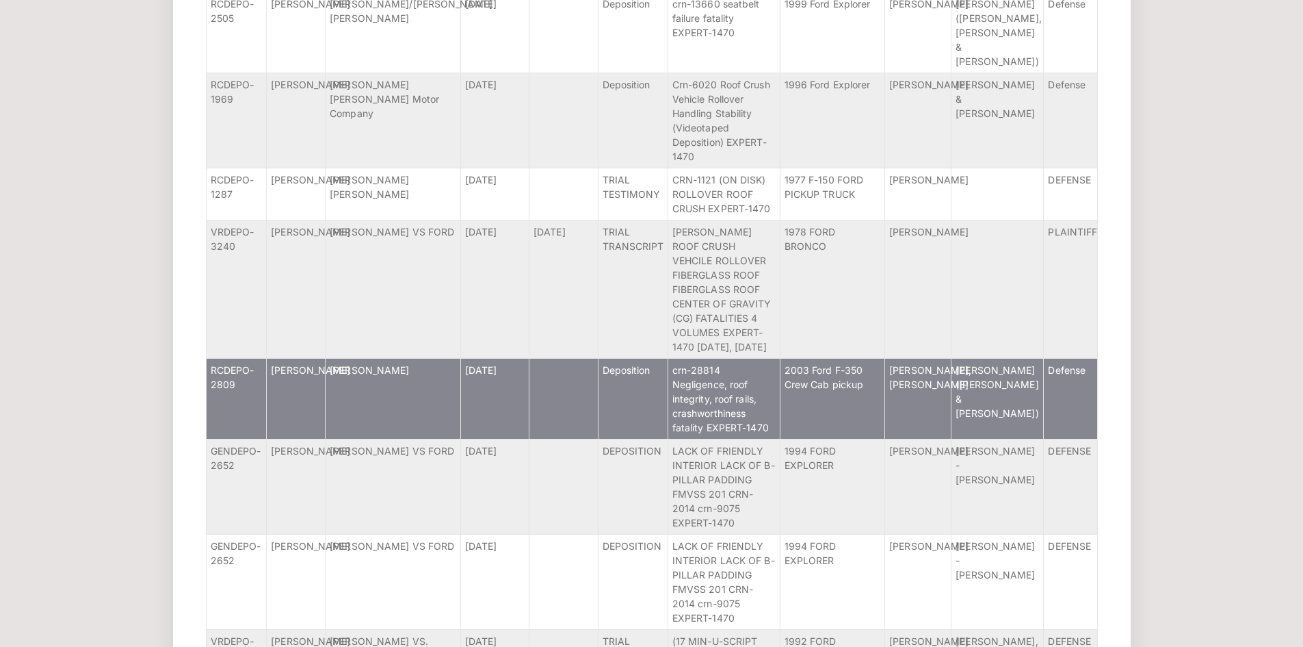
scroll to position [1037, 0]
click at [421, 393] on td "[PERSON_NAME]" at bounding box center [393, 397] width 135 height 81
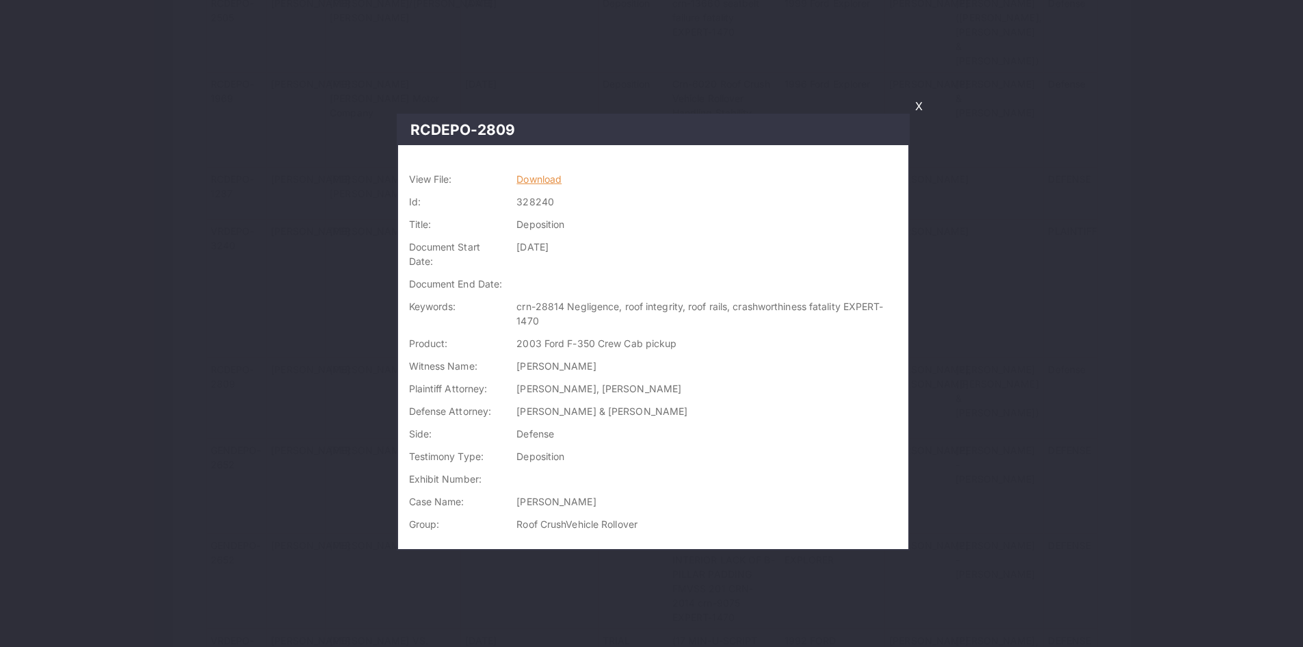
click at [557, 180] on link "Download" at bounding box center [539, 179] width 45 height 12
click at [915, 105] on link "X" at bounding box center [919, 105] width 18 height 23
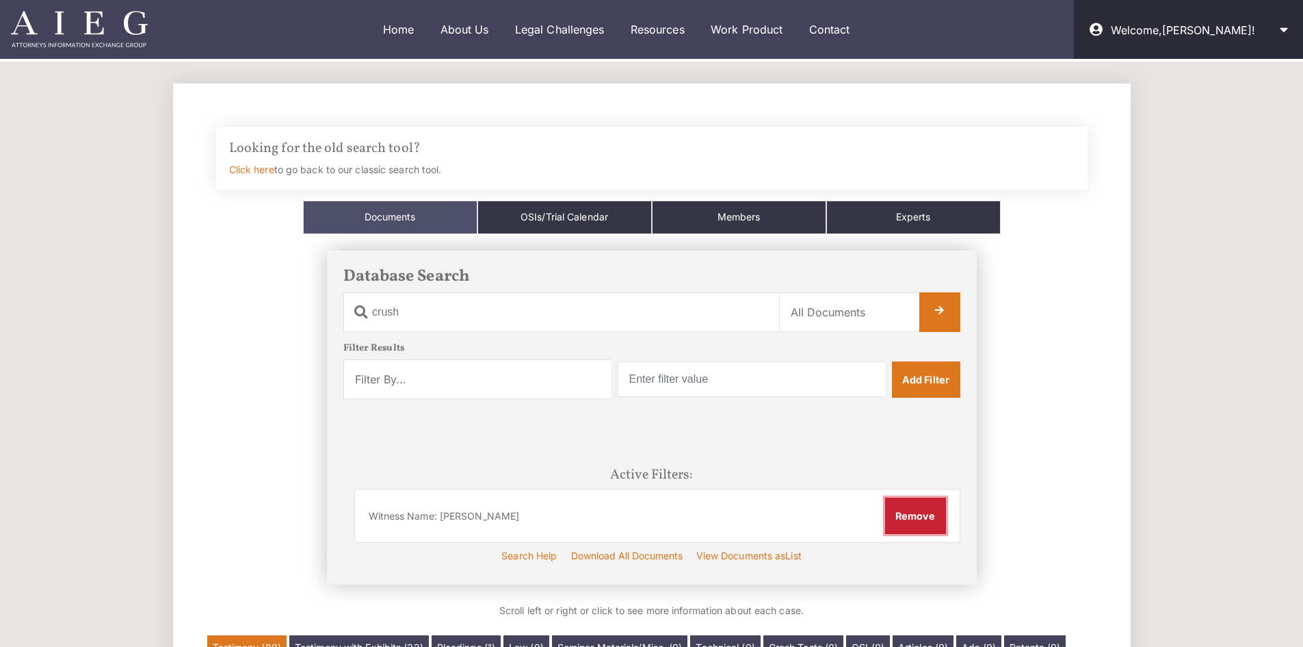
click at [920, 507] on button "Remove" at bounding box center [915, 515] width 61 height 36
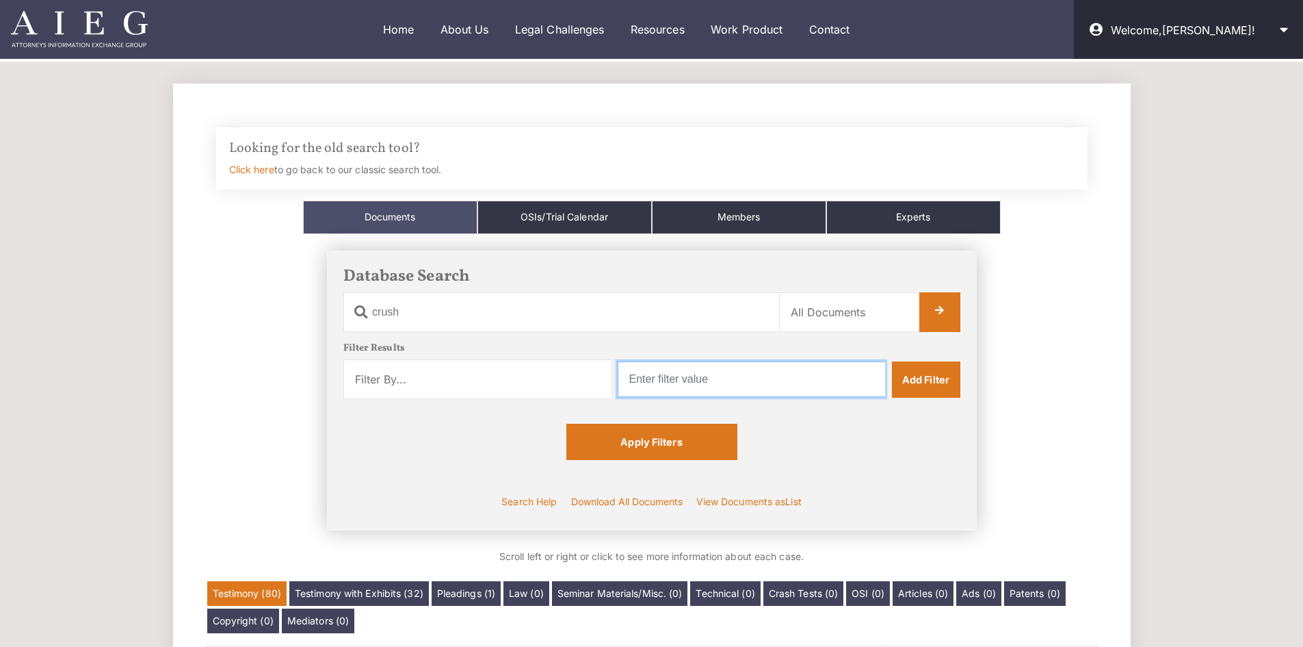
click at [695, 385] on input "text" at bounding box center [752, 379] width 268 height 36
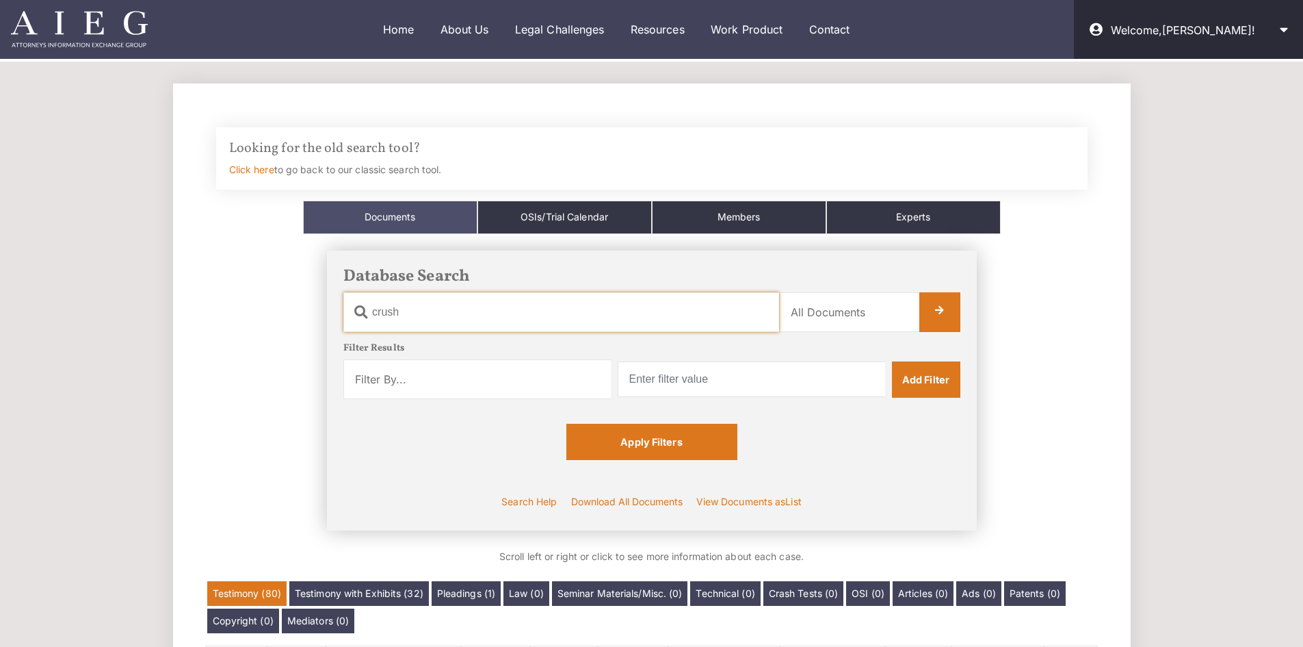
click at [532, 322] on input "crush" at bounding box center [561, 312] width 436 height 40
type input "[PERSON_NAME]"
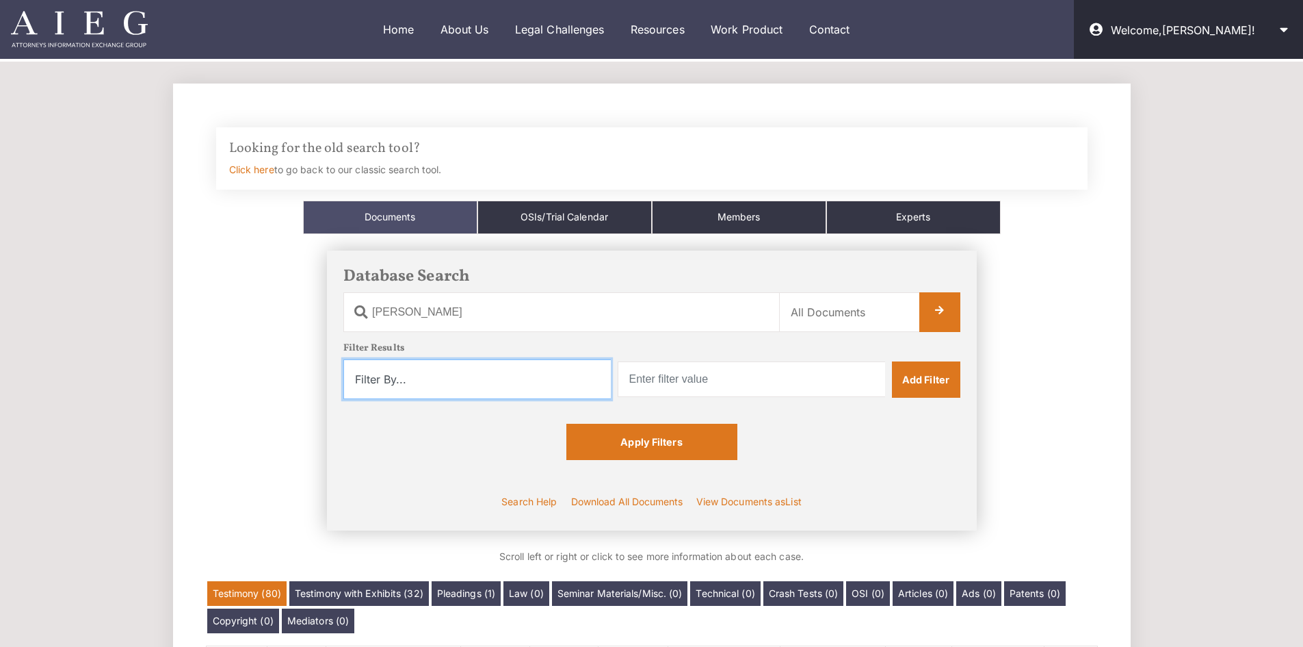
click at [543, 385] on select "Filter By... Product Witness Name Plaintiff Attorney Defense Attorney Case Name…" at bounding box center [477, 379] width 268 height 40
select select "product"
click at [343, 359] on select "Filter By... Product Witness Name Plaintiff Attorney Defense Attorney Case Name…" at bounding box center [477, 379] width 268 height 40
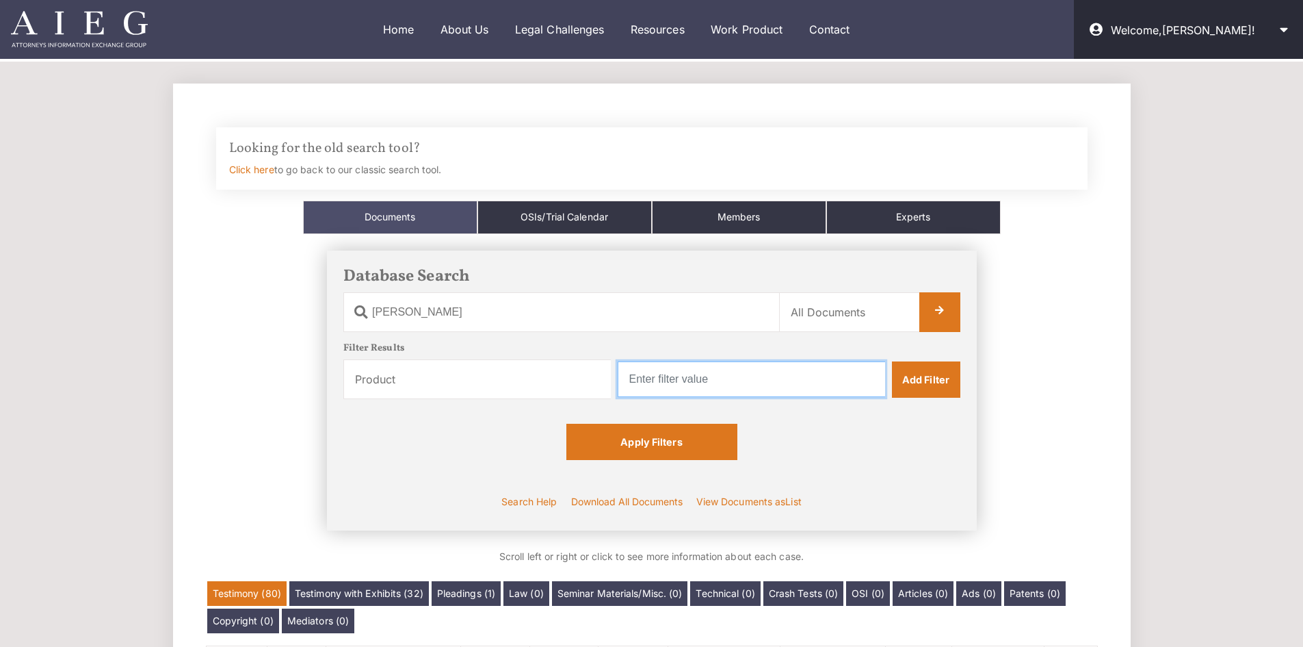
click at [762, 377] on input "text" at bounding box center [752, 379] width 268 height 36
type input "Honda"
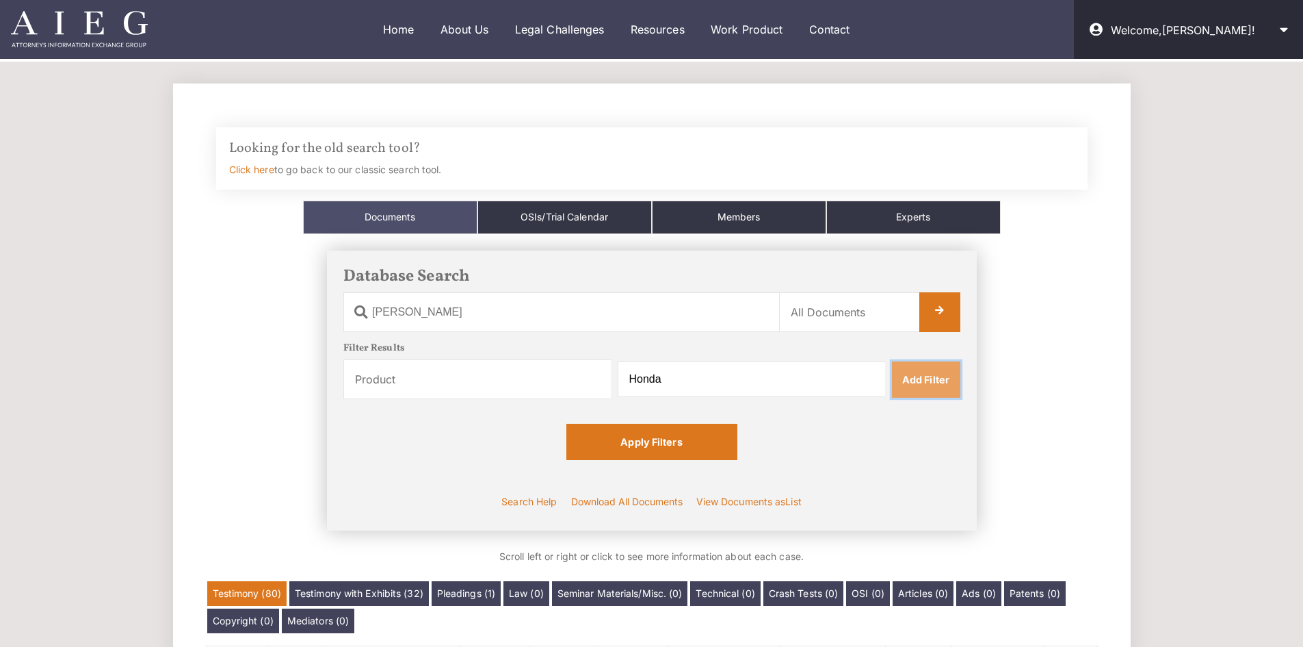
click at [910, 382] on link "Add Filter" at bounding box center [926, 379] width 68 height 36
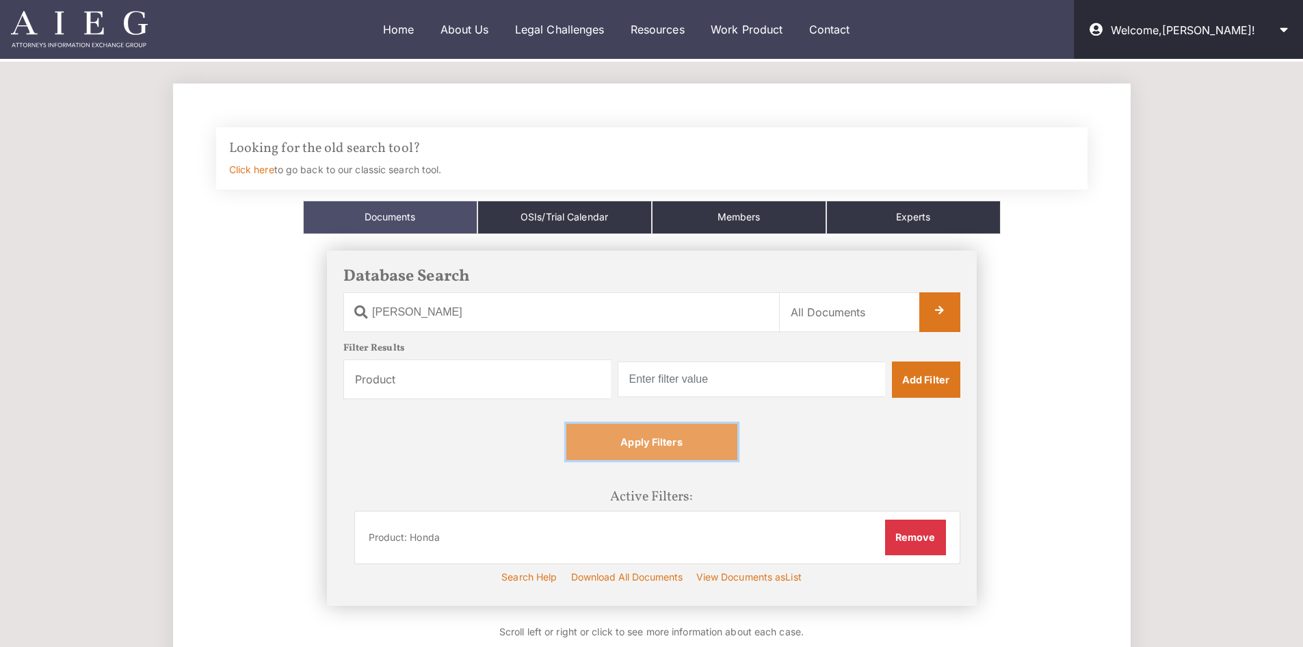
click at [653, 446] on link "Apply Filters" at bounding box center [652, 442] width 171 height 36
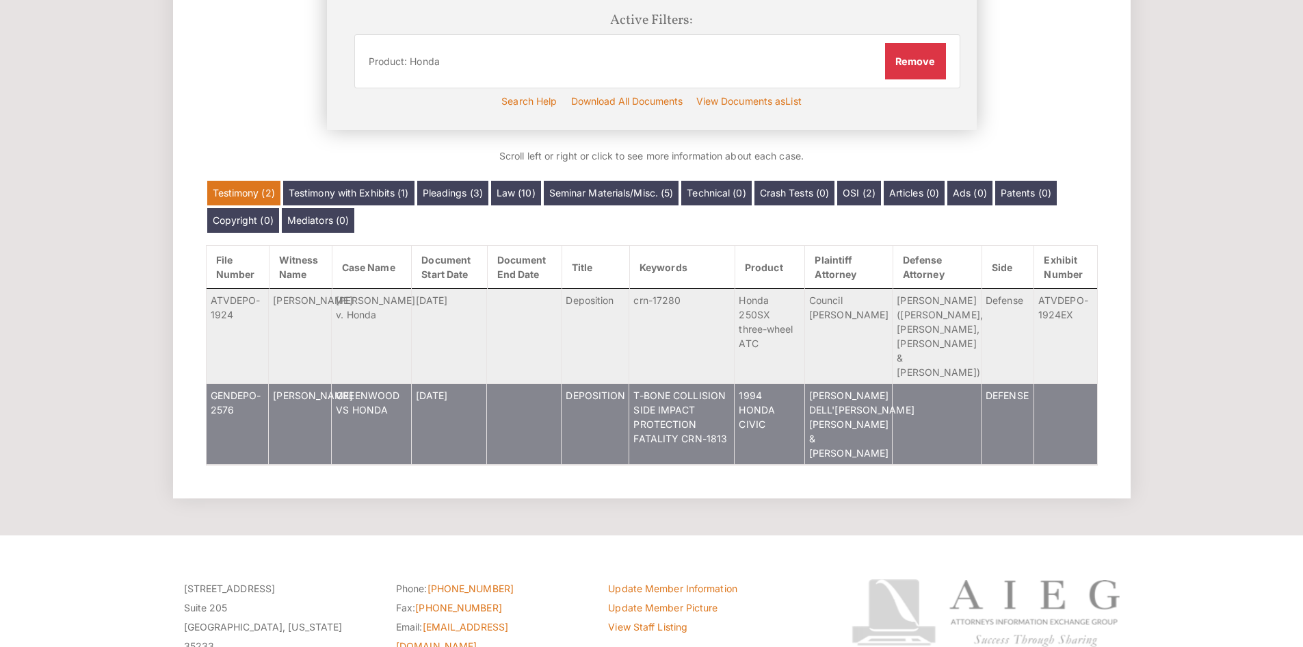
scroll to position [455, 0]
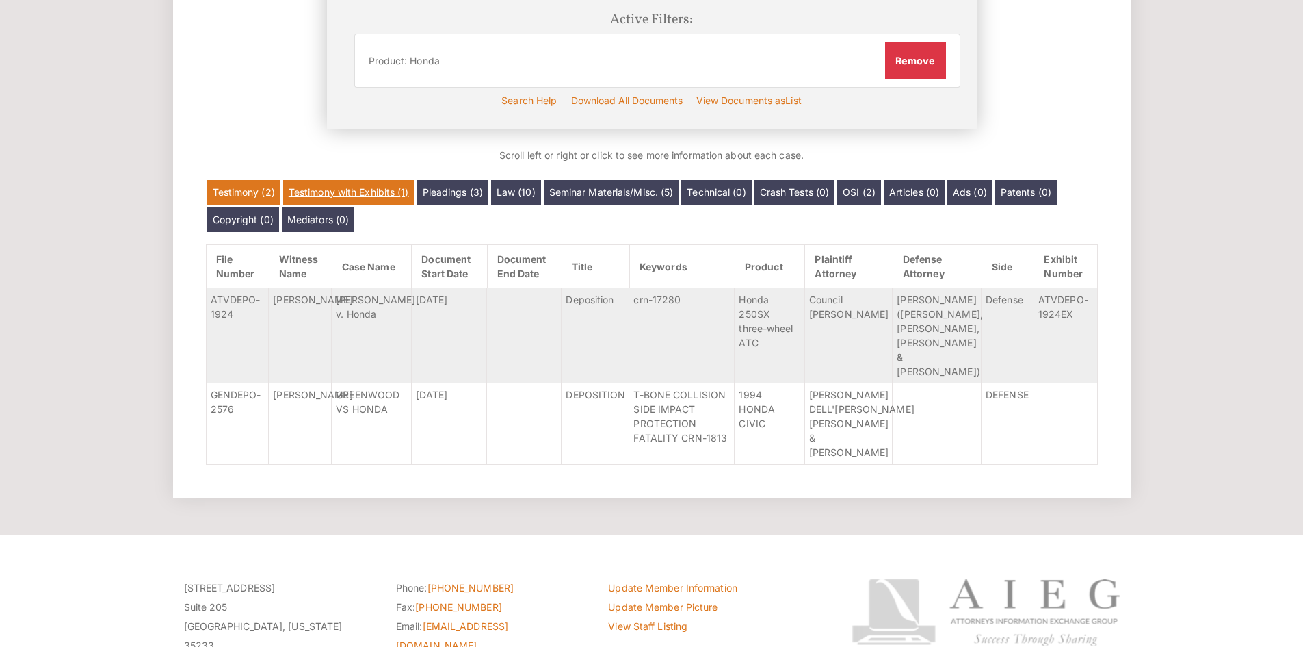
click at [410, 198] on link "Testimony with Exhibits (1)" at bounding box center [348, 192] width 131 height 25
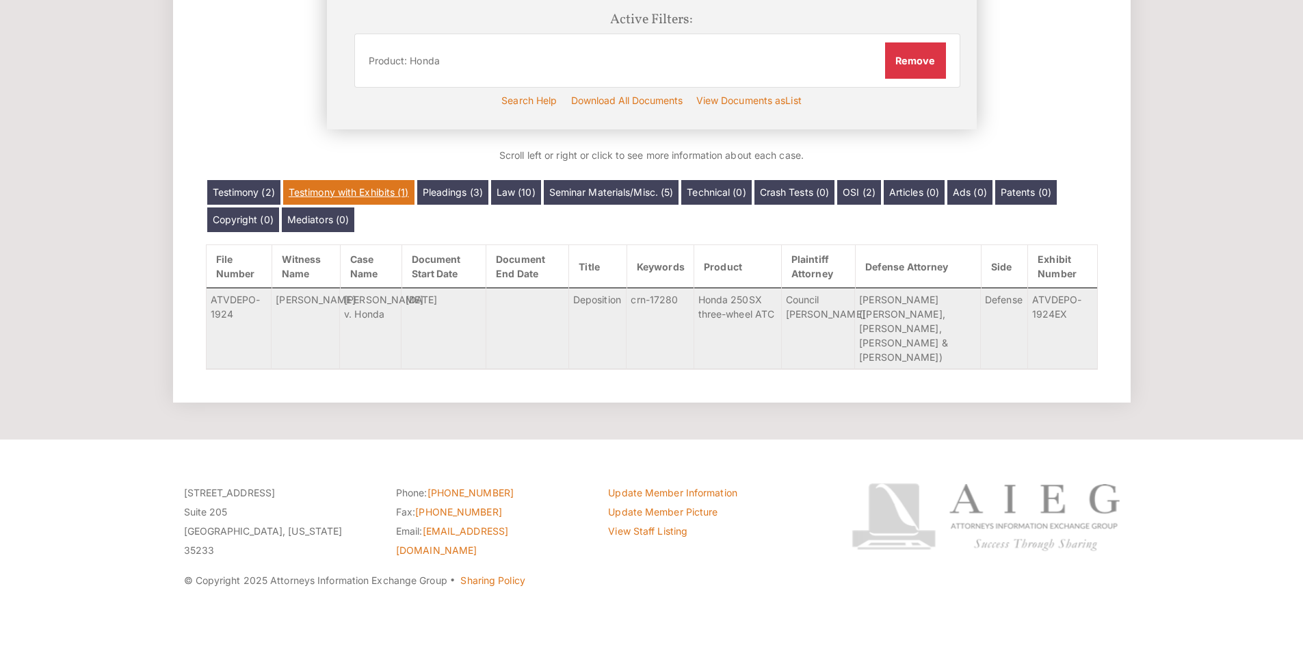
scroll to position [416, 0]
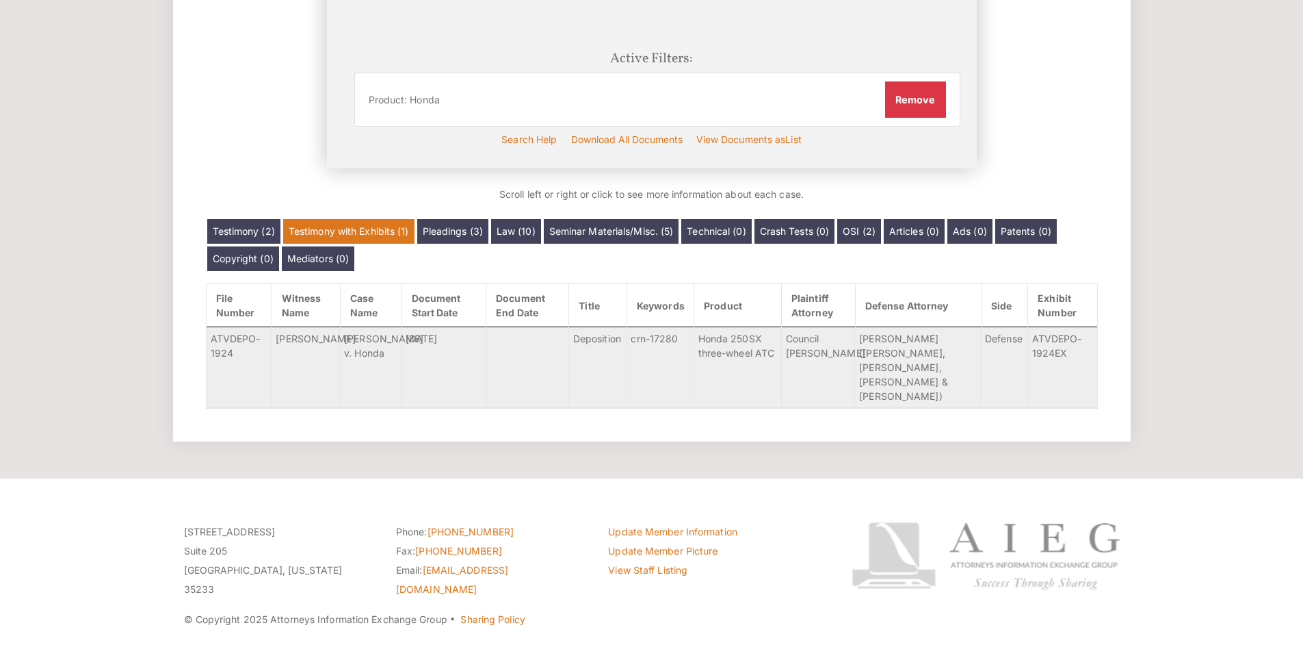
click at [476, 211] on div "Database Search Document Name [PERSON_NAME] Category Name All Documents Ads Art…" at bounding box center [652, 113] width 892 height 591
click at [475, 231] on link "Pleadings (3)" at bounding box center [452, 231] width 71 height 25
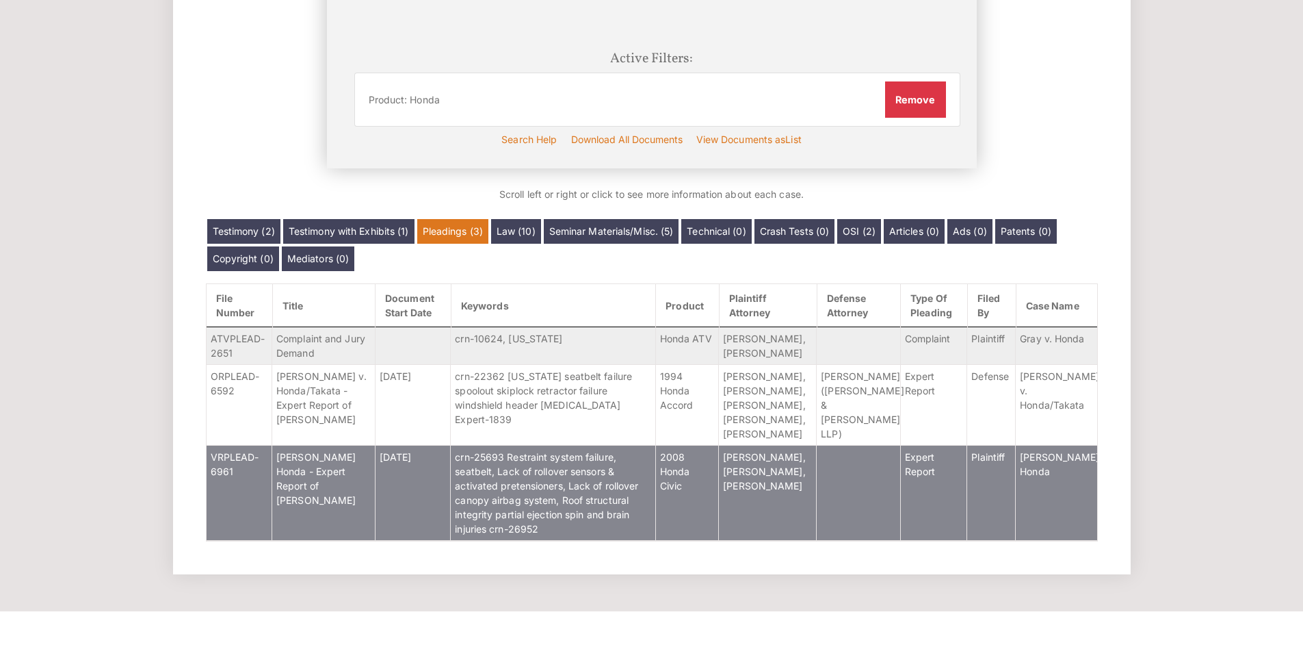
click at [352, 481] on td "[PERSON_NAME] Honda - Expert Report of [PERSON_NAME]" at bounding box center [323, 492] width 103 height 95
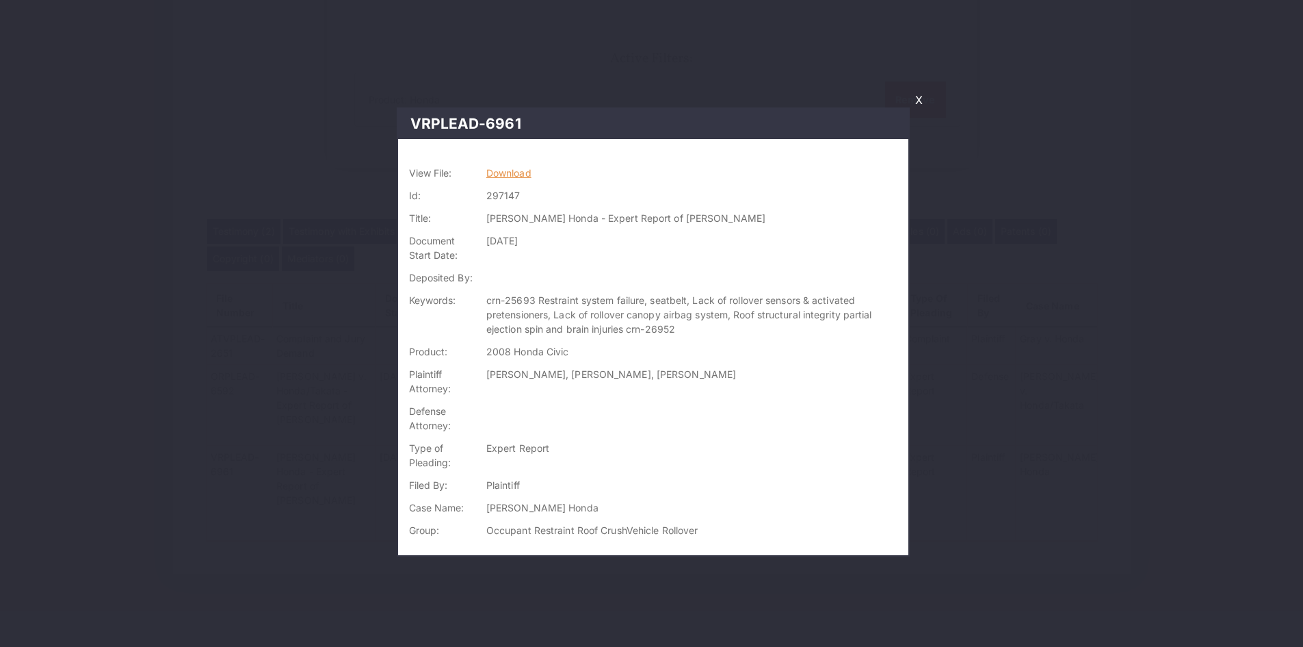
click at [503, 173] on link "Download" at bounding box center [509, 173] width 45 height 12
click at [920, 103] on link "X" at bounding box center [919, 99] width 18 height 23
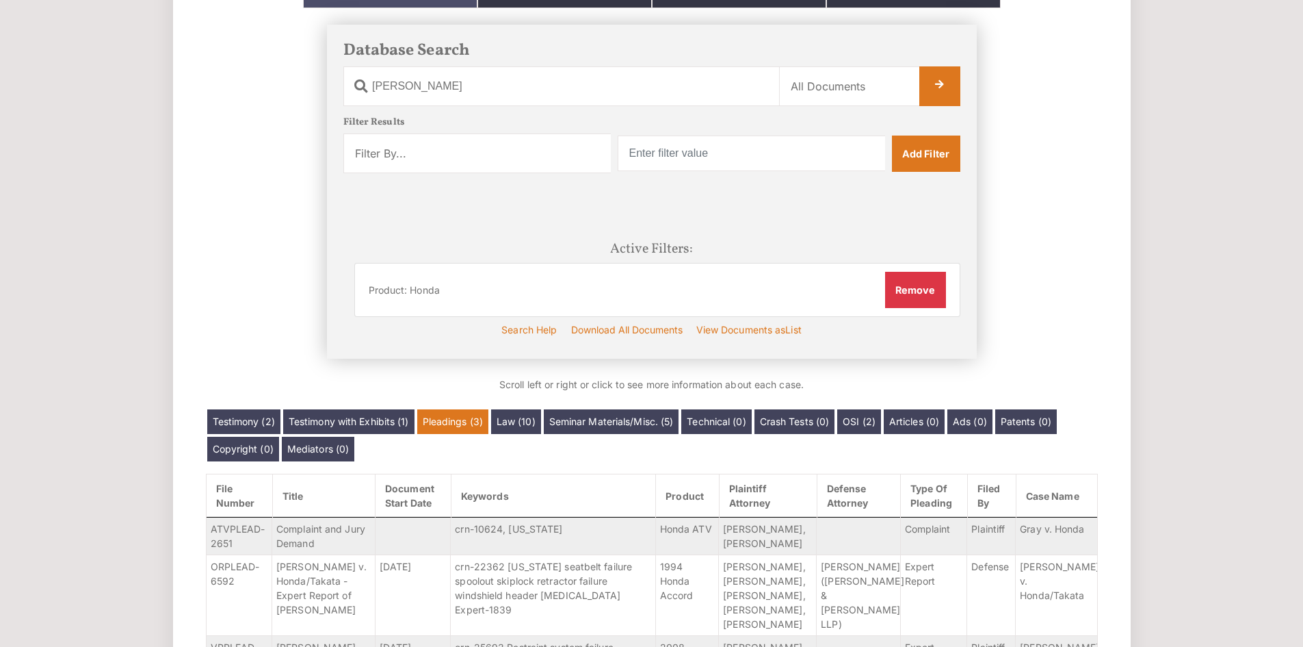
scroll to position [227, 0]
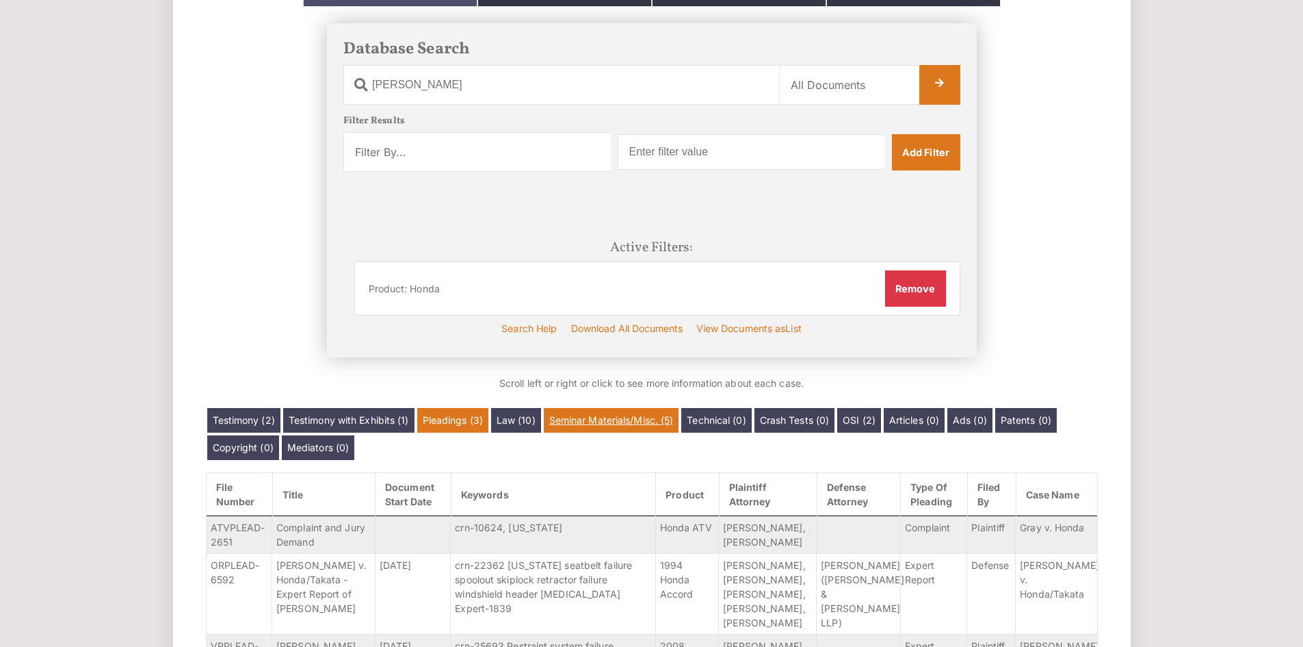
click at [601, 421] on link "Seminar Materials/Misc. (5)" at bounding box center [611, 420] width 135 height 25
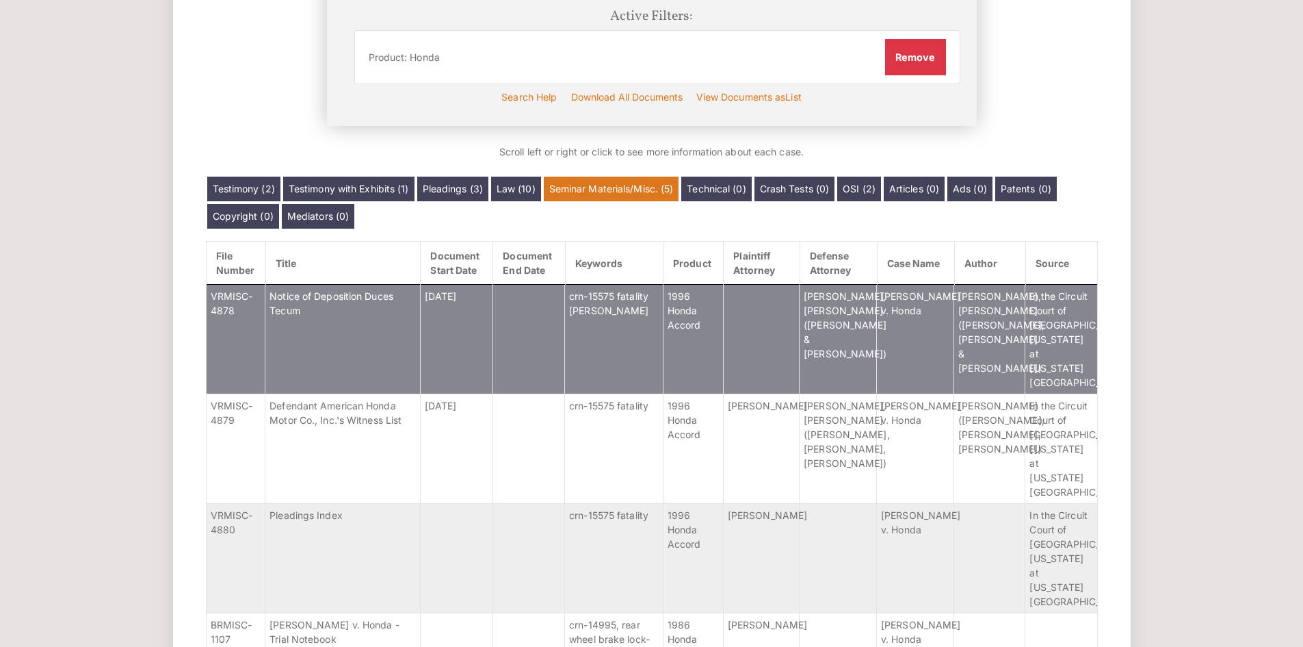
scroll to position [456, 0]
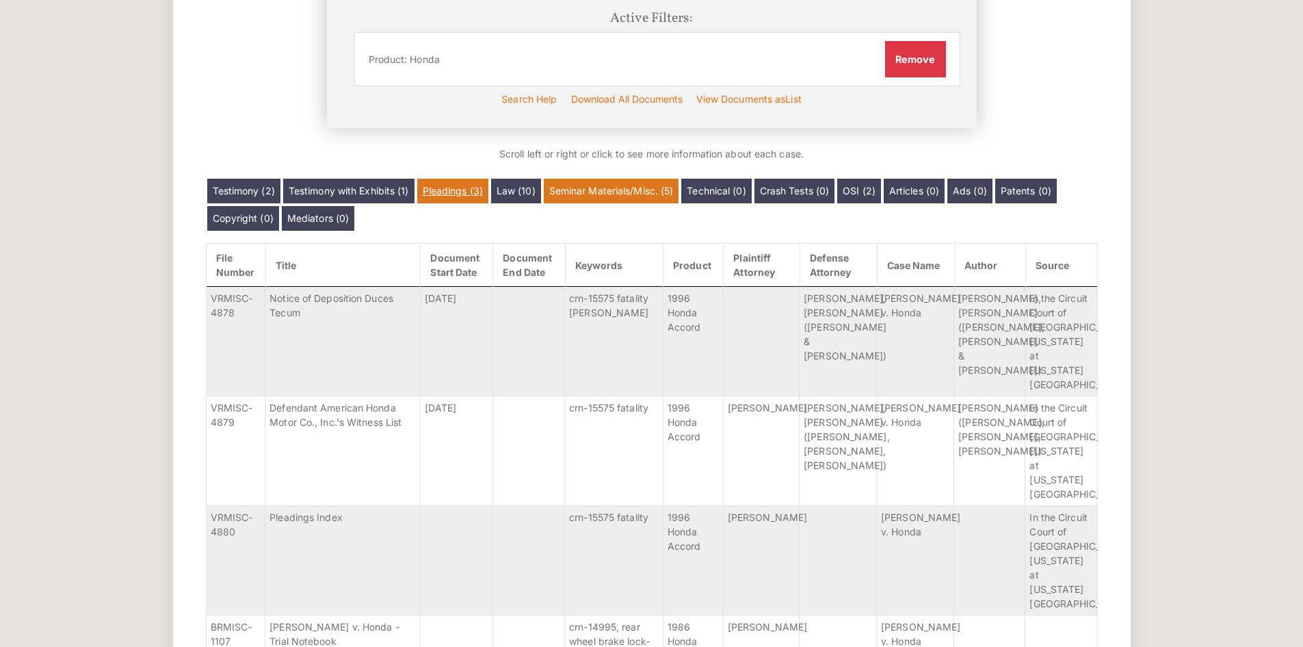
click at [444, 190] on link "Pleadings (3)" at bounding box center [452, 191] width 71 height 25
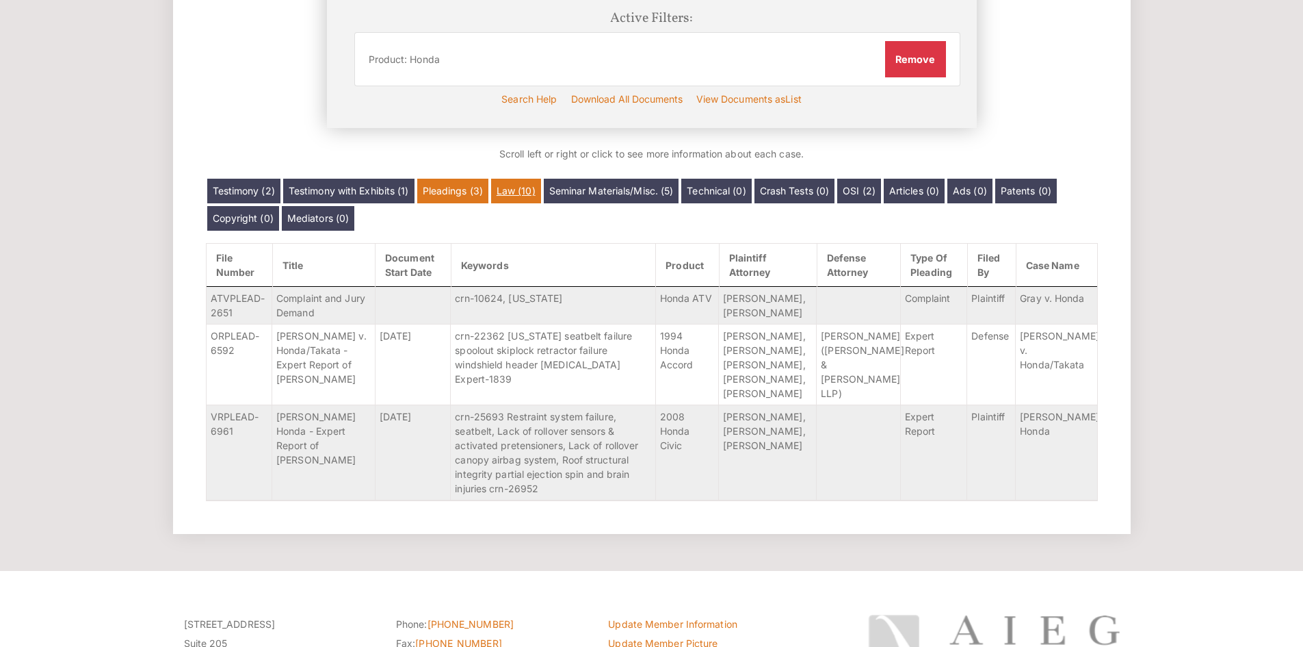
click at [515, 194] on link "Law (10)" at bounding box center [516, 191] width 50 height 25
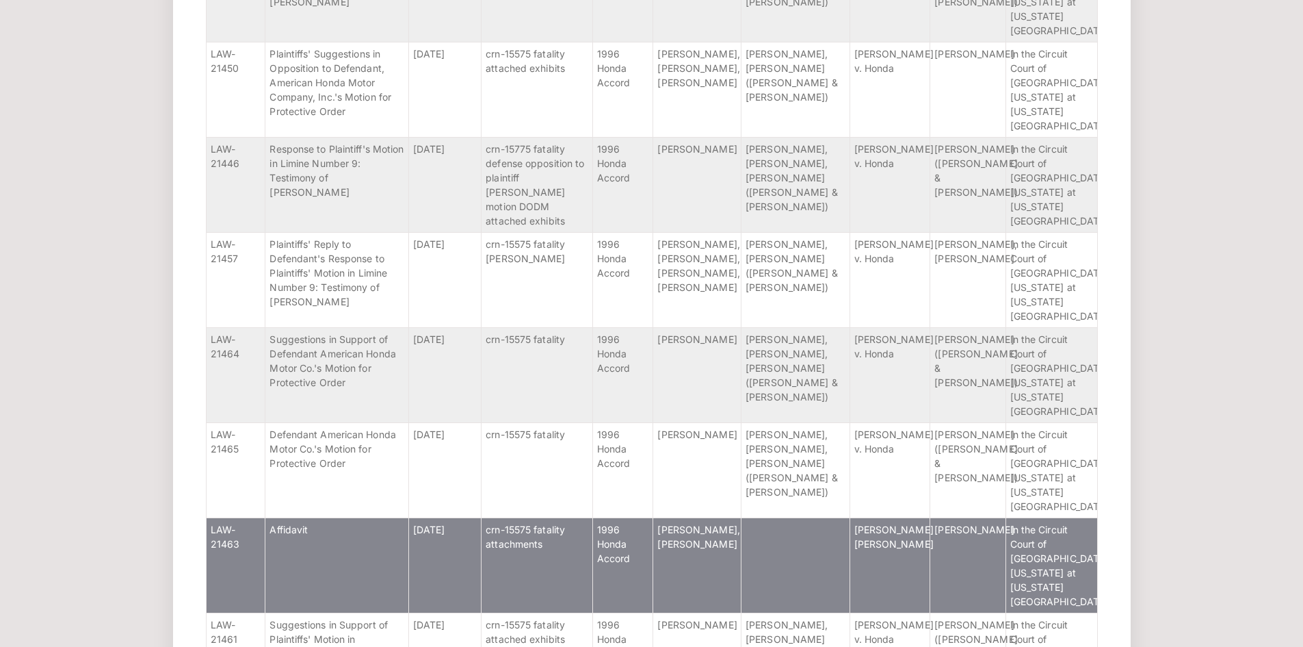
scroll to position [796, 0]
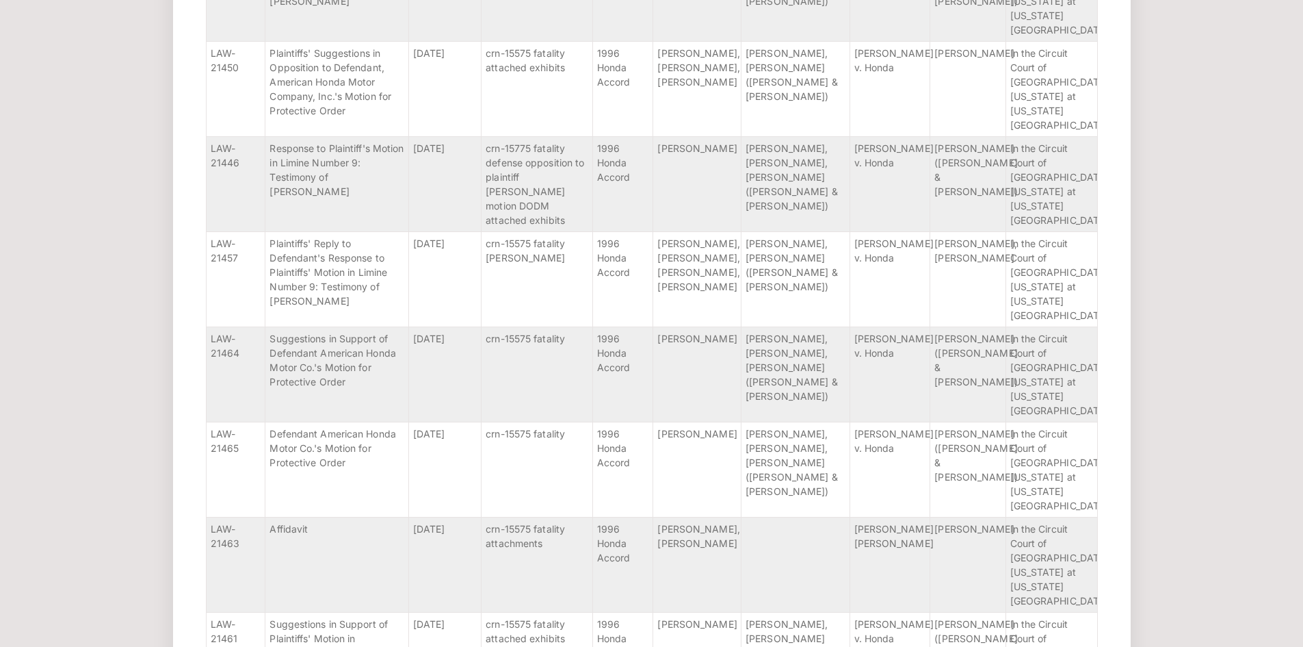
click at [372, 142] on span "Response to Plaintiff's Motion in Limine Number 9: Testimony of Michelle Vogler" at bounding box center [337, 169] width 134 height 55
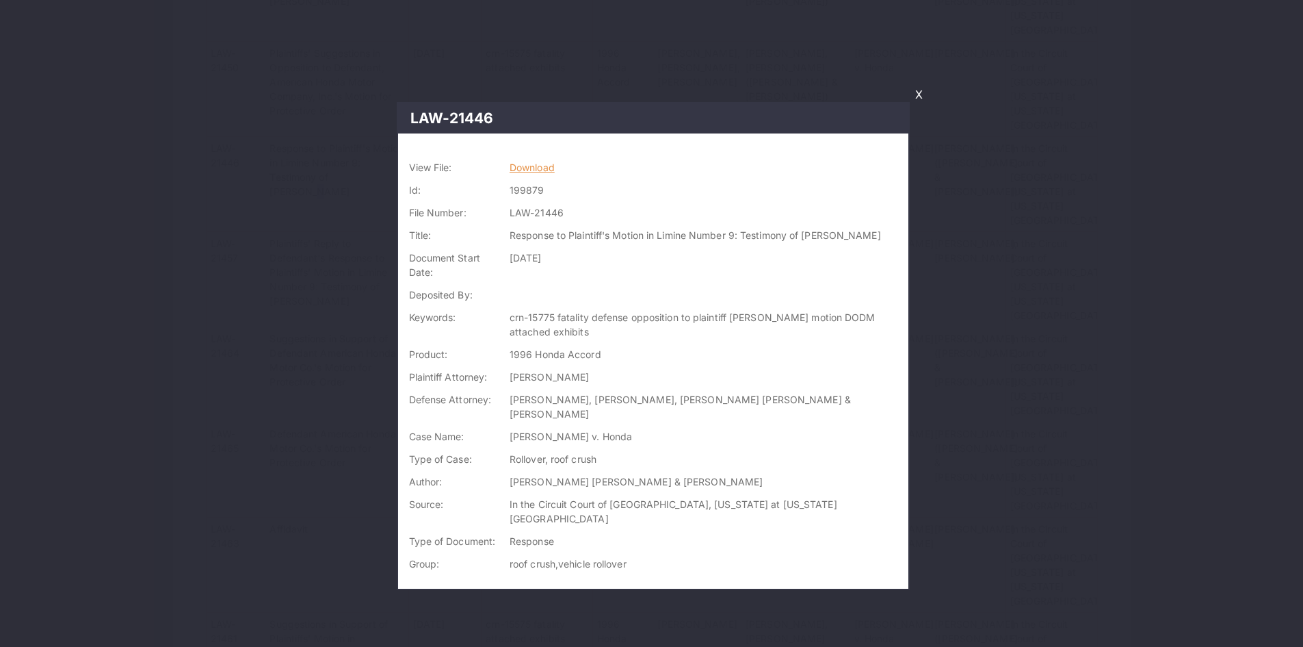
click at [550, 168] on link "Download" at bounding box center [532, 167] width 45 height 12
click at [920, 92] on link "X" at bounding box center [919, 94] width 18 height 23
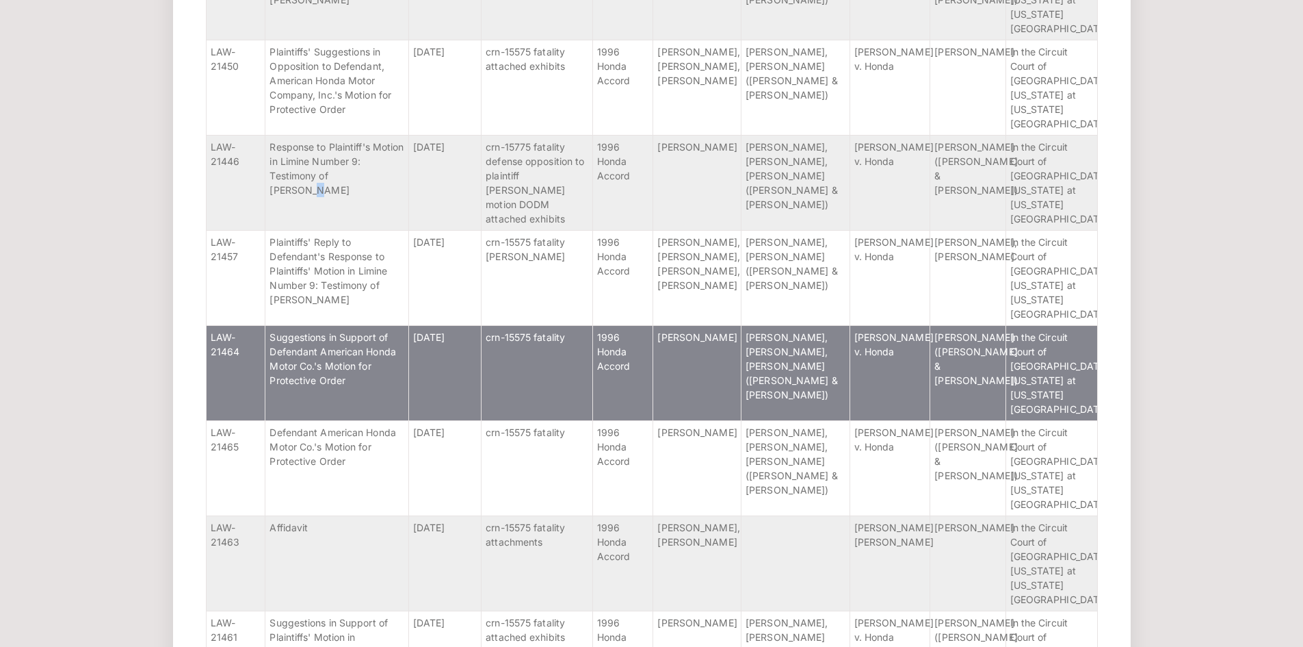
scroll to position [799, 0]
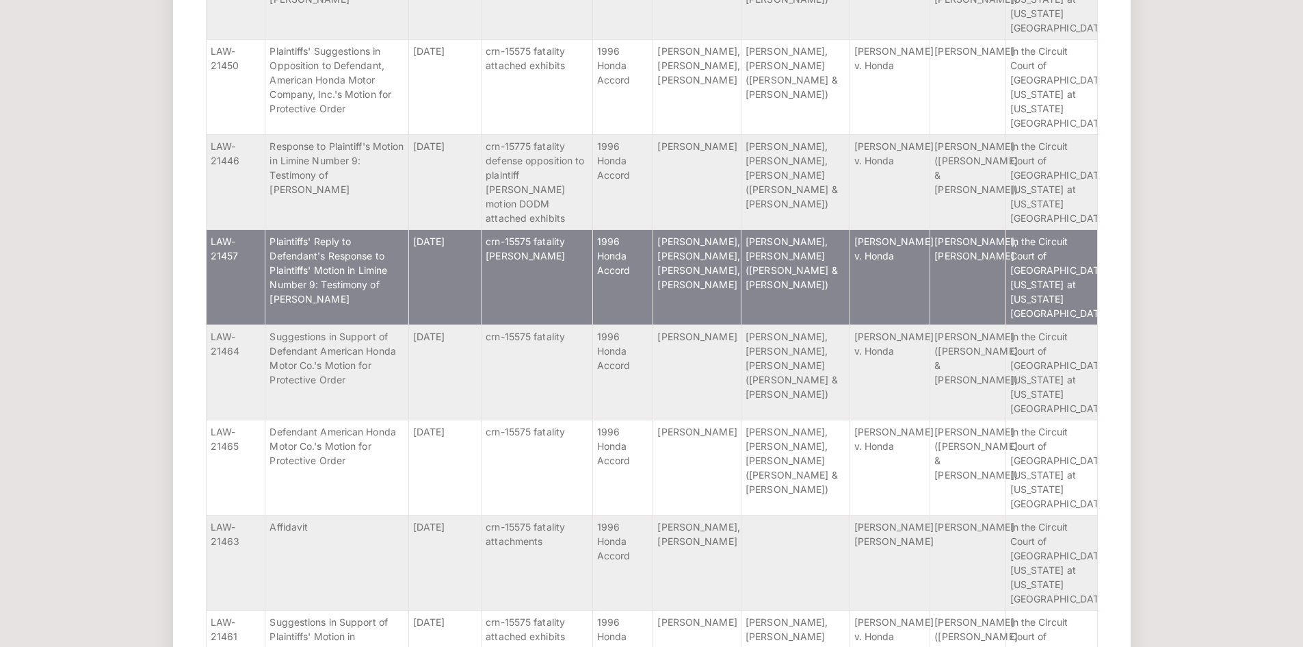
click at [401, 239] on td "Plaintiffs' Reply to Defendant's Response to Plaintiffs' Motion in Limine Numbe…" at bounding box center [336, 276] width 143 height 95
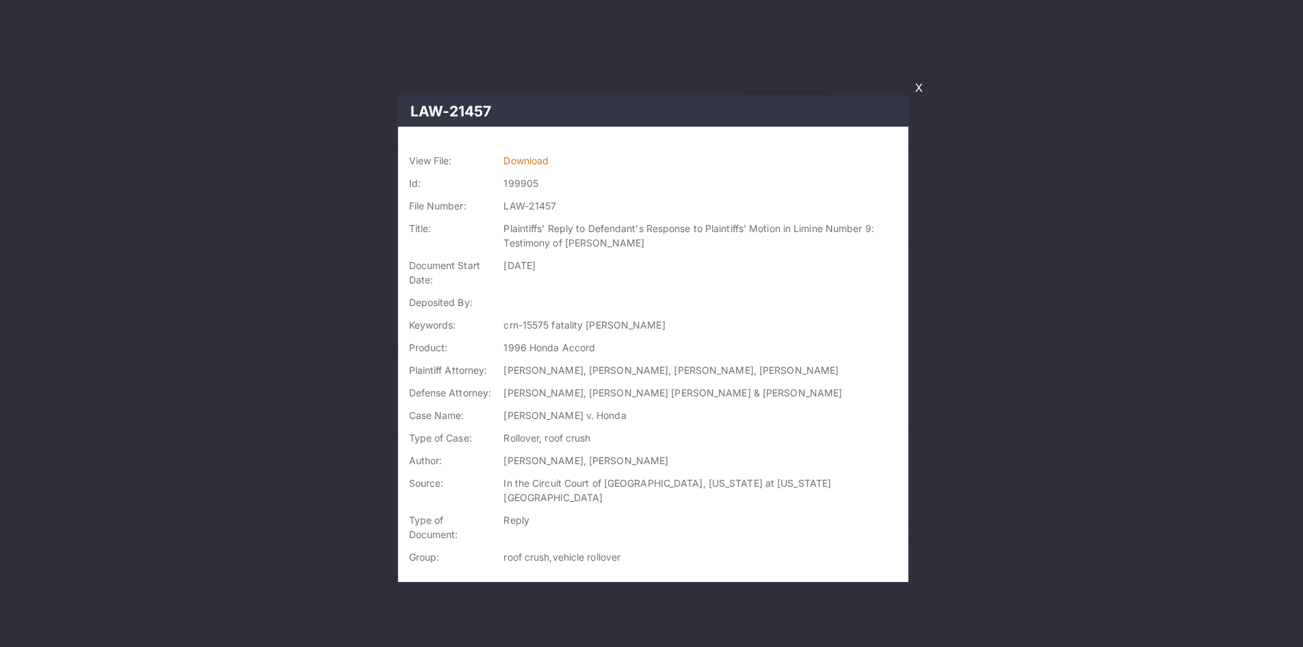
click at [559, 150] on td "Download" at bounding box center [703, 160] width 410 height 23
click at [540, 164] on link "Download" at bounding box center [526, 161] width 45 height 12
click at [918, 84] on link "X" at bounding box center [919, 87] width 18 height 23
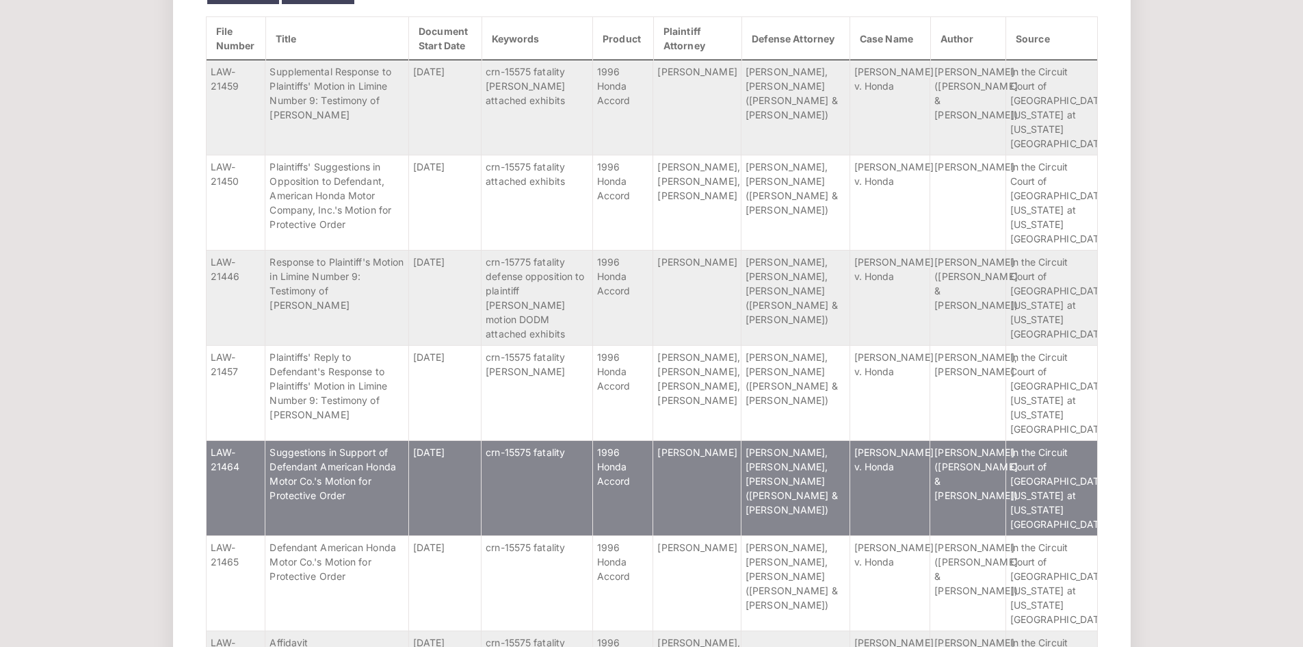
scroll to position [684, 0]
click at [395, 439] on td "Suggestions in Support of Defendant American Honda Motor Co.'s Motion for Prote…" at bounding box center [336, 486] width 143 height 95
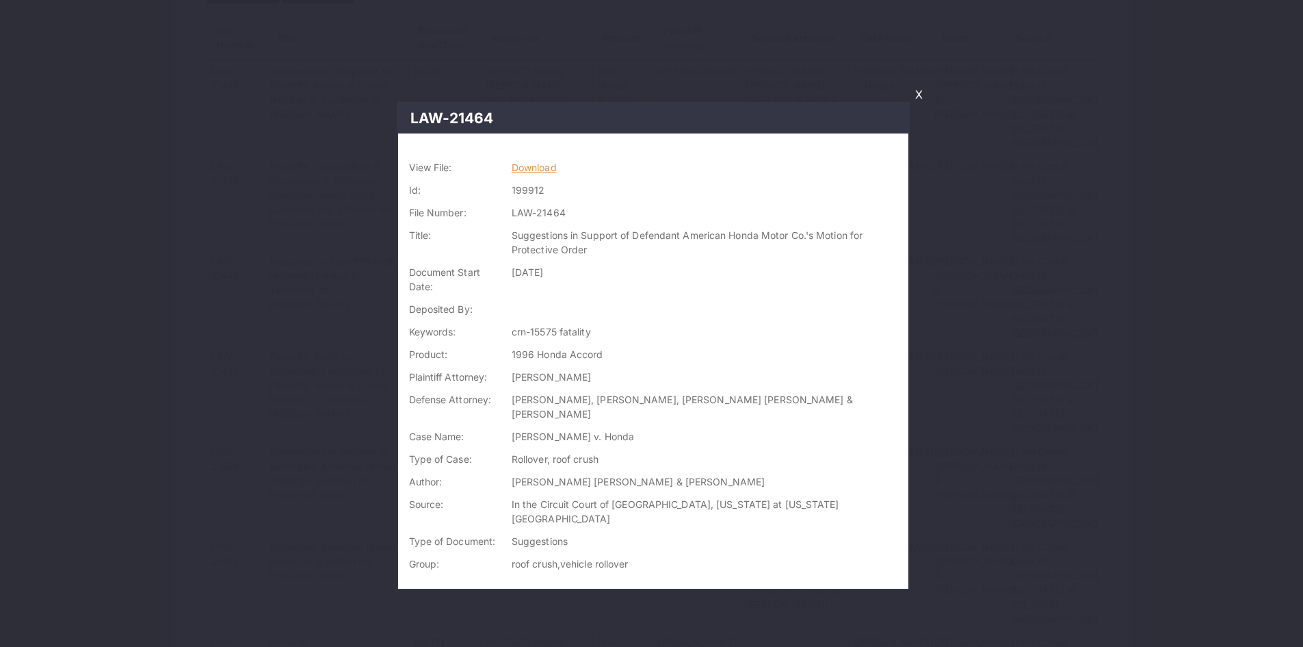
click at [549, 169] on link "Download" at bounding box center [534, 167] width 45 height 12
click at [918, 92] on link "X" at bounding box center [919, 94] width 18 height 23
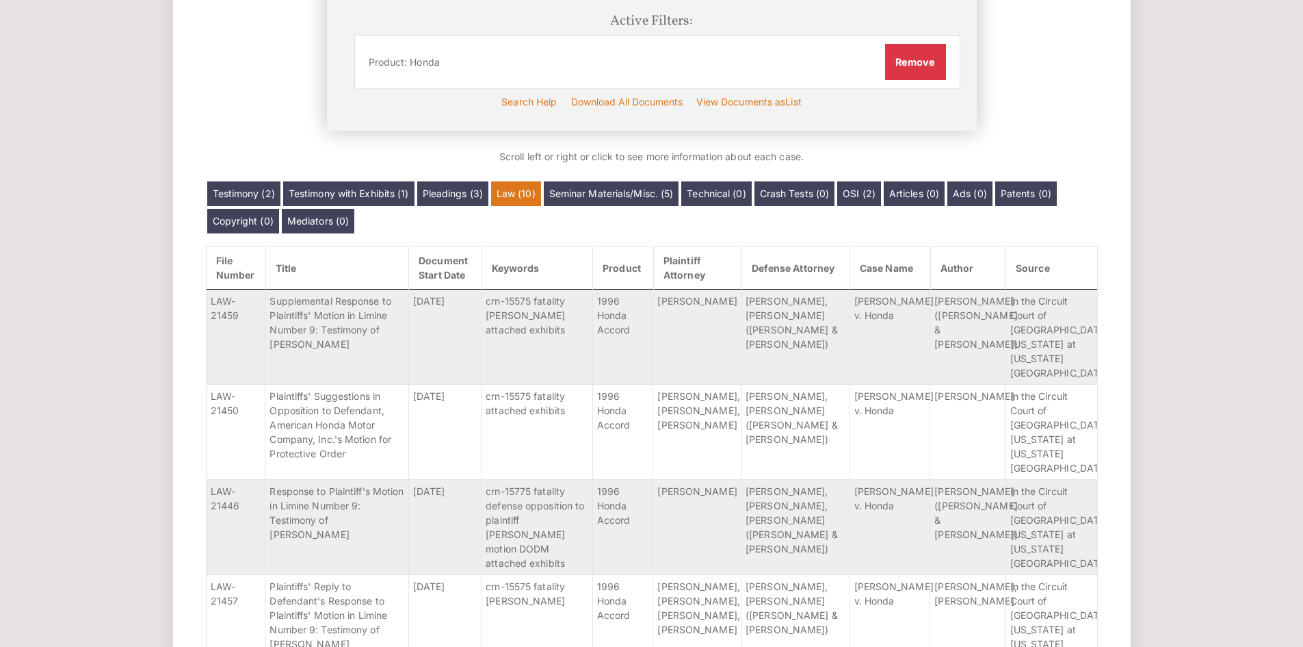
scroll to position [455, 0]
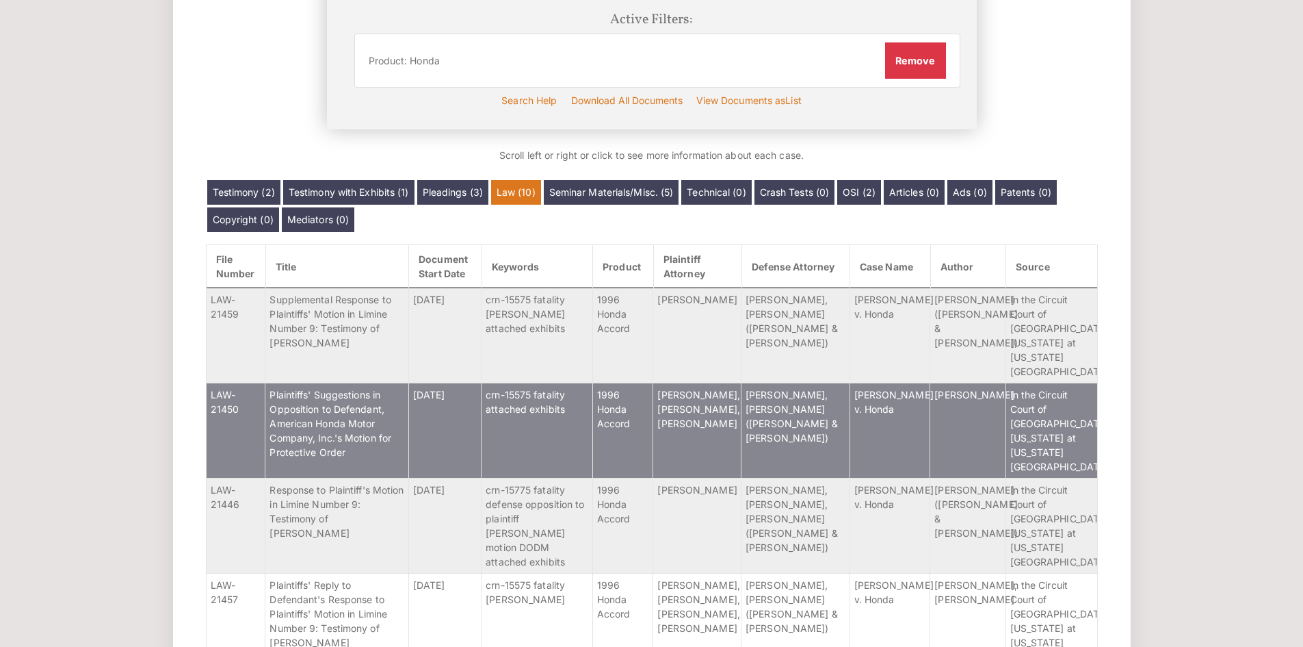
click at [333, 406] on span "Plaintiffs' Suggestions in Opposition to Defendant, American Honda Motor Compan…" at bounding box center [331, 423] width 122 height 69
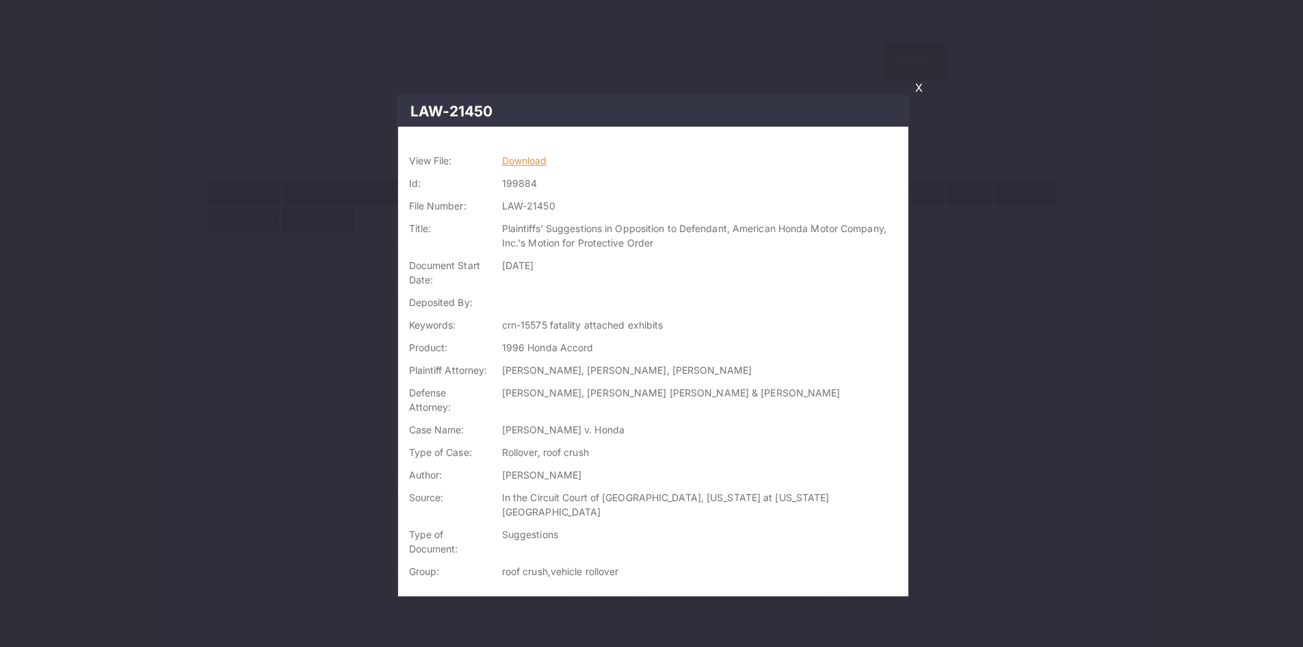
click at [542, 155] on link "Download" at bounding box center [524, 161] width 45 height 12
click at [914, 86] on link "X" at bounding box center [919, 87] width 18 height 23
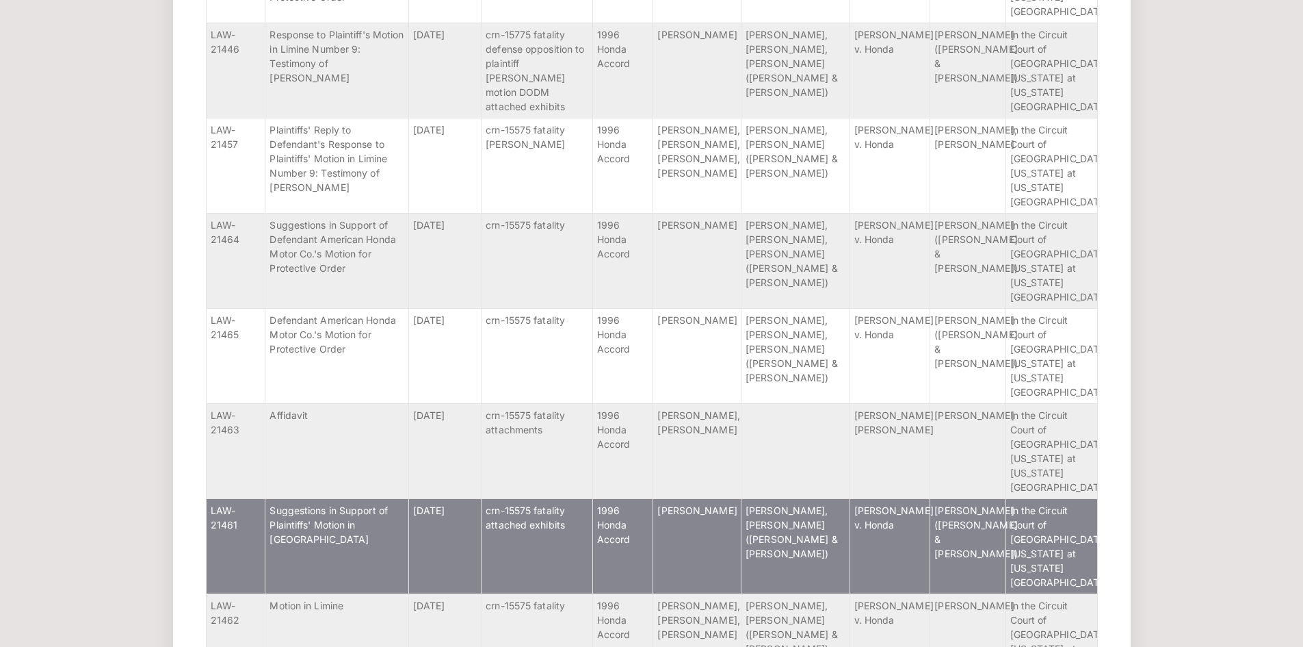
scroll to position [912, 0]
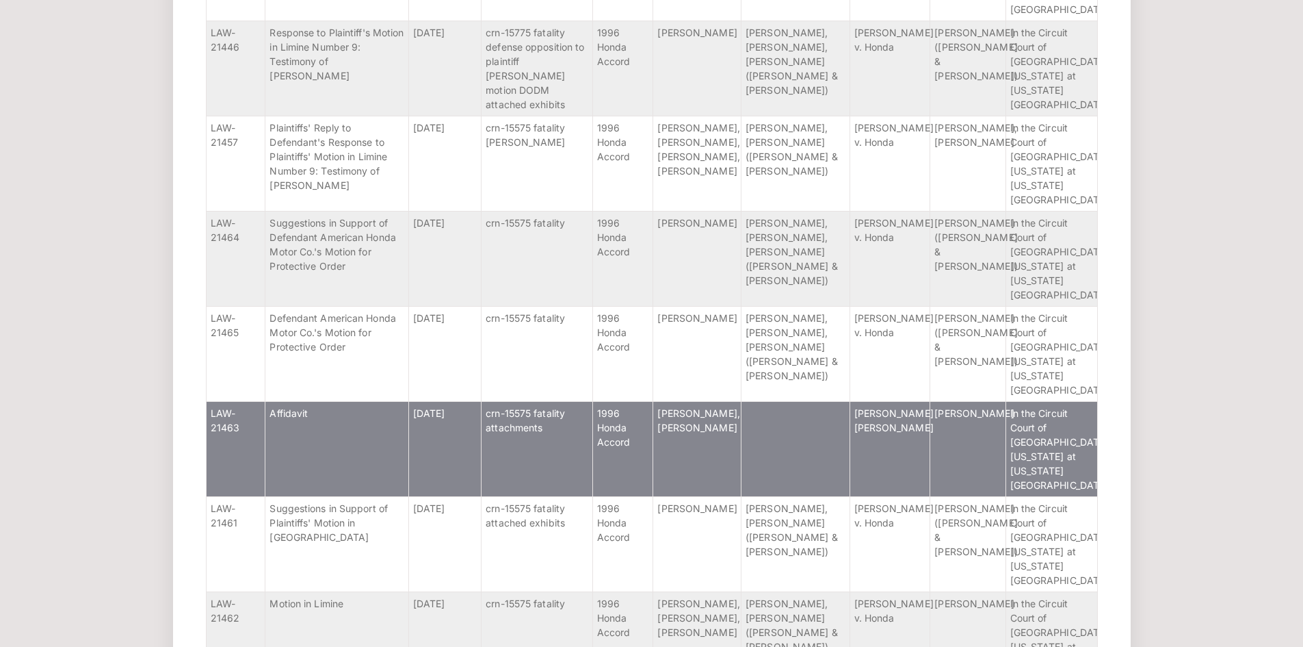
click at [370, 401] on td "Affidavit" at bounding box center [336, 448] width 143 height 95
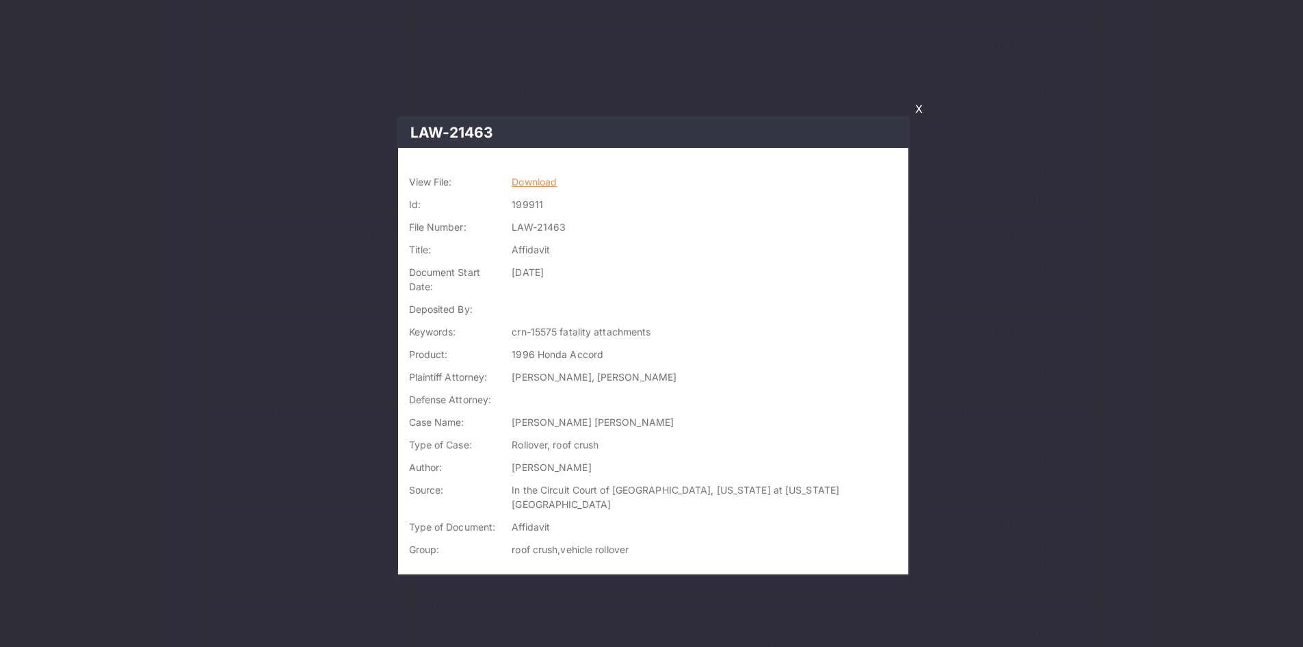
click at [557, 186] on link "Download" at bounding box center [534, 182] width 45 height 12
click at [924, 104] on link "X" at bounding box center [919, 108] width 18 height 23
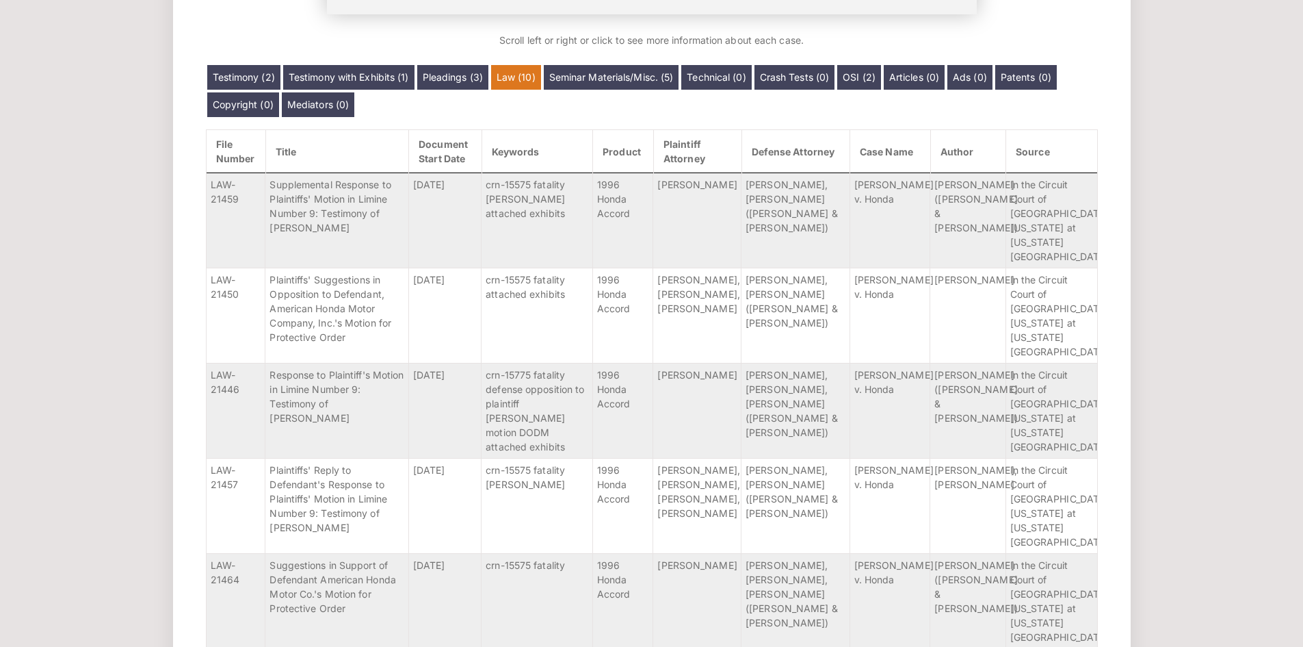
scroll to position [913, 0]
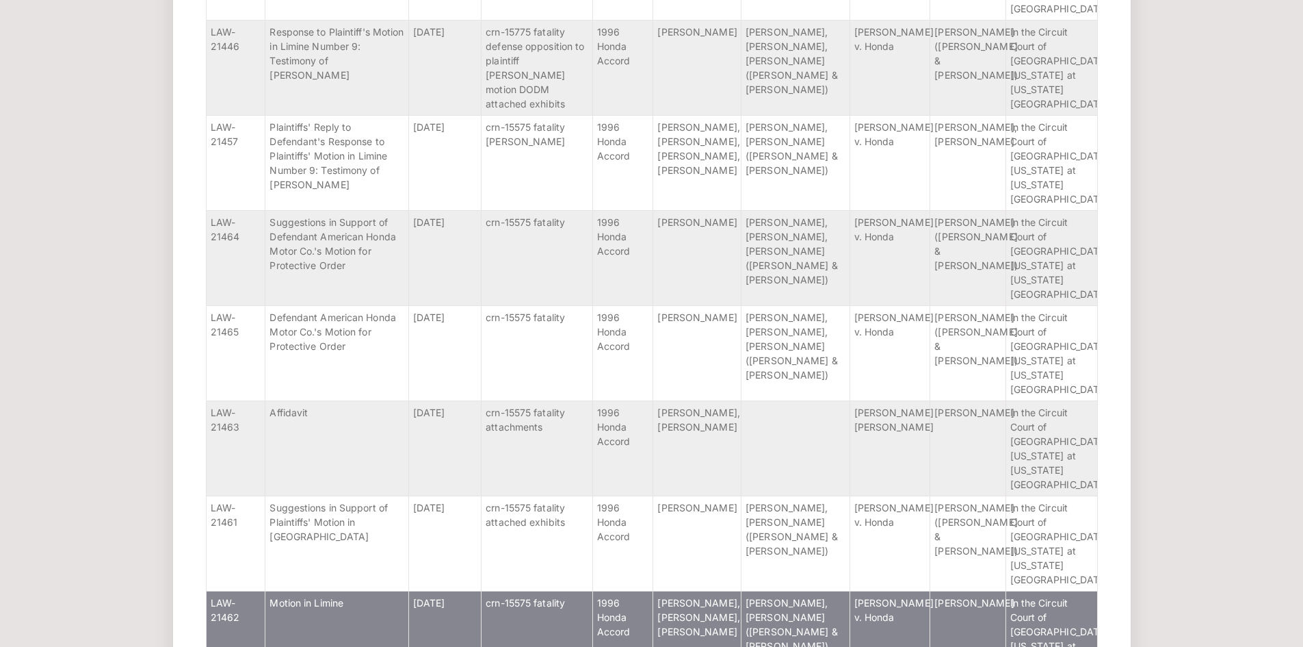
click at [340, 591] on td "Motion in Limine" at bounding box center [336, 638] width 143 height 95
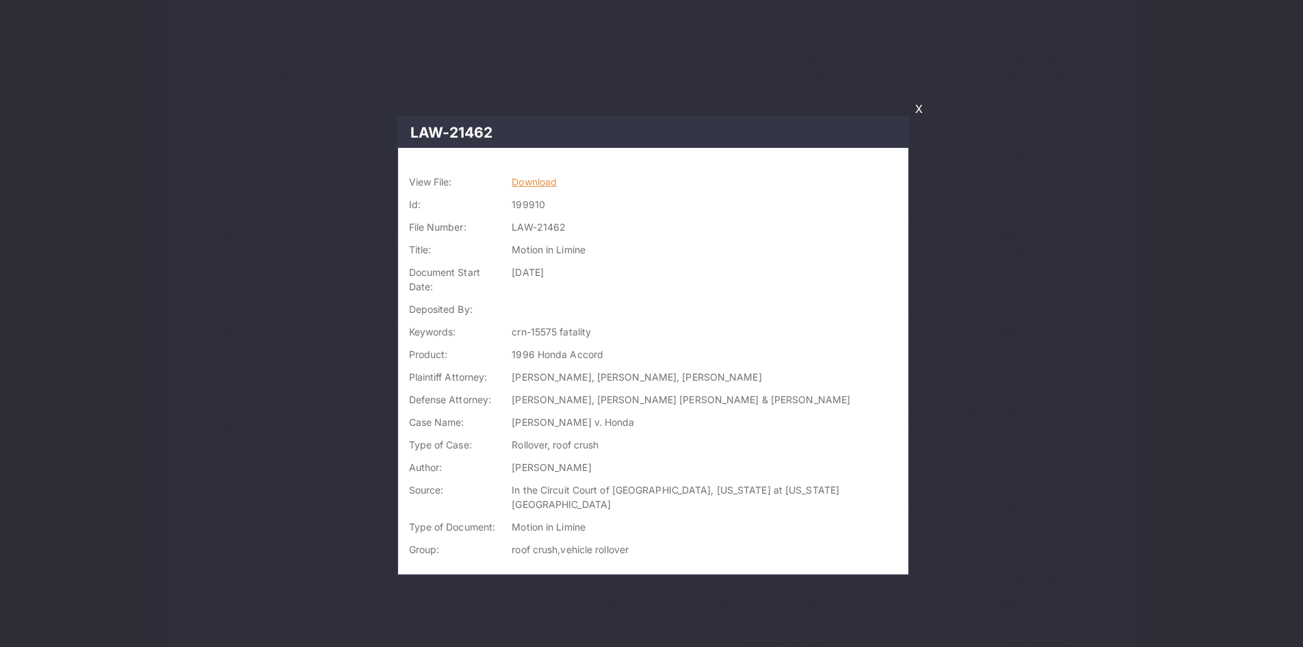
click at [557, 177] on link "Download" at bounding box center [534, 182] width 45 height 12
click at [922, 107] on link "X" at bounding box center [919, 108] width 18 height 23
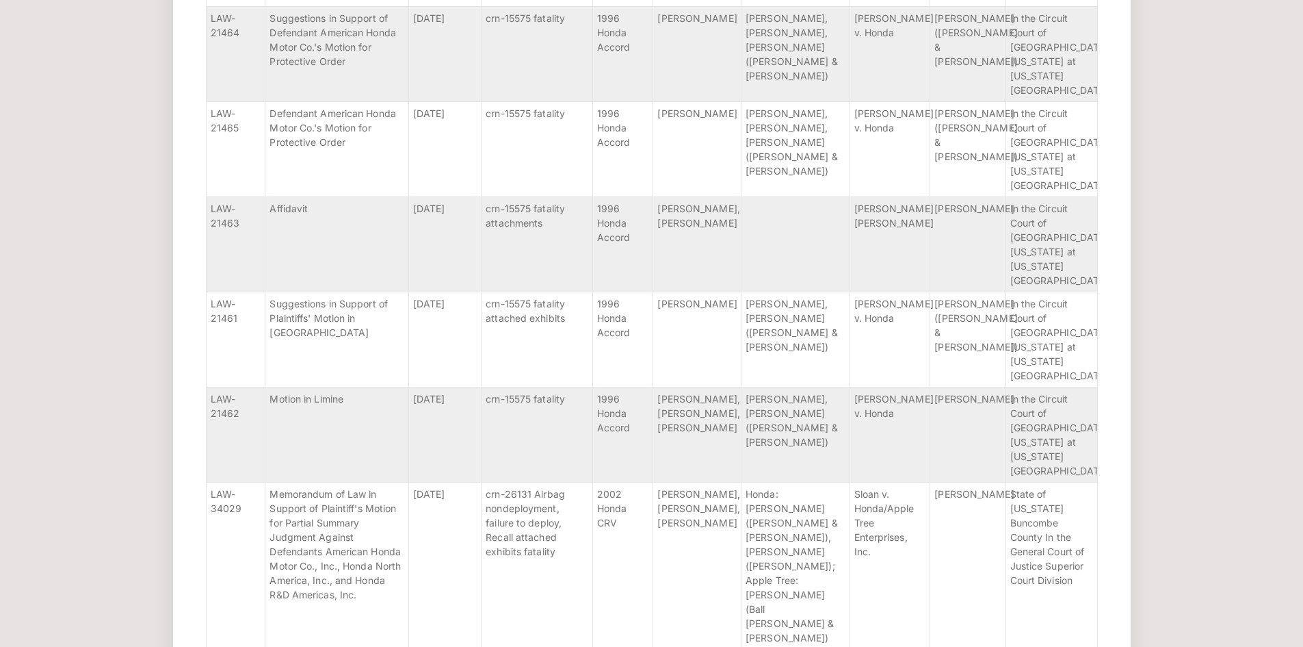
scroll to position [1143, 0]
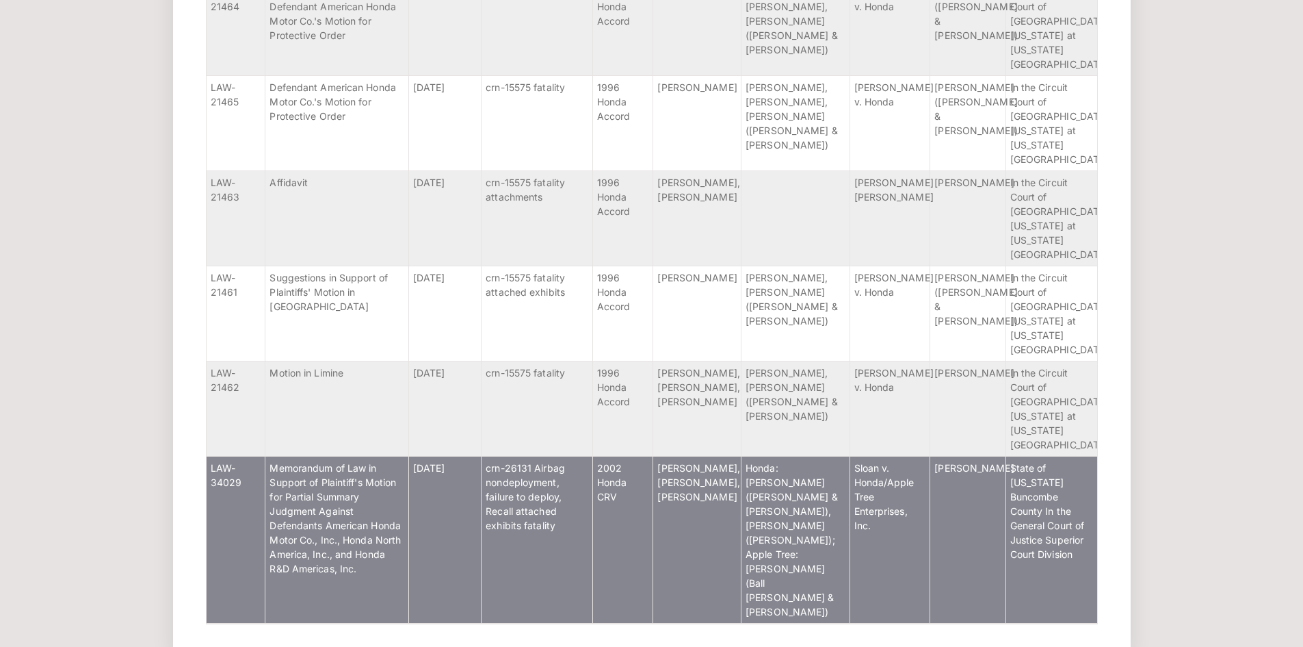
click at [388, 456] on td "Memorandum of Law in Support of Plaintiff's Motion for Partial Summary Judgment…" at bounding box center [336, 539] width 143 height 167
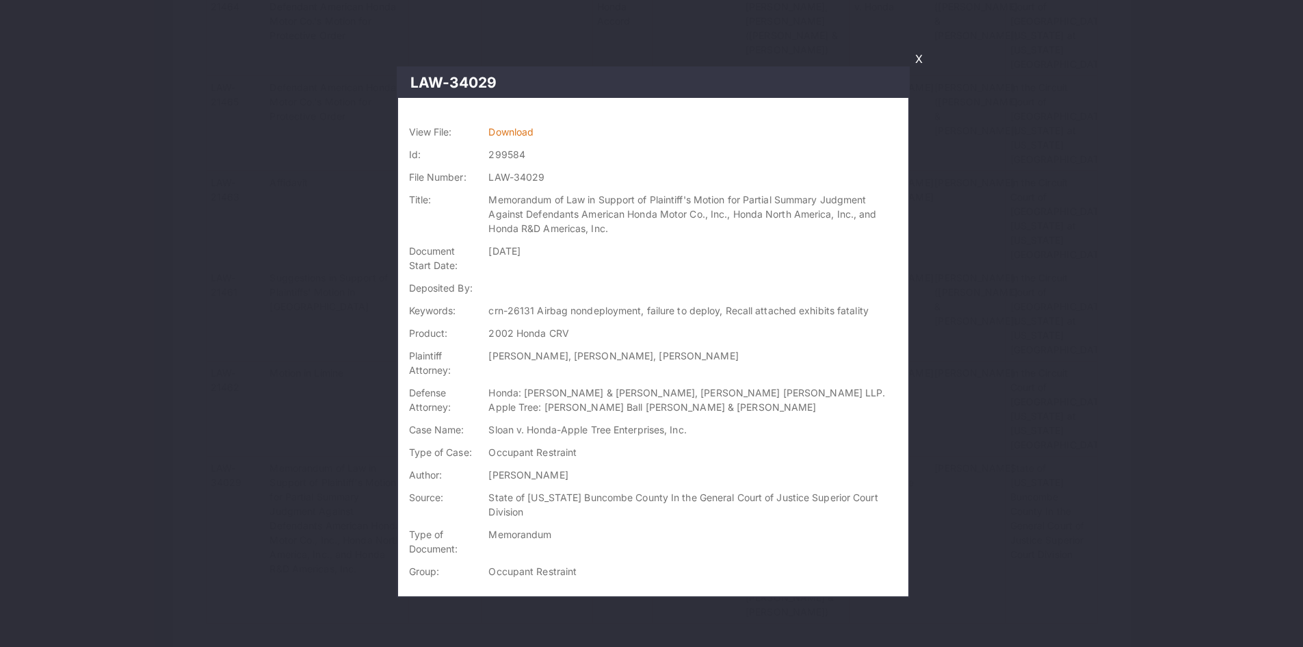
click at [917, 53] on link "X" at bounding box center [919, 58] width 18 height 23
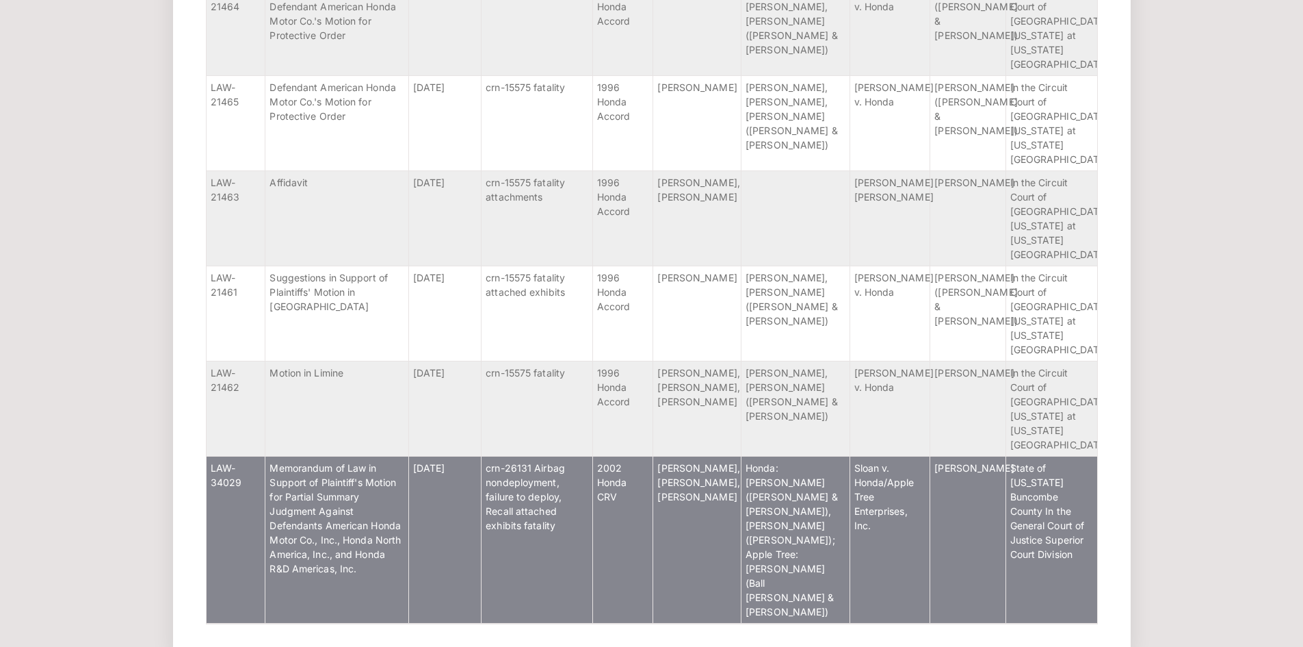
click at [323, 462] on span "Memorandum of Law in Support of Plaintiff's Motion for Partial Summary Judgment…" at bounding box center [335, 518] width 131 height 112
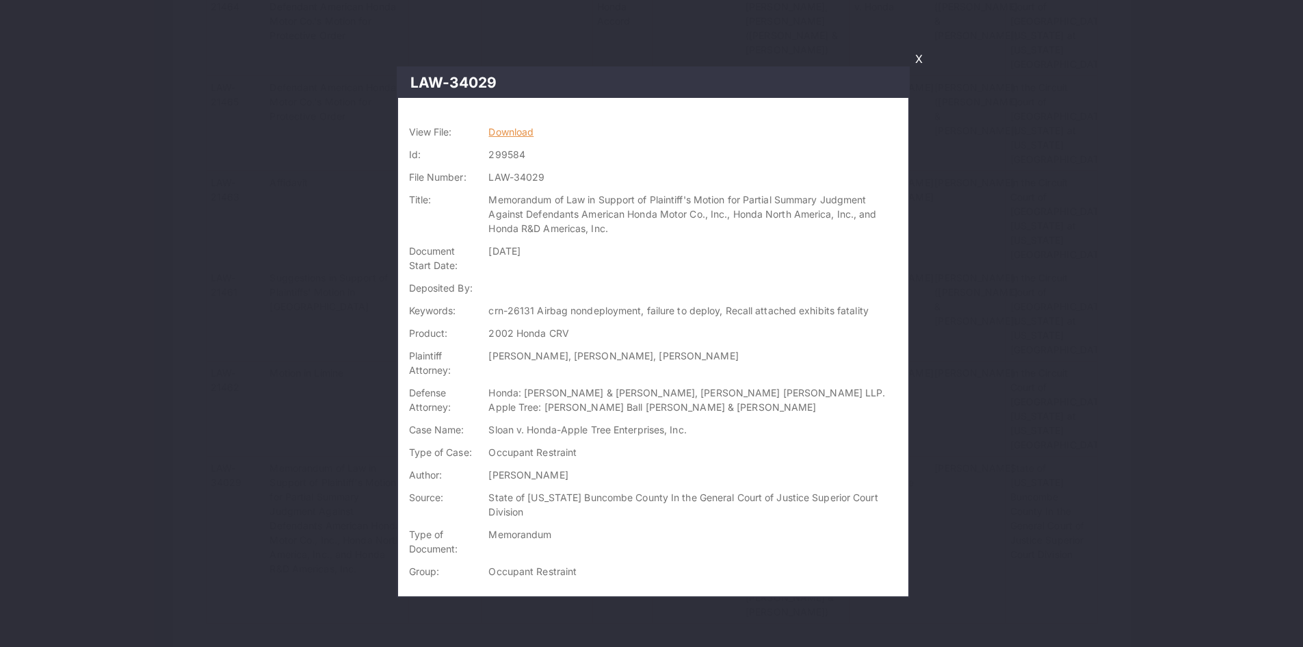
click at [524, 132] on link "Download" at bounding box center [511, 132] width 45 height 12
click at [915, 57] on link "X" at bounding box center [919, 58] width 18 height 23
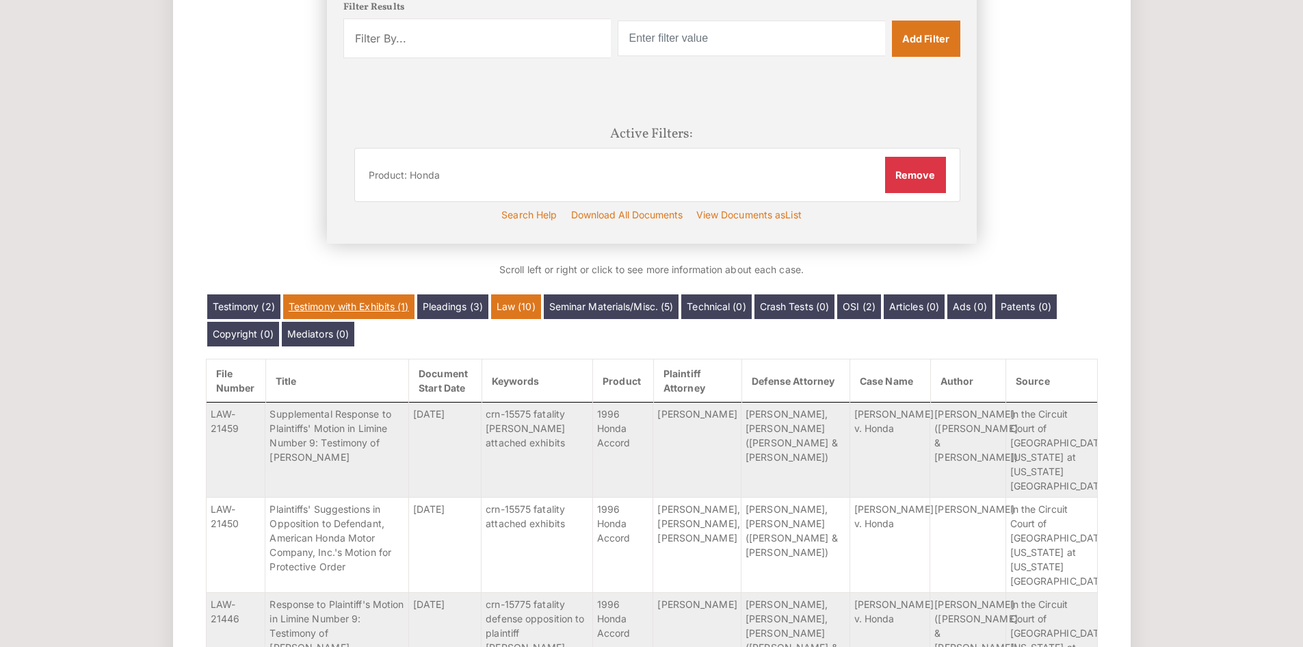
scroll to position [342, 0]
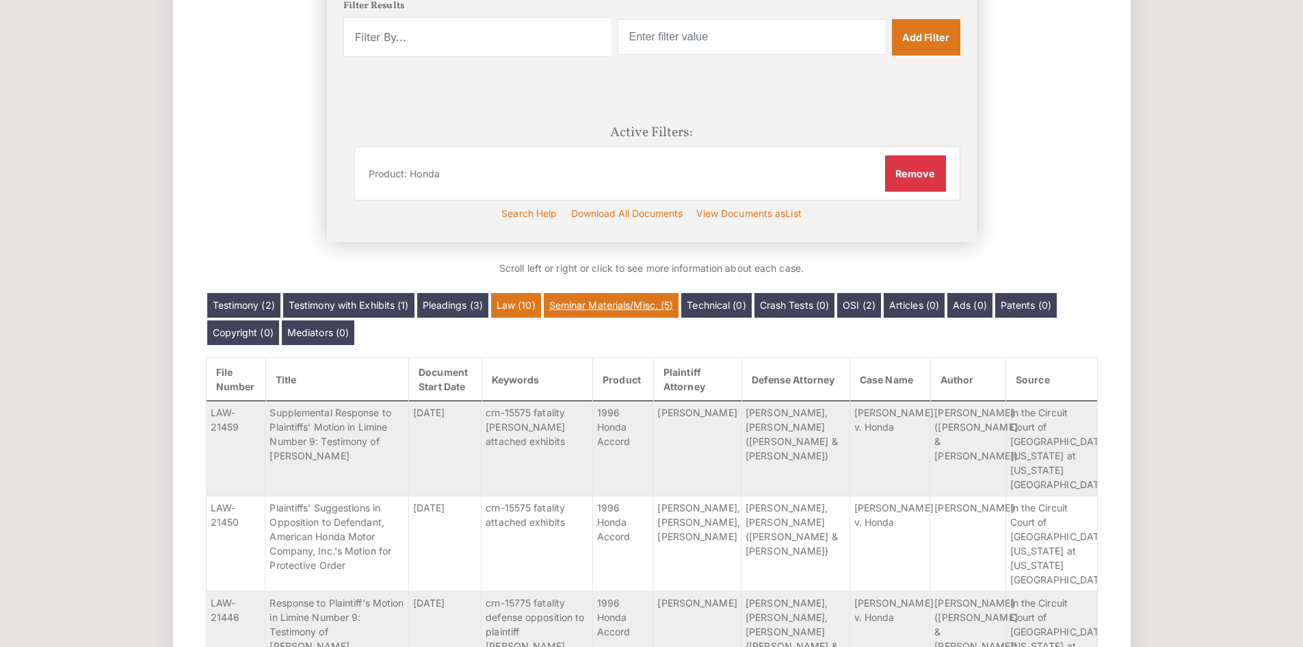
click at [666, 307] on link "Seminar Materials/Misc. (5)" at bounding box center [611, 305] width 135 height 25
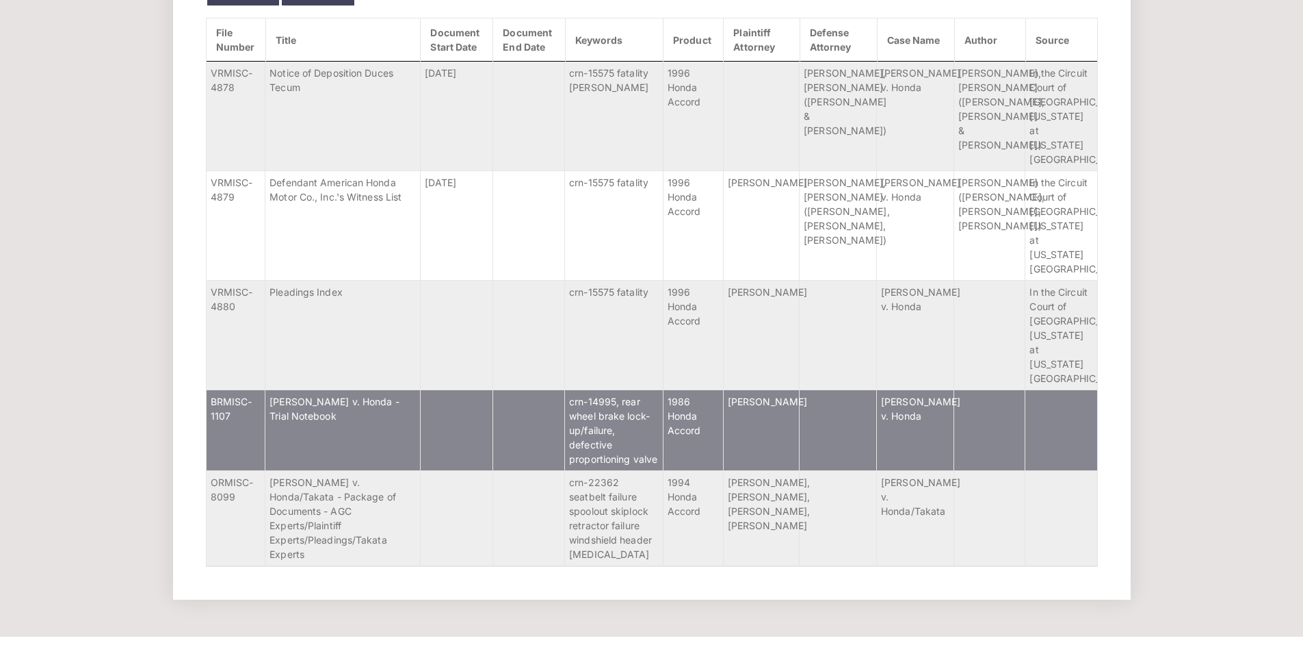
scroll to position [682, 0]
click at [384, 389] on td "Varela v. Honda - Trial Notebook" at bounding box center [342, 429] width 155 height 81
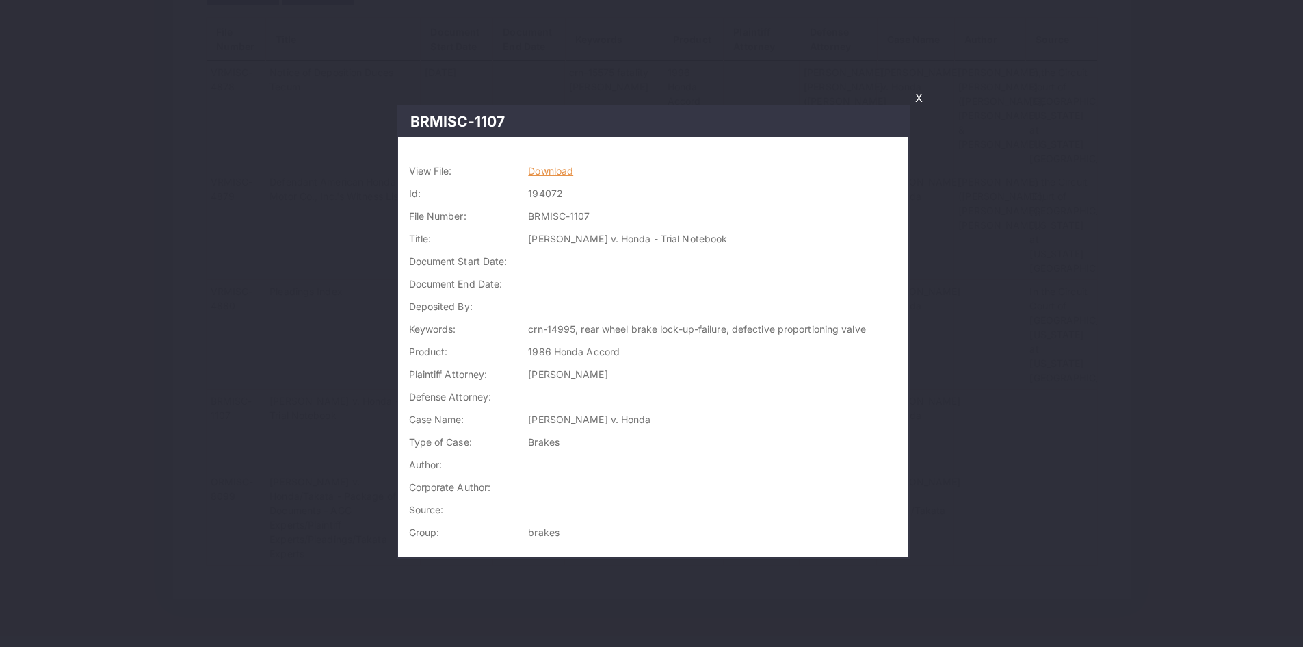
click at [567, 171] on link "Download" at bounding box center [550, 171] width 45 height 12
click at [556, 166] on link "Download" at bounding box center [550, 171] width 45 height 12
click at [915, 99] on link "X" at bounding box center [919, 97] width 18 height 23
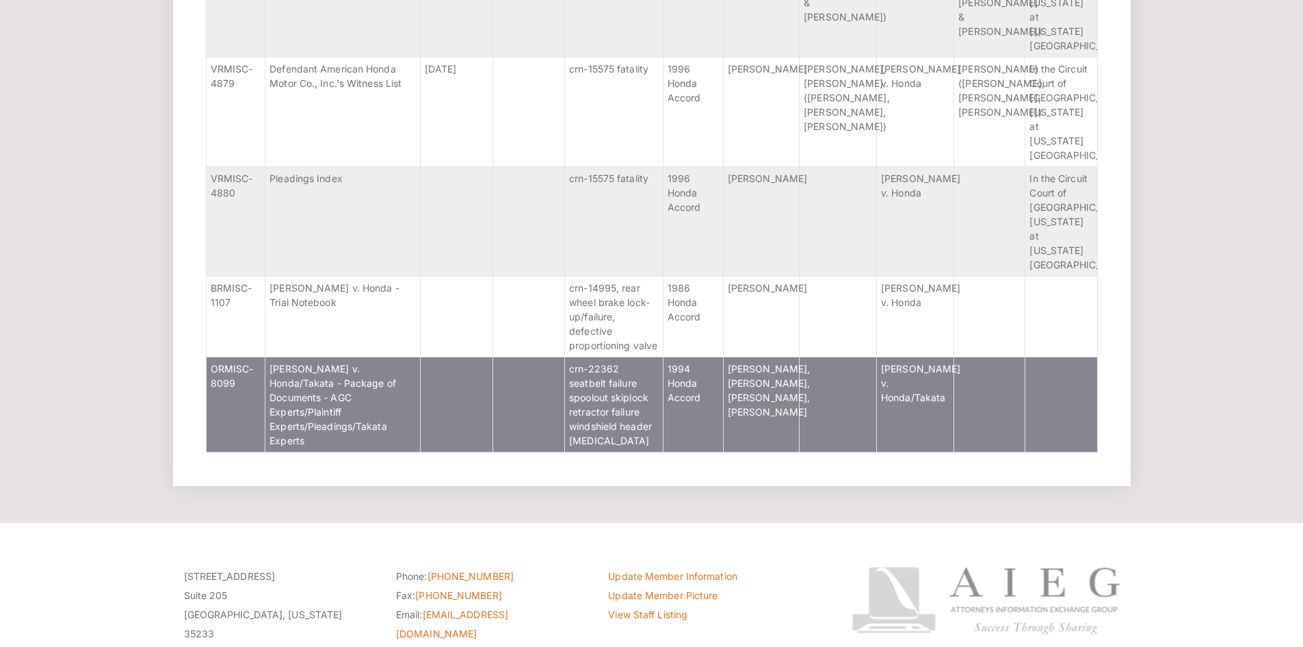
scroll to position [796, 0]
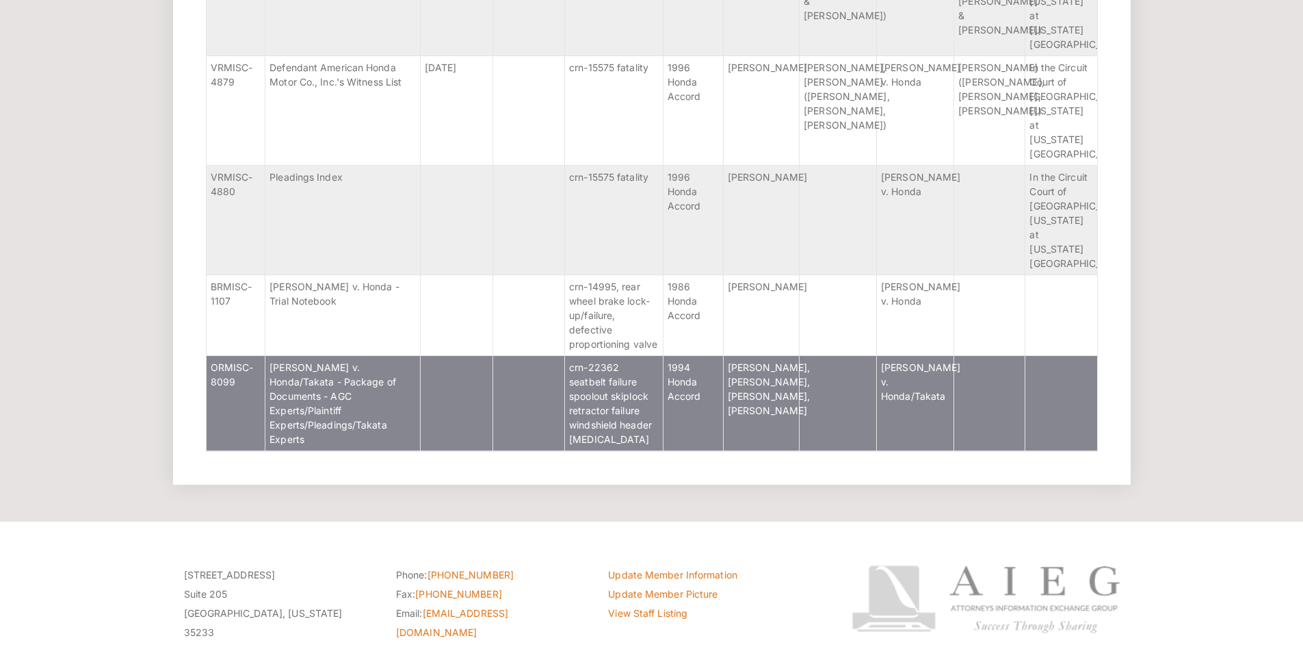
click at [388, 380] on td "Brockman v. Honda/Takata - Package of Documents - AGC Experts/Plaintiff Experts…" at bounding box center [342, 402] width 155 height 95
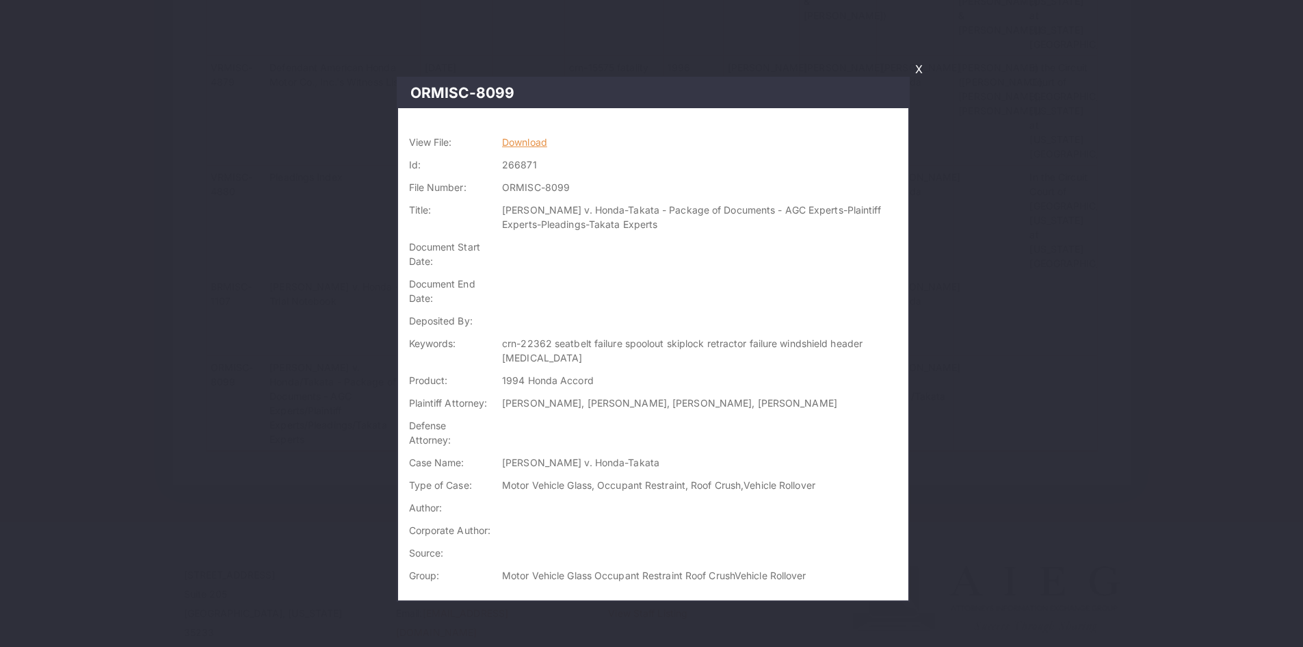
click at [545, 143] on link "Download" at bounding box center [524, 142] width 45 height 12
click at [925, 66] on link "X" at bounding box center [919, 68] width 18 height 23
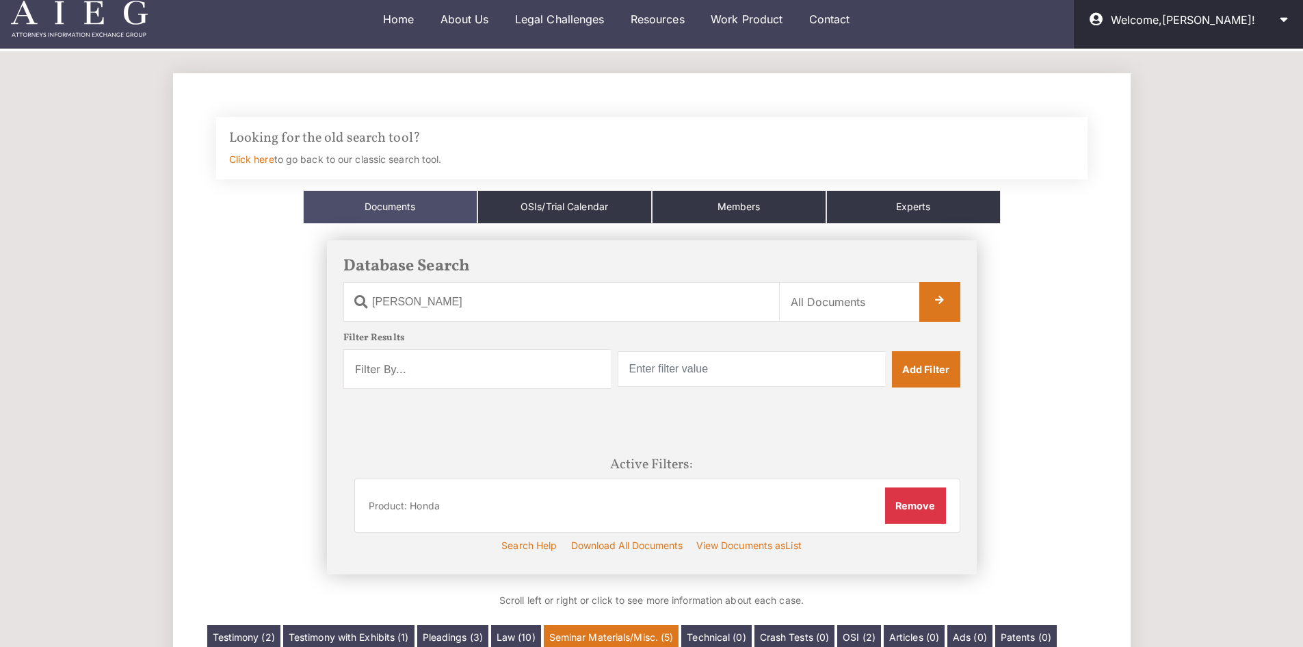
scroll to position [0, 0]
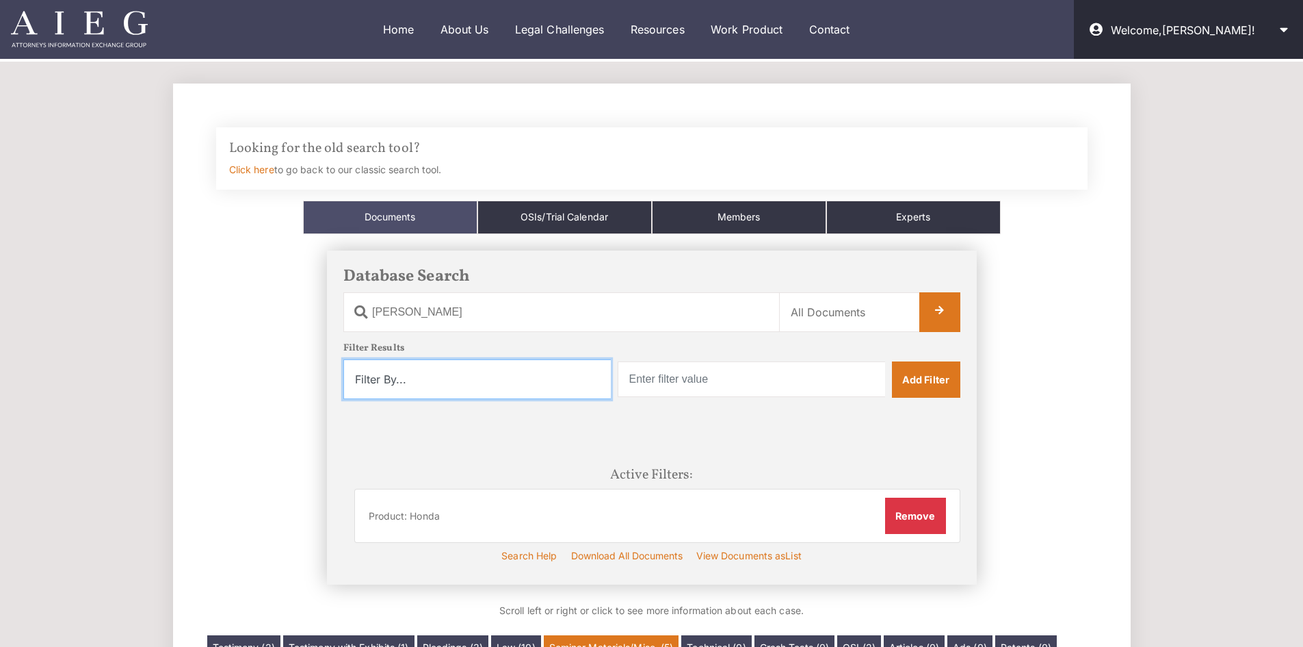
click at [549, 393] on select "Filter By... Product Witness Name Plaintiff Attorney Defense Attorney Case Name…" at bounding box center [477, 379] width 268 height 40
select select "type_of_case"
click at [343, 359] on select "Filter By... Product Witness Name Plaintiff Attorney Defense Attorney Case Name…" at bounding box center [477, 379] width 268 height 40
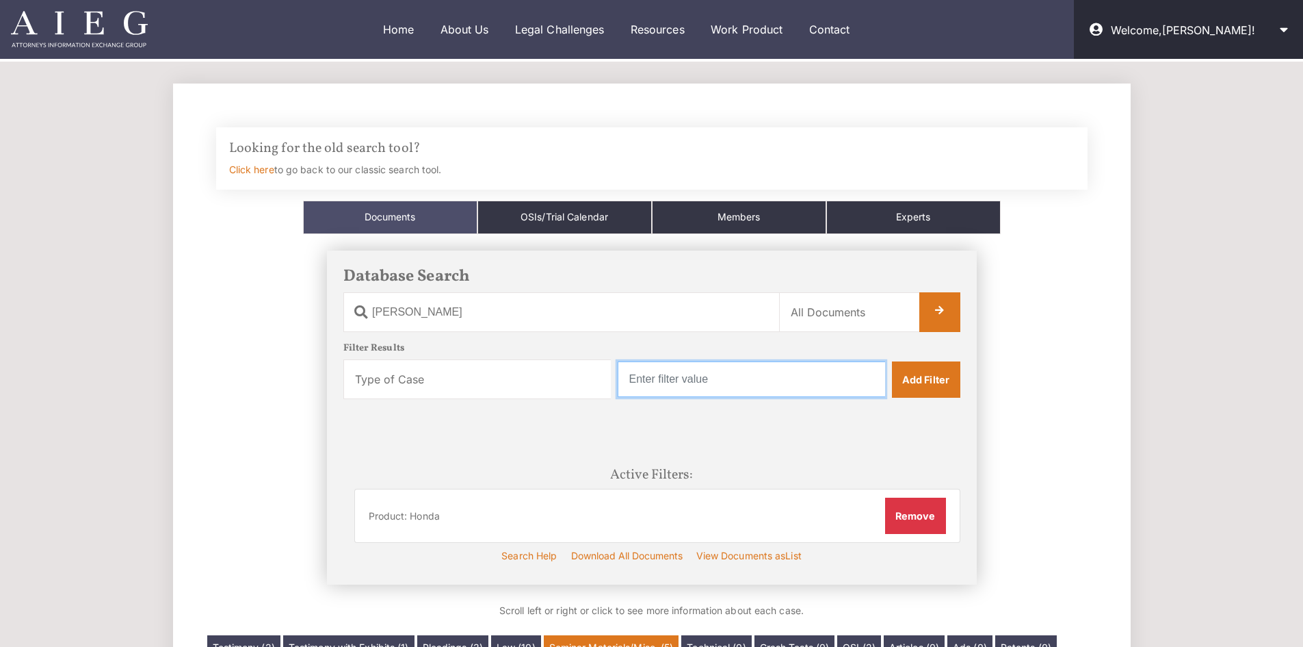
click at [710, 383] on input "text" at bounding box center [752, 379] width 268 height 36
type input "roof crush"
click at [897, 517] on button "Remove" at bounding box center [915, 515] width 61 height 36
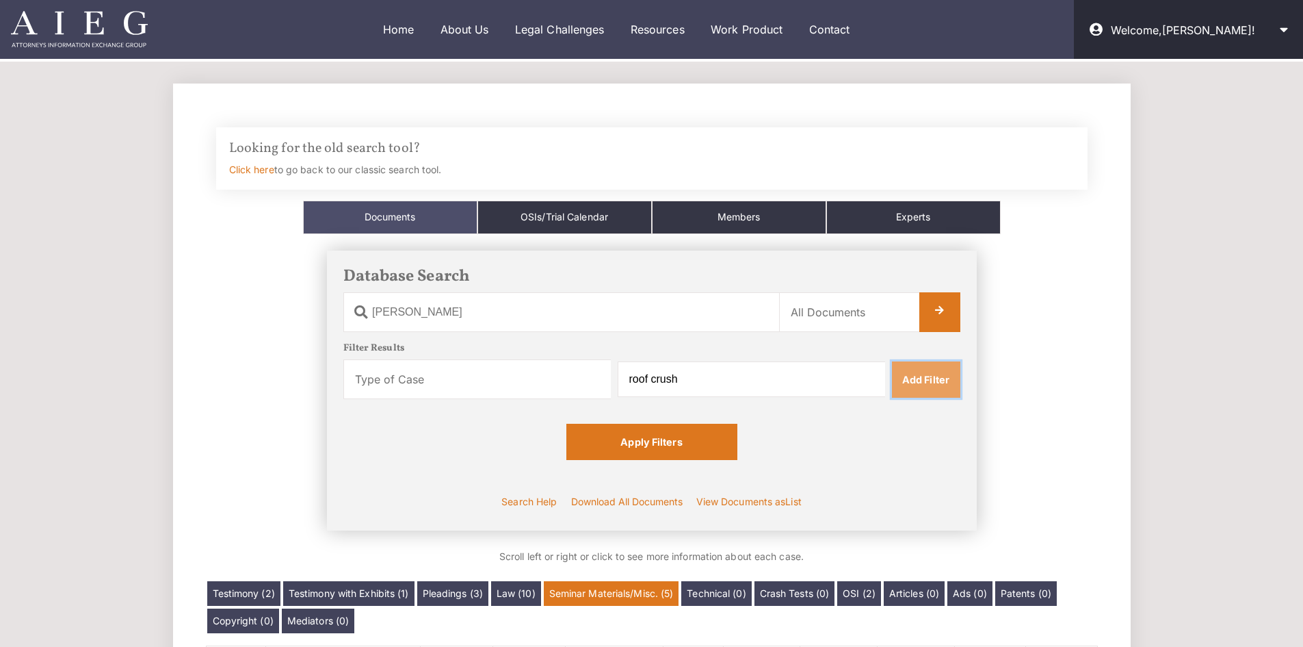
drag, startPoint x: 926, startPoint y: 382, endPoint x: 907, endPoint y: 392, distance: 22.0
click at [926, 382] on link "Add Filter" at bounding box center [926, 379] width 68 height 36
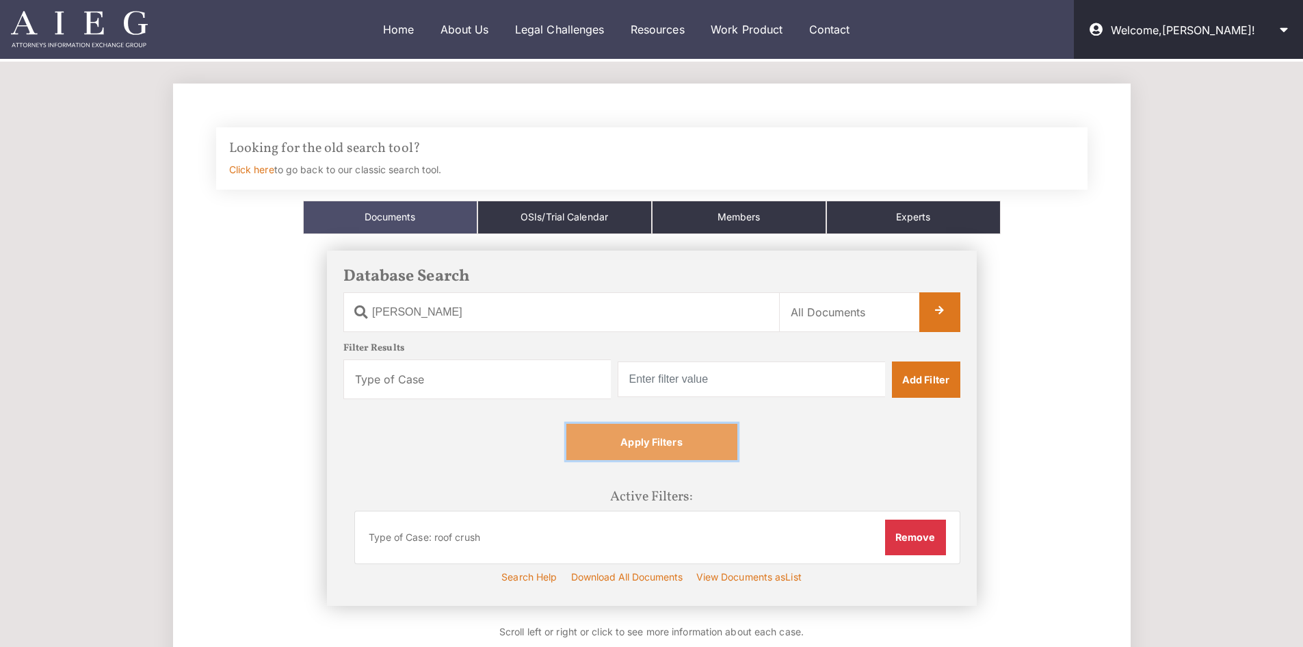
click at [695, 448] on link "Apply Filters" at bounding box center [652, 442] width 171 height 36
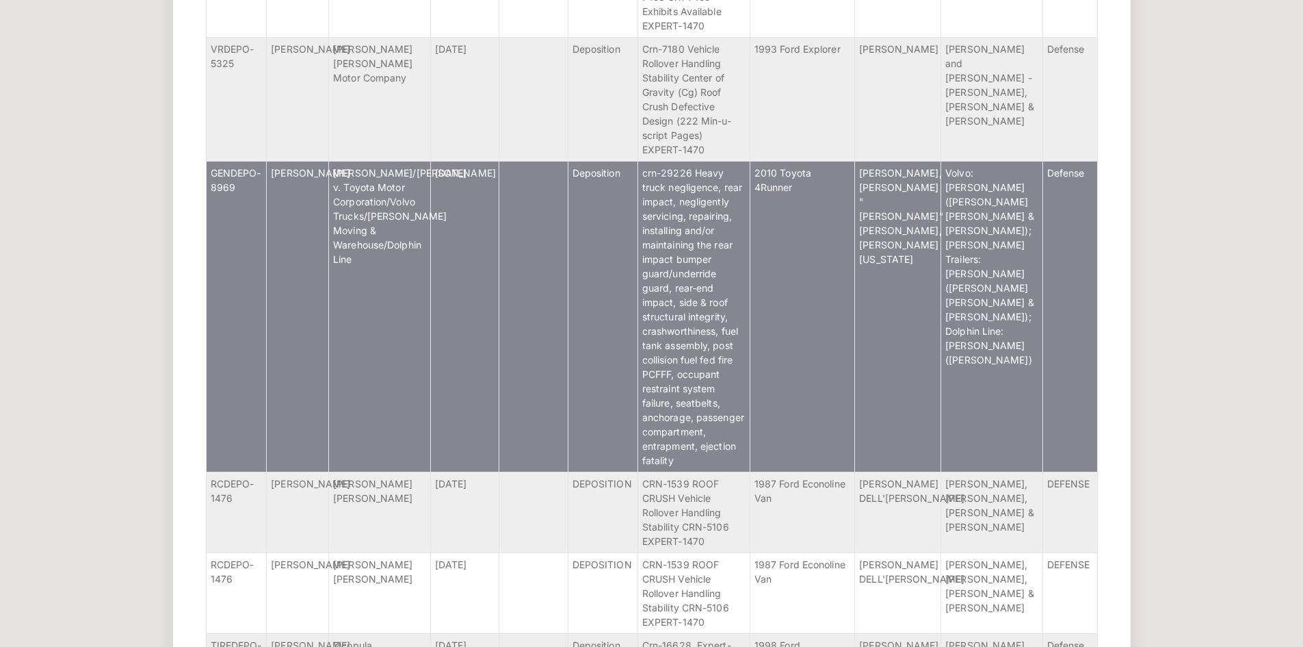
scroll to position [911, 0]
click at [437, 226] on td "[DATE]" at bounding box center [464, 314] width 68 height 311
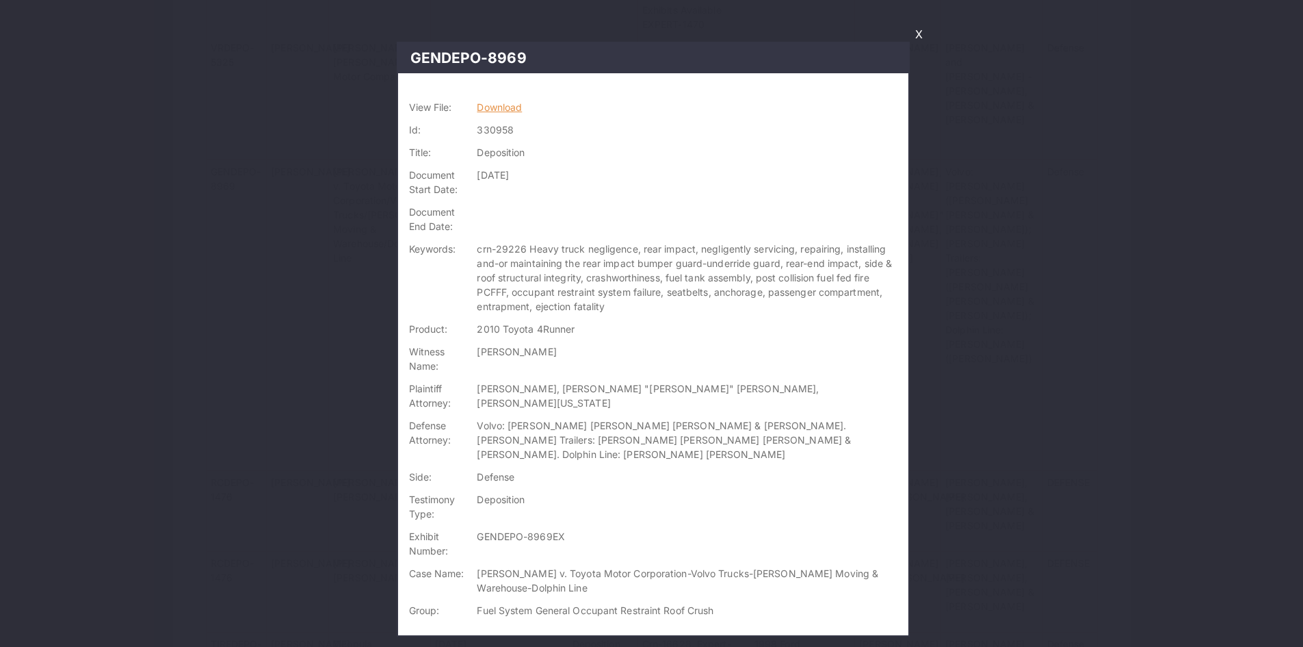
click at [484, 103] on link "Download" at bounding box center [499, 107] width 45 height 12
click at [919, 34] on link "X" at bounding box center [919, 34] width 18 height 23
